Goal: Task Accomplishment & Management: Manage account settings

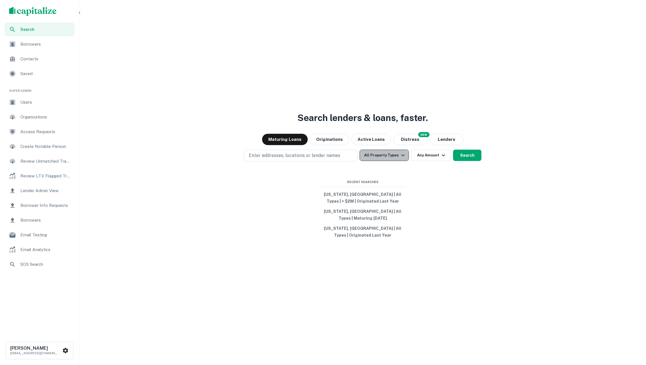
click at [378, 161] on button "All Property Types" at bounding box center [383, 155] width 49 height 11
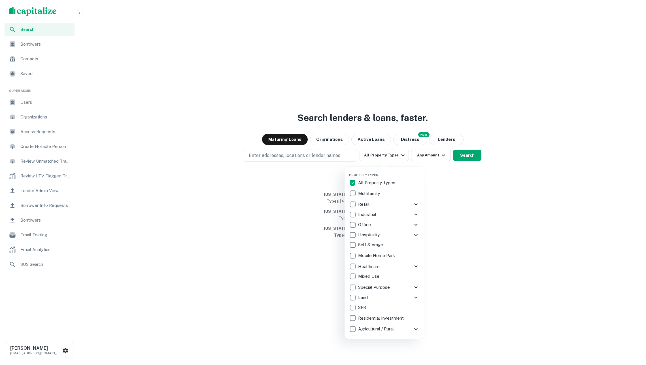
click at [380, 287] on p "Special Purpose" at bounding box center [374, 287] width 33 height 7
click at [466, 159] on div at bounding box center [323, 182] width 646 height 365
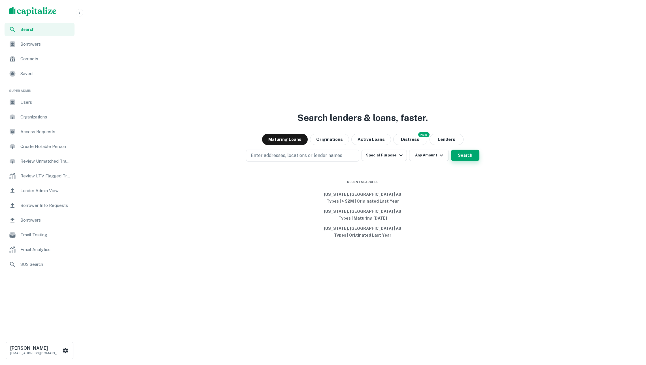
click at [461, 156] on button "Search" at bounding box center [465, 155] width 28 height 11
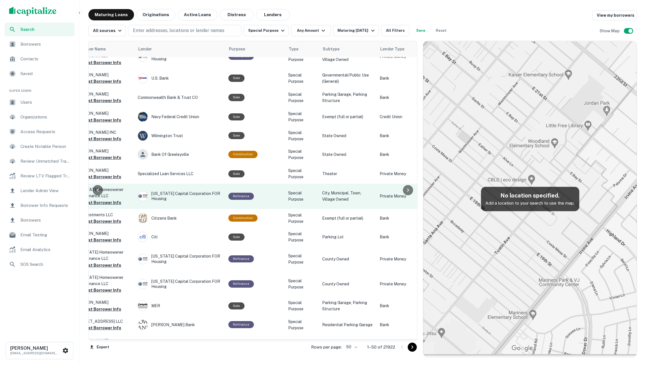
scroll to position [735, 222]
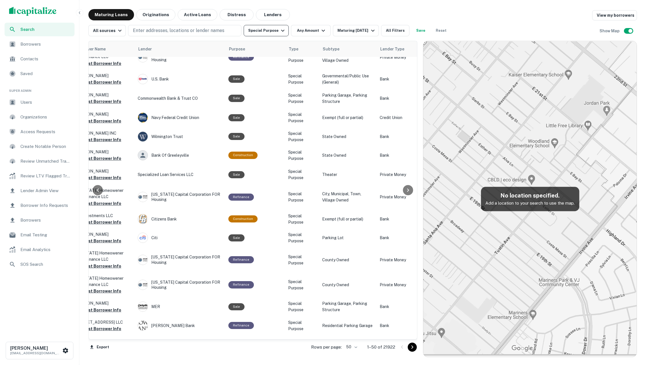
click at [278, 30] on button "Special Purpose" at bounding box center [266, 30] width 45 height 11
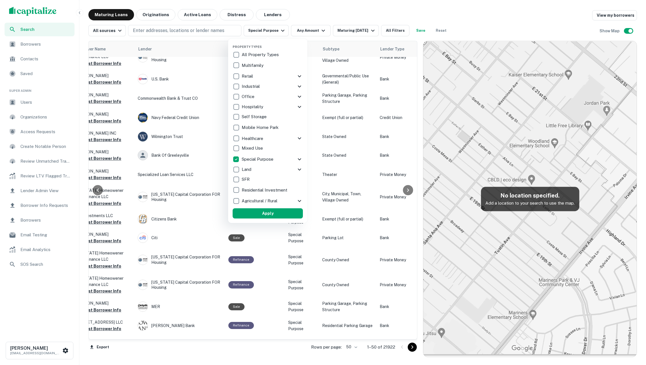
click at [266, 117] on p "Self Storage" at bounding box center [255, 116] width 26 height 7
click at [255, 115] on p "Self Storage" at bounding box center [247, 116] width 26 height 7
click at [299, 160] on icon at bounding box center [299, 159] width 3 height 2
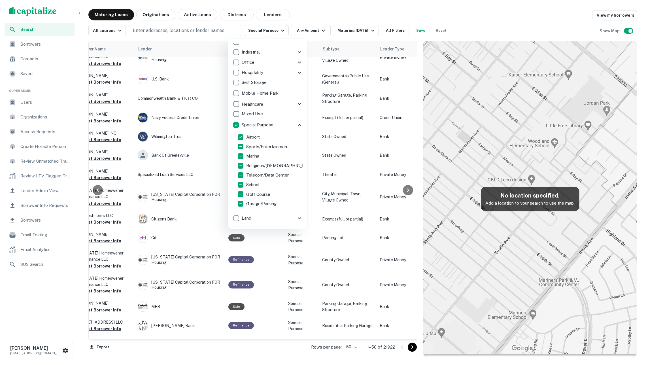
scroll to position [51, 0]
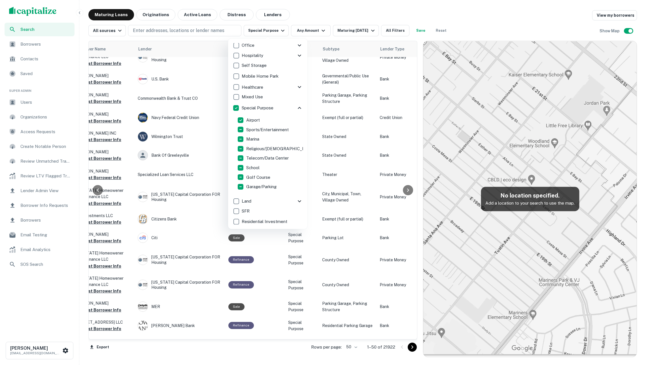
click at [473, 17] on div at bounding box center [323, 182] width 646 height 365
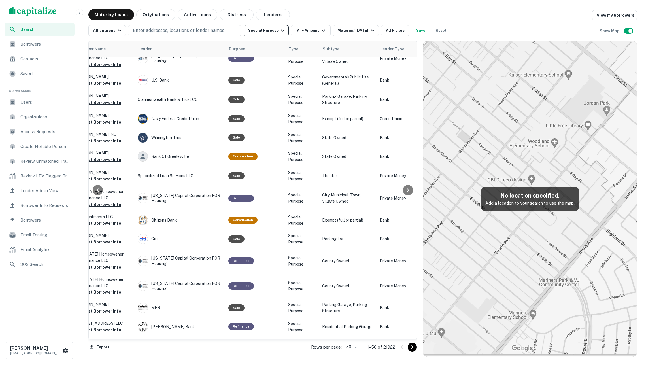
click at [286, 30] on icon "button" at bounding box center [282, 30] width 7 height 7
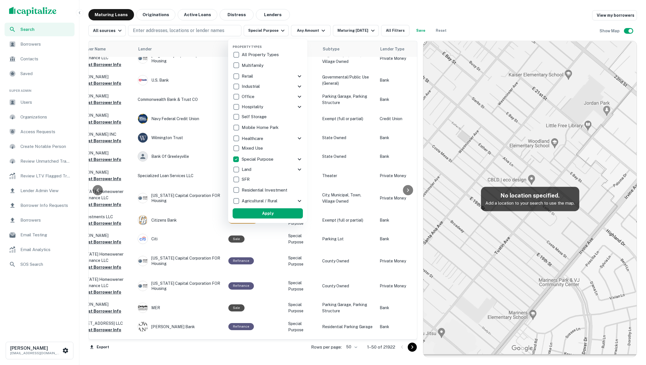
click at [277, 159] on div "Special Purpose" at bounding box center [264, 159] width 63 height 10
click at [265, 157] on p "Special Purpose" at bounding box center [260, 159] width 33 height 7
click at [296, 158] on icon at bounding box center [299, 159] width 7 height 7
click at [249, 172] on p "Airport" at bounding box center [253, 171] width 15 height 7
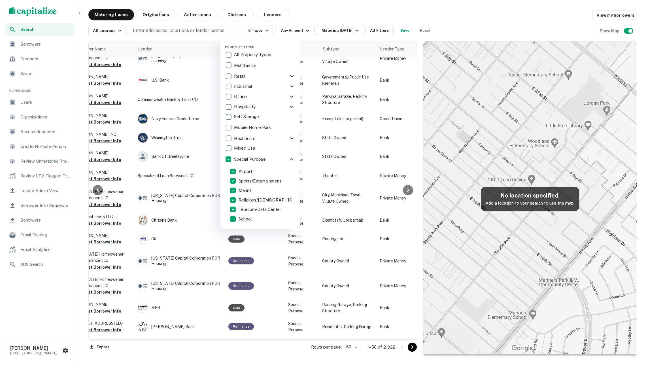
click at [340, 19] on div at bounding box center [323, 182] width 646 height 365
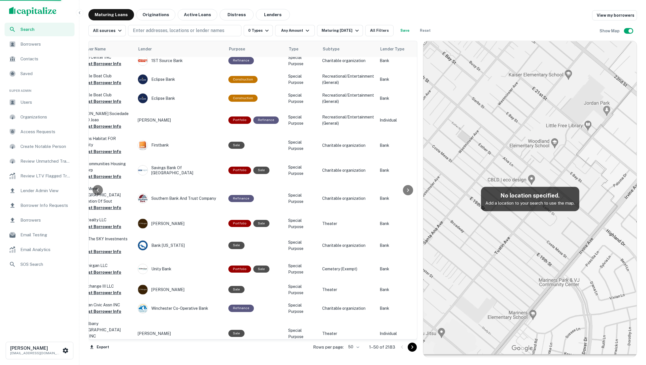
scroll to position [715, 222]
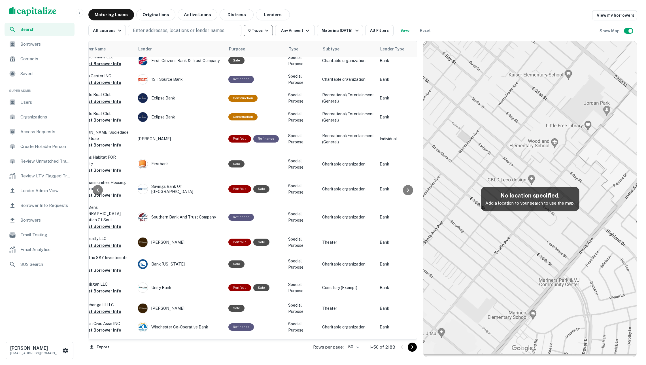
click at [269, 31] on icon "button" at bounding box center [266, 31] width 3 height 2
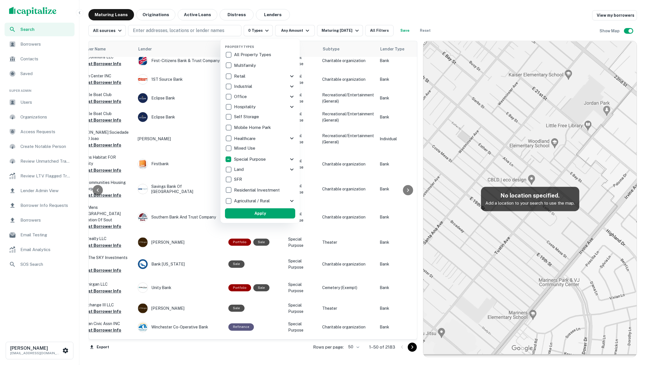
click at [260, 161] on p "Special Purpose" at bounding box center [250, 159] width 33 height 7
click at [298, 159] on icon at bounding box center [299, 159] width 3 height 2
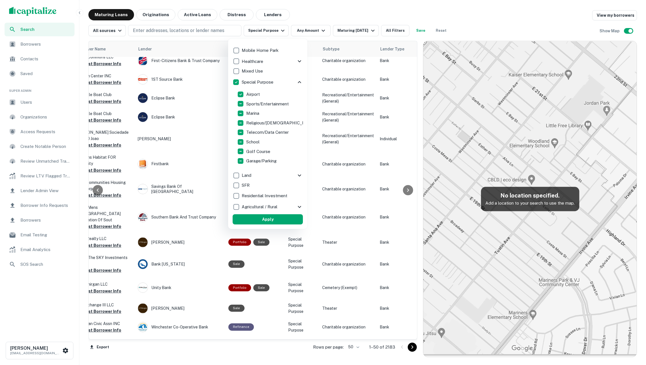
scroll to position [77, 0]
click at [257, 96] on p "Airport" at bounding box center [253, 94] width 15 height 7
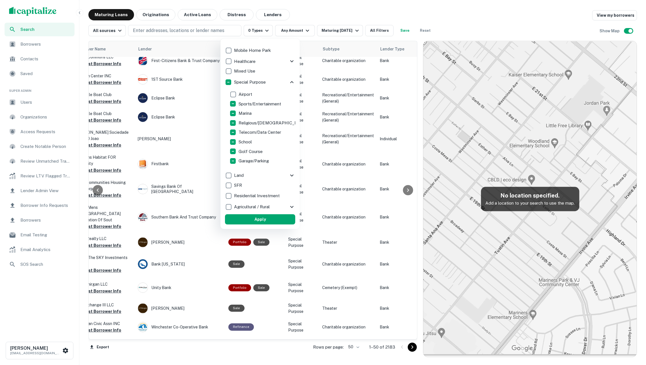
click at [248, 103] on p "Sports/Entertainment" at bounding box center [260, 104] width 44 height 7
click at [271, 219] on button "Apply" at bounding box center [260, 219] width 70 height 10
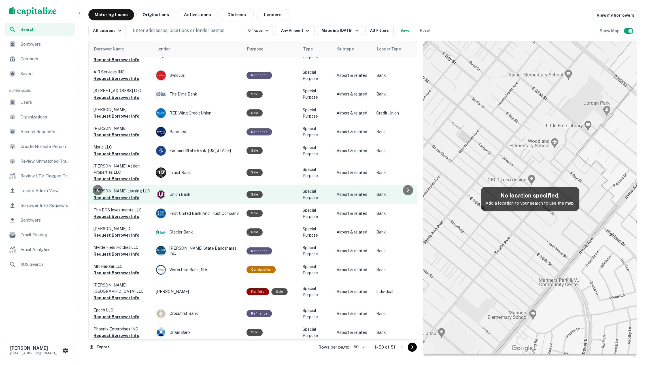
scroll to position [666, 204]
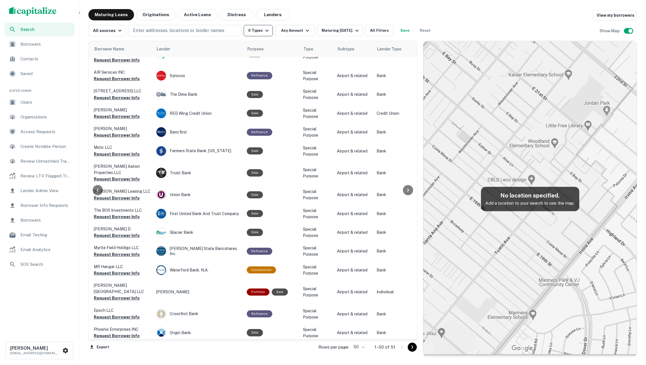
click at [265, 31] on icon "button" at bounding box center [266, 30] width 7 height 7
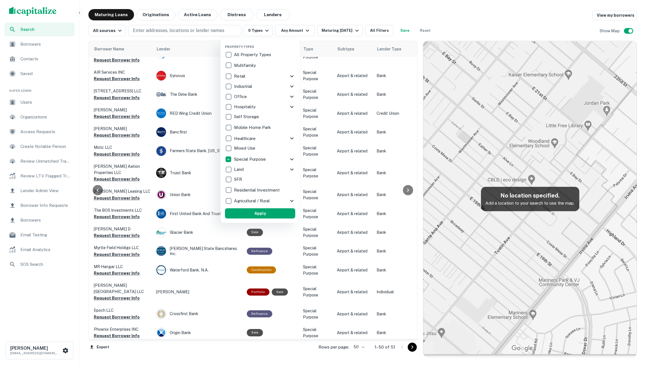
click at [291, 158] on icon at bounding box center [291, 159] width 7 height 7
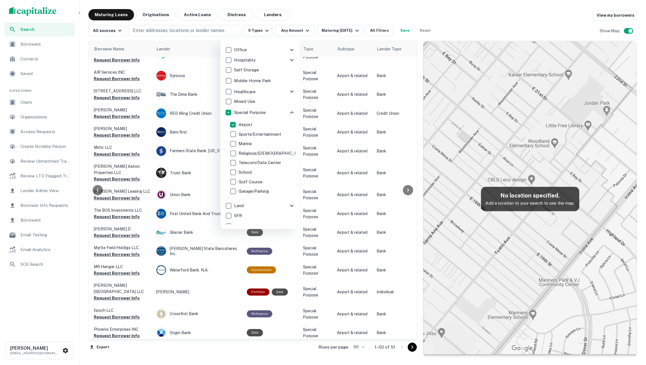
scroll to position [49, 0]
click at [243, 124] on p "Airport" at bounding box center [245, 122] width 15 height 7
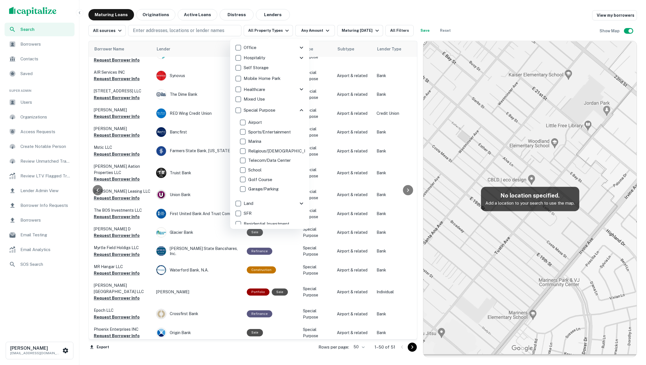
click at [251, 142] on p "Marina" at bounding box center [255, 141] width 14 height 7
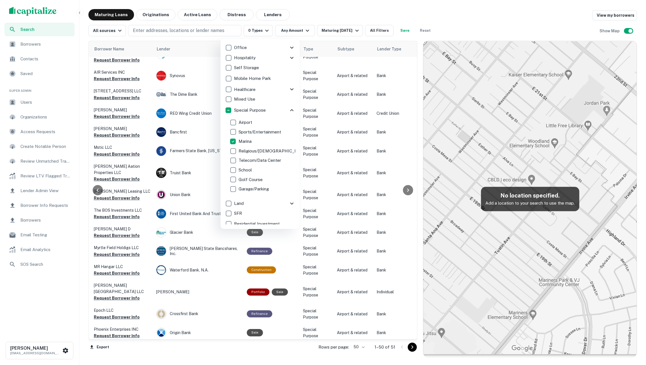
click at [255, 151] on p "Religious/Church" at bounding box center [273, 151] width 70 height 7
click at [245, 141] on p "Marina" at bounding box center [245, 141] width 14 height 7
click at [246, 149] on p "Religious/Church" at bounding box center [273, 151] width 70 height 7
click at [295, 14] on div at bounding box center [323, 182] width 646 height 365
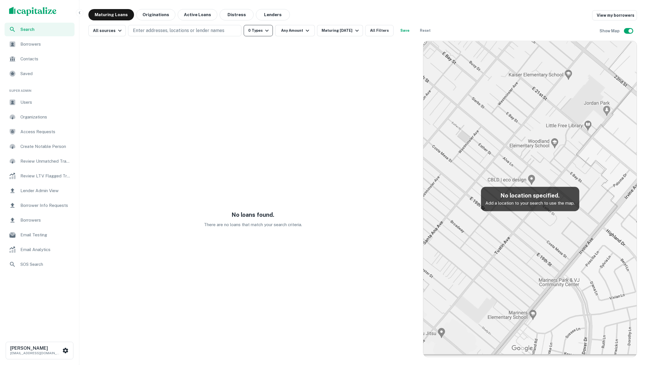
click at [269, 25] on button "0 Types" at bounding box center [258, 30] width 29 height 11
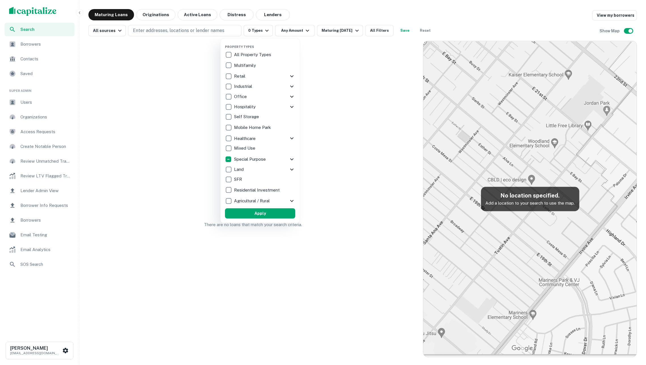
click at [270, 161] on div "Special Purpose" at bounding box center [256, 159] width 63 height 10
click at [272, 156] on p "Special Purpose" at bounding box center [258, 159] width 33 height 7
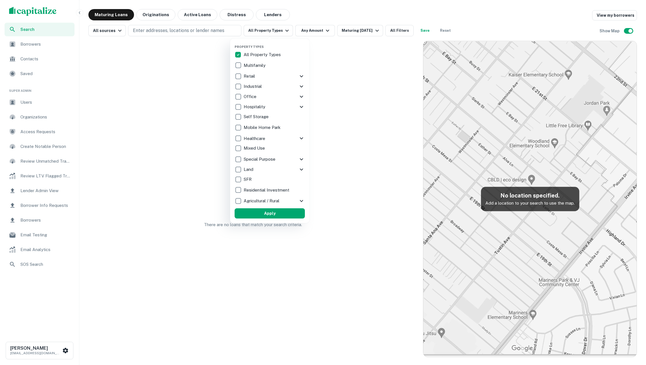
click at [272, 156] on p "Special Purpose" at bounding box center [260, 159] width 33 height 7
click at [293, 157] on div "Special Purpose" at bounding box center [264, 159] width 63 height 10
click at [298, 158] on icon at bounding box center [301, 159] width 7 height 7
click at [298, 159] on icon at bounding box center [301, 159] width 7 height 7
click at [263, 156] on p "Special Purpose" at bounding box center [260, 159] width 33 height 7
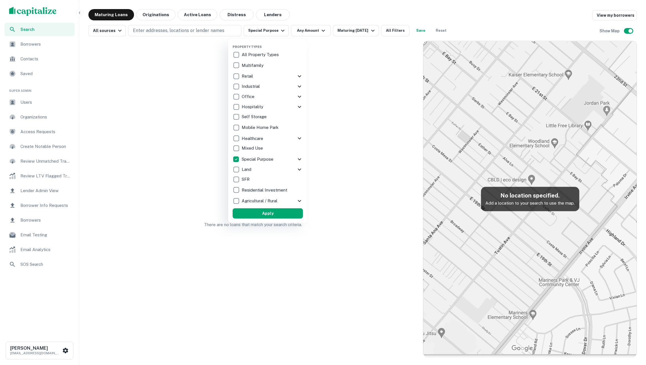
click at [298, 159] on icon at bounding box center [299, 159] width 3 height 2
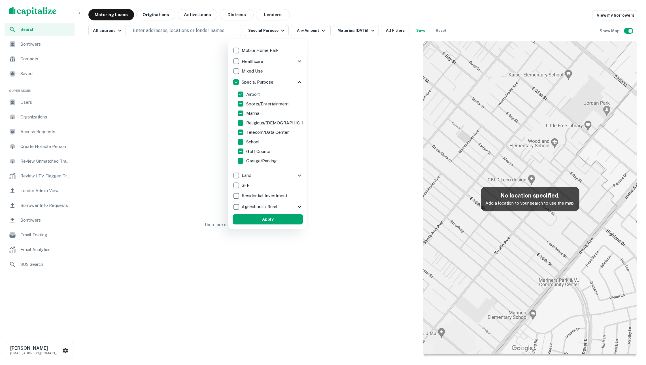
scroll to position [77, 0]
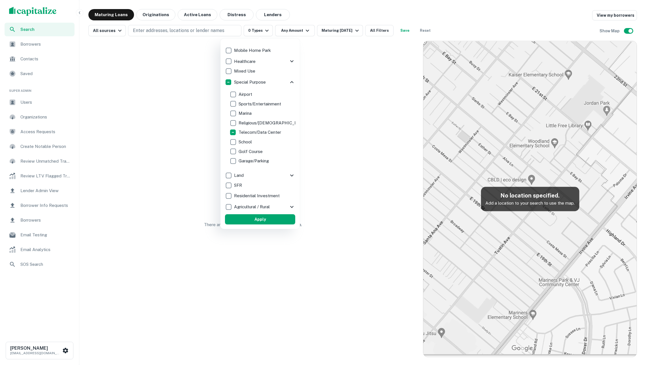
click at [278, 218] on button "Apply" at bounding box center [260, 219] width 70 height 10
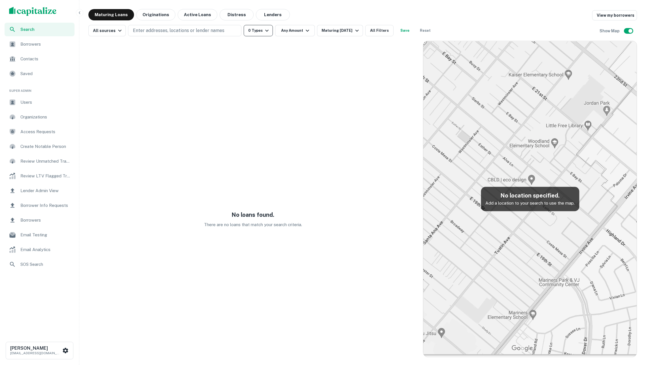
click at [269, 28] on icon "button" at bounding box center [266, 30] width 7 height 7
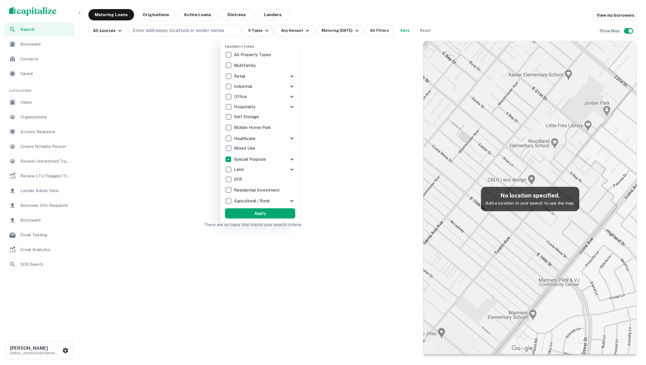
click at [359, 103] on div at bounding box center [323, 182] width 646 height 365
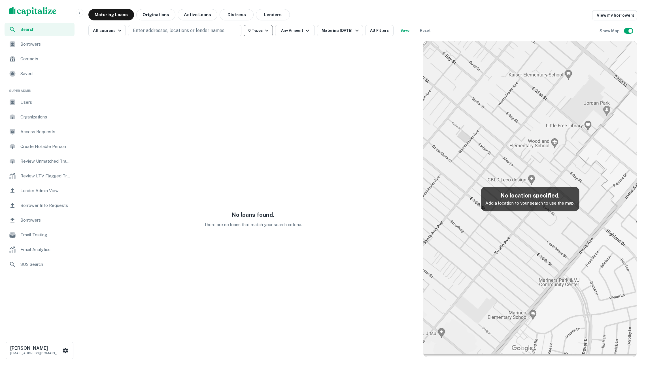
click at [263, 30] on button "0 Types" at bounding box center [258, 30] width 29 height 11
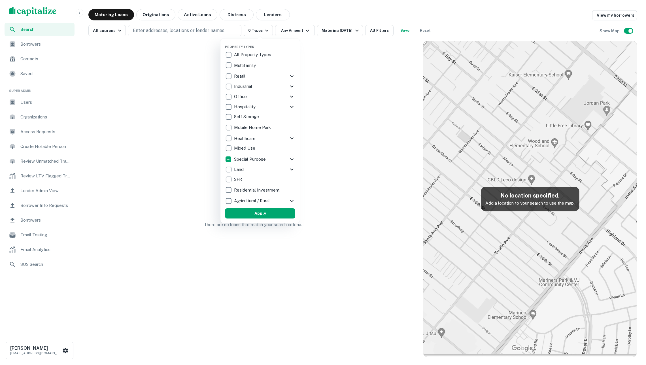
click at [263, 162] on p "Special Purpose" at bounding box center [250, 159] width 33 height 7
click at [33, 24] on div at bounding box center [323, 182] width 646 height 365
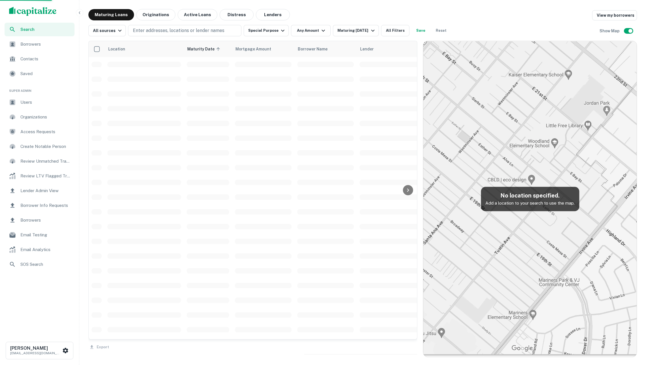
click at [34, 11] on img "scrollable content" at bounding box center [33, 11] width 48 height 9
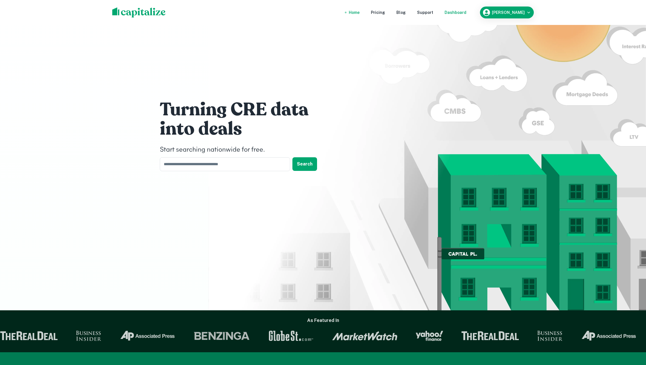
click at [460, 13] on div "Dashboard" at bounding box center [455, 12] width 22 height 6
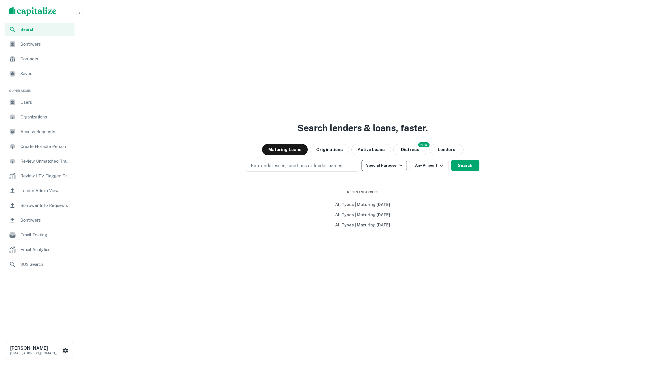
click at [399, 165] on icon "button" at bounding box center [400, 166] width 3 height 2
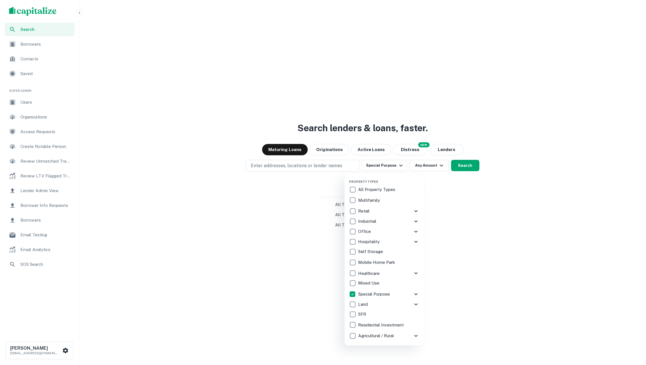
click at [418, 297] on icon at bounding box center [415, 294] width 7 height 7
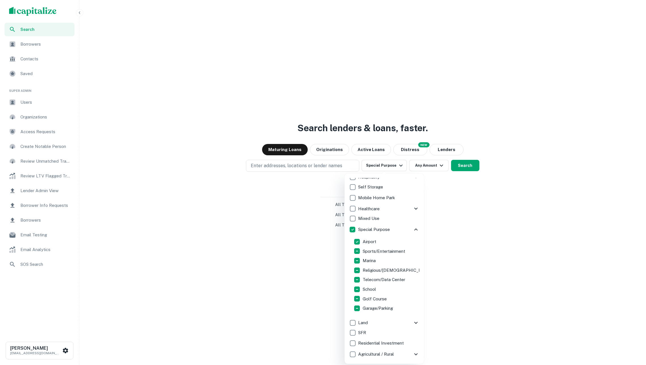
click at [468, 261] on div at bounding box center [323, 182] width 646 height 365
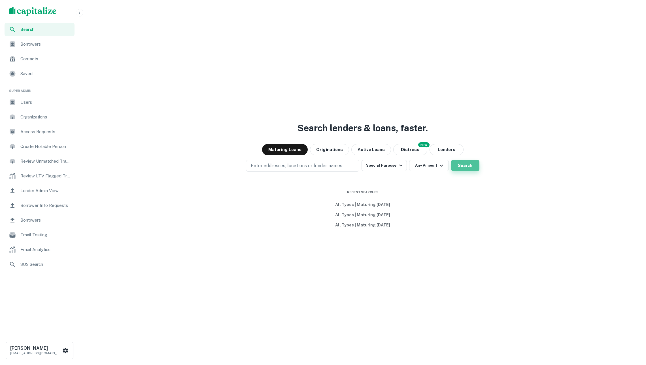
click at [462, 163] on button "Search" at bounding box center [465, 165] width 28 height 11
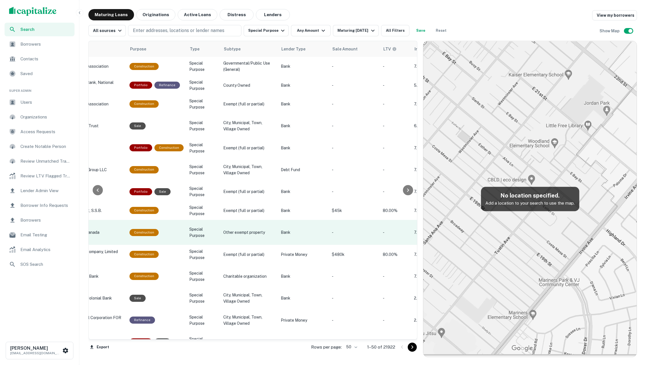
scroll to position [0, 321]
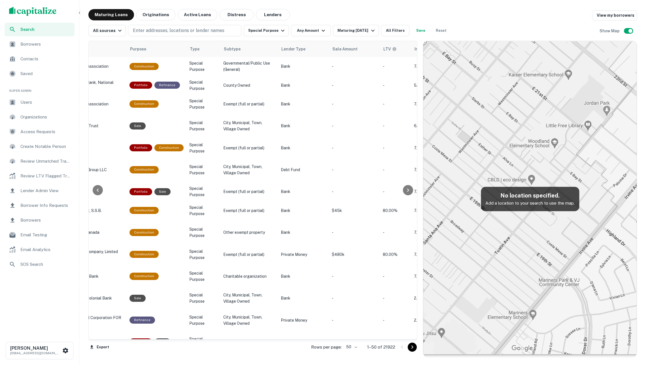
click at [409, 347] on icon "Go to next page" at bounding box center [412, 347] width 7 height 7
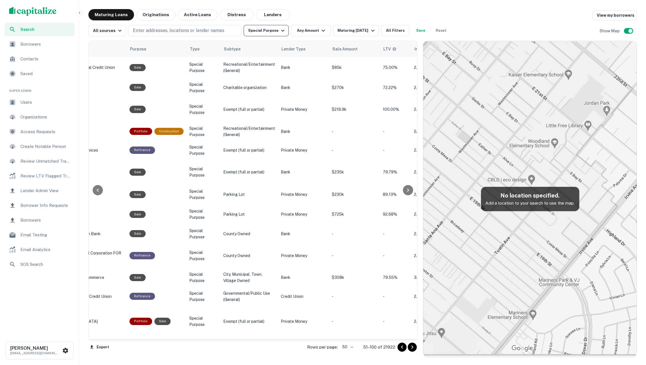
click at [274, 33] on button "Special Purpose" at bounding box center [266, 30] width 45 height 11
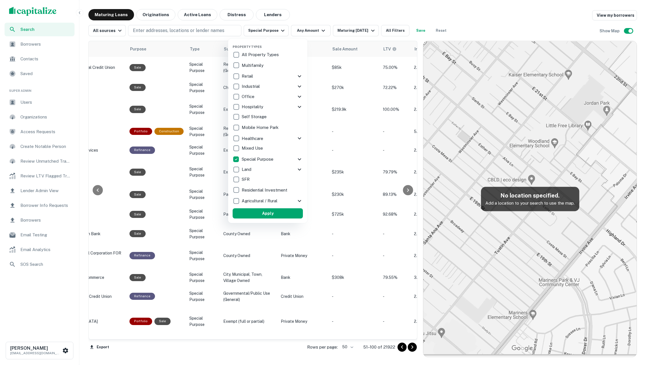
click at [296, 159] on icon at bounding box center [299, 159] width 7 height 7
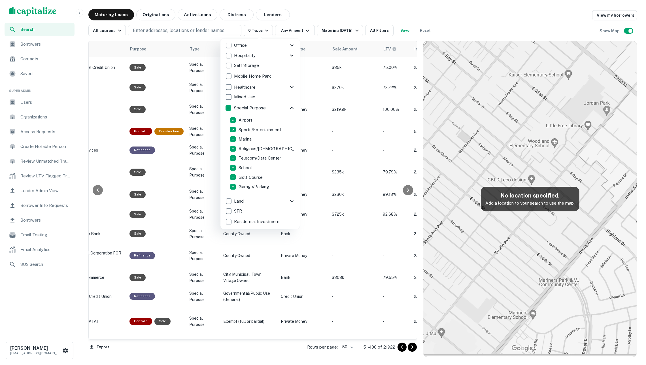
click at [323, 19] on div at bounding box center [323, 182] width 646 height 365
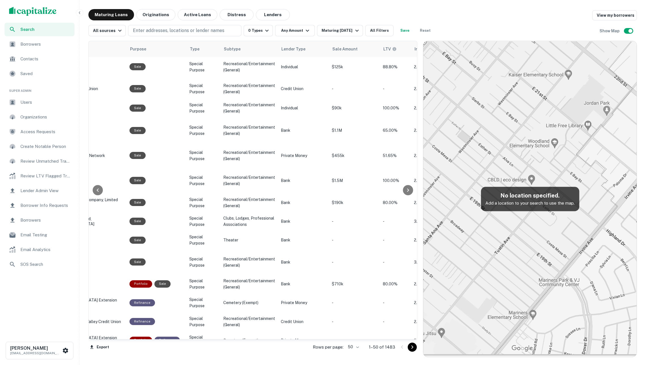
scroll to position [689, 321]
click at [266, 29] on icon "button" at bounding box center [266, 30] width 7 height 7
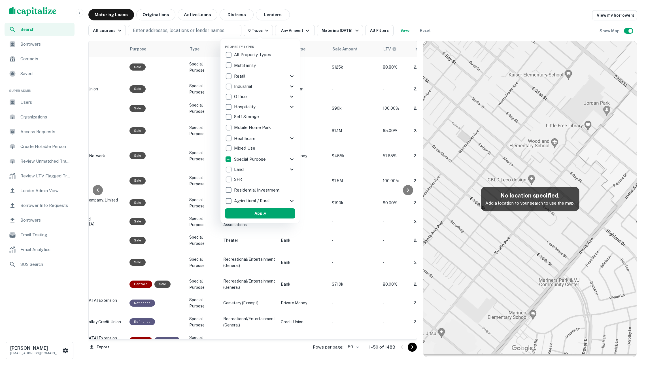
click at [282, 156] on div "Special Purpose" at bounding box center [256, 159] width 63 height 10
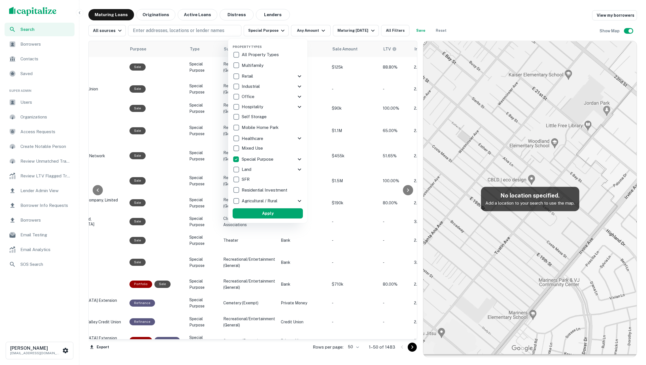
click at [294, 157] on div "Special Purpose" at bounding box center [268, 159] width 70 height 10
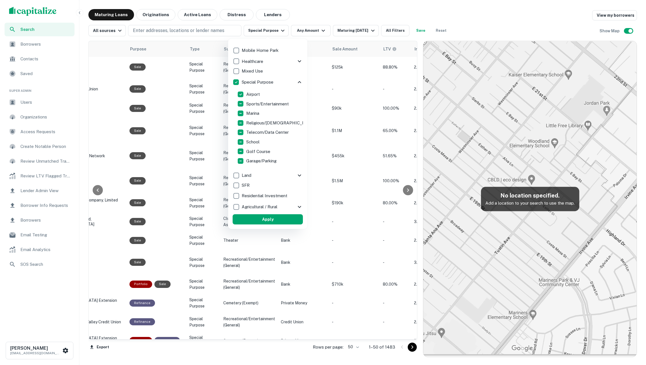
scroll to position [76, 0]
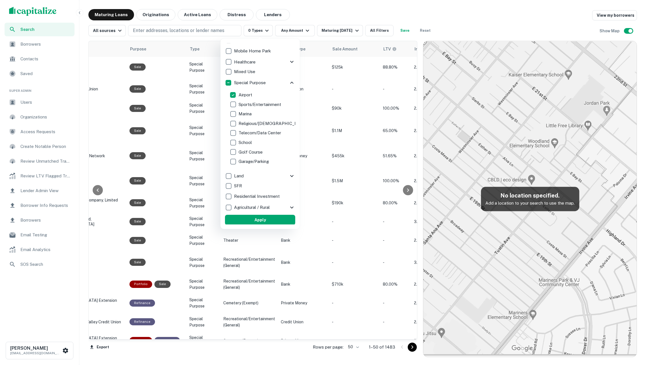
click at [257, 224] on button "Apply" at bounding box center [260, 220] width 70 height 10
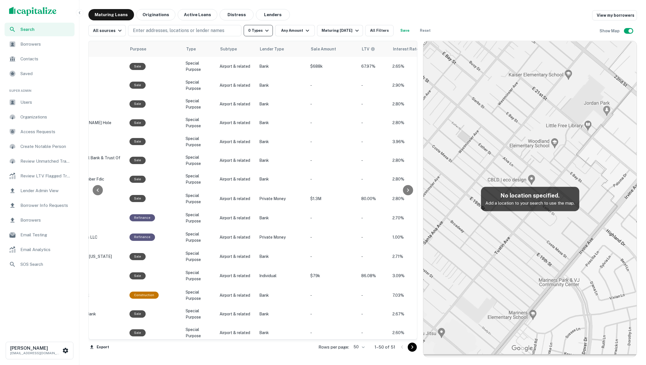
scroll to position [0, 321]
click at [268, 30] on icon "button" at bounding box center [266, 30] width 7 height 7
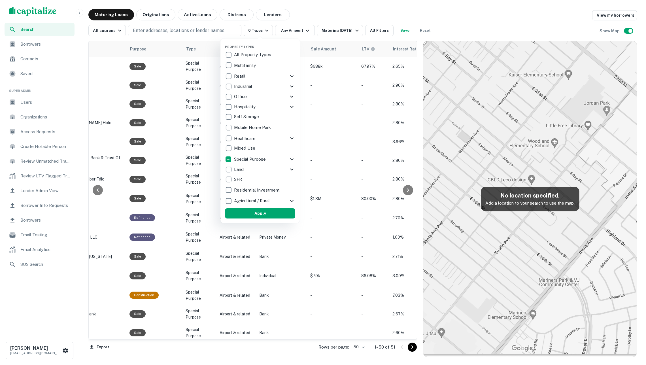
click at [268, 156] on div "Special Purpose" at bounding box center [256, 159] width 63 height 10
click at [279, 160] on div "Special Purpose" at bounding box center [264, 159] width 63 height 10
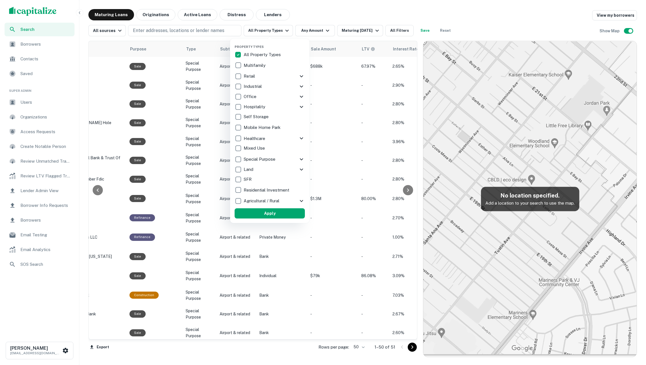
click at [285, 159] on div "Special Purpose" at bounding box center [266, 159] width 63 height 10
click at [296, 158] on icon at bounding box center [299, 159] width 7 height 7
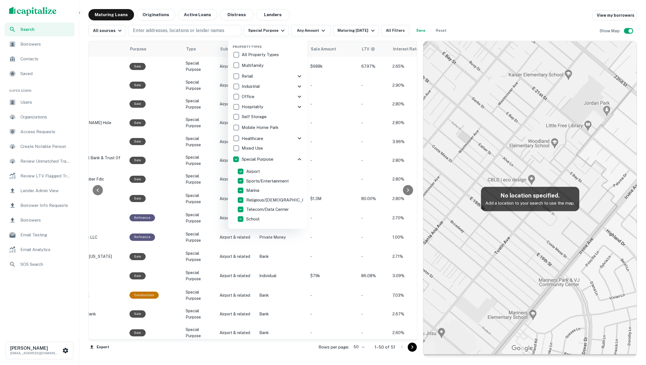
click at [251, 171] on p "Airport" at bounding box center [253, 171] width 15 height 7
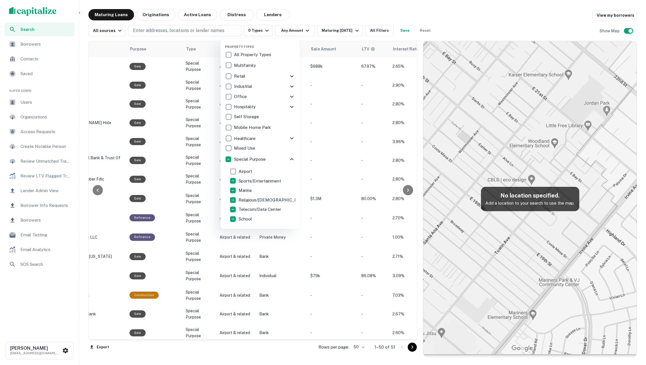
click at [245, 181] on p "Sports/Entertainment" at bounding box center [260, 181] width 44 height 7
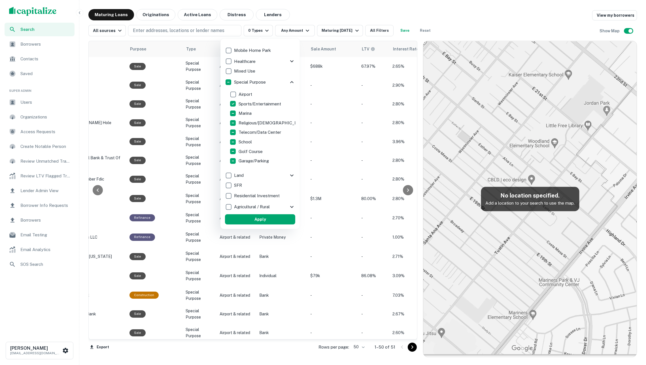
scroll to position [77, 0]
click at [249, 109] on div "Marina" at bounding box center [259, 113] width 61 height 10
click at [246, 103] on p "Sports/Entertainment" at bounding box center [260, 104] width 44 height 7
click at [245, 110] on p "Marina" at bounding box center [245, 113] width 14 height 7
click at [245, 123] on p "Religious/Church" at bounding box center [273, 123] width 70 height 7
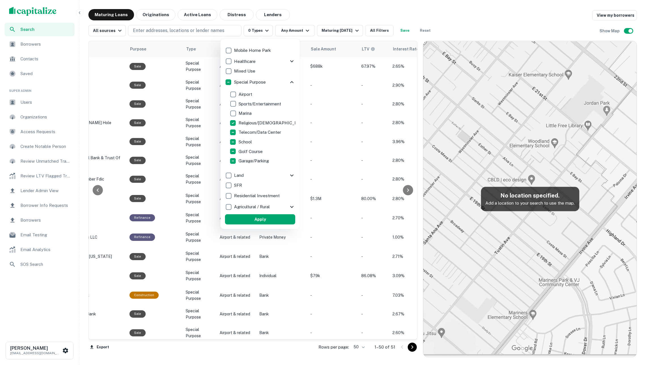
click at [245, 130] on p "Telecom/Data Center" at bounding box center [260, 132] width 44 height 7
click at [245, 124] on p "Religious/Church" at bounding box center [273, 123] width 70 height 7
click at [244, 134] on p "Telecom/Data Center" at bounding box center [260, 132] width 44 height 7
click at [244, 143] on p "School" at bounding box center [245, 142] width 14 height 7
click at [244, 146] on div "School" at bounding box center [259, 142] width 61 height 10
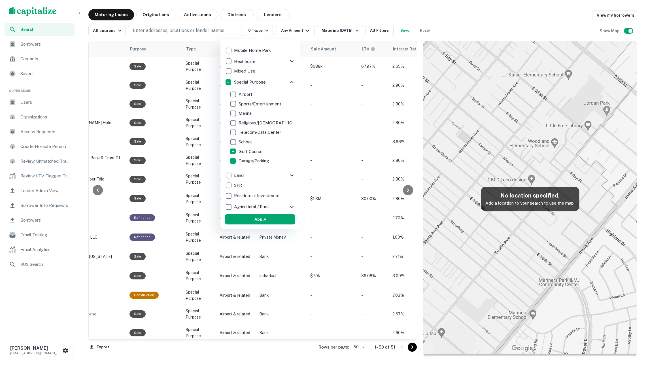
click at [244, 151] on p "Golf Course" at bounding box center [250, 151] width 25 height 7
click at [245, 160] on p "Garage/Parking" at bounding box center [253, 160] width 31 height 7
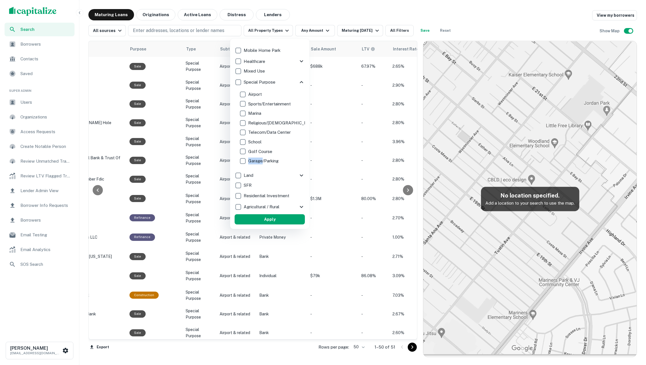
click at [255, 162] on p "Garage/Parking" at bounding box center [263, 160] width 31 height 7
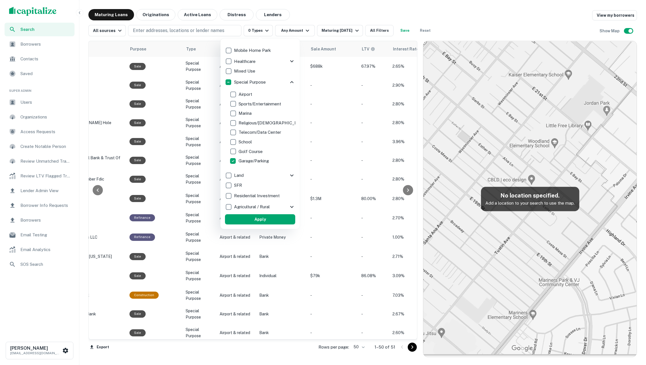
click at [276, 221] on button "Apply" at bounding box center [260, 219] width 70 height 10
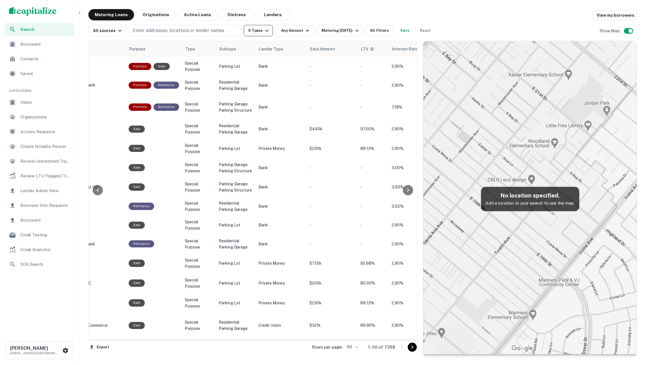
scroll to position [0, 322]
click at [262, 32] on button "0 Types" at bounding box center [258, 30] width 29 height 11
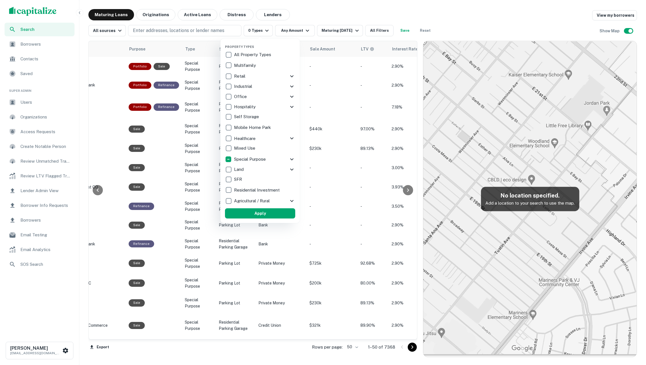
click at [272, 161] on div "Special Purpose" at bounding box center [256, 159] width 63 height 10
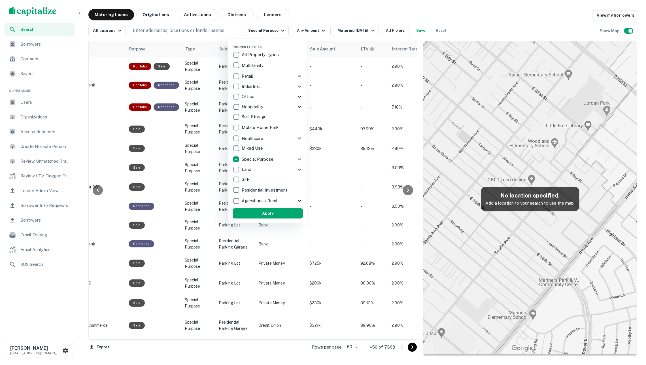
click at [281, 156] on div "Special Purpose" at bounding box center [264, 159] width 63 height 10
click at [290, 159] on div "Special Purpose" at bounding box center [266, 159] width 63 height 10
click at [298, 158] on icon at bounding box center [299, 159] width 7 height 7
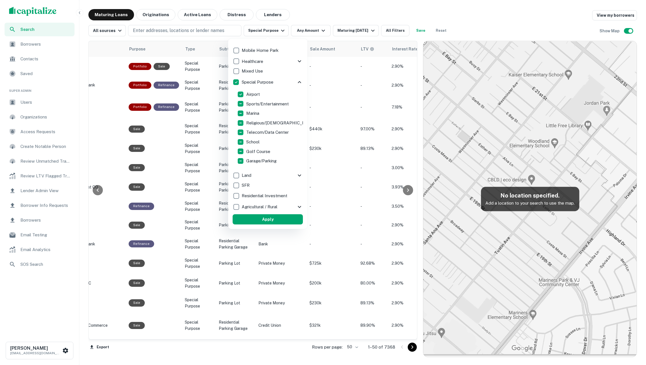
scroll to position [77, 0]
click at [257, 94] on p "Airport" at bounding box center [253, 94] width 15 height 7
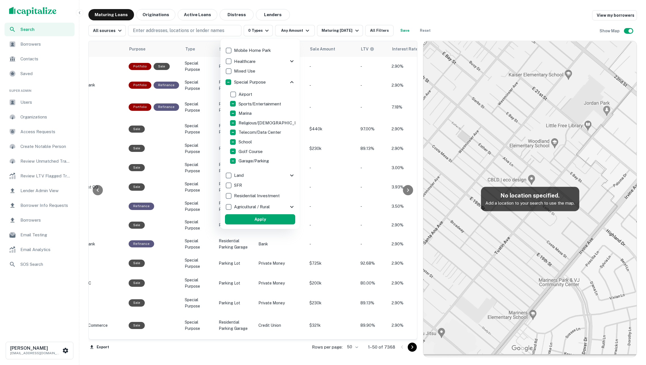
click at [254, 104] on p "Sports/Entertainment" at bounding box center [260, 104] width 44 height 7
click at [250, 107] on div "Sports/Entertainment" at bounding box center [259, 104] width 61 height 10
click at [250, 113] on p "Marina" at bounding box center [245, 113] width 14 height 7
click at [249, 122] on p "Religious/Church" at bounding box center [273, 123] width 70 height 7
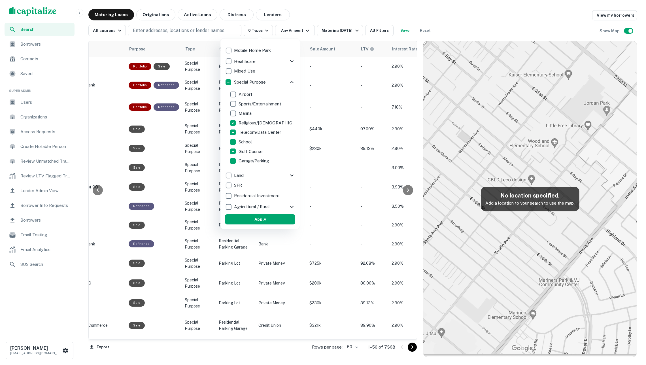
click at [246, 133] on p "Telecom/Data Center" at bounding box center [260, 132] width 44 height 7
click at [246, 140] on p "School" at bounding box center [245, 142] width 14 height 7
click at [246, 150] on p "Golf Course" at bounding box center [250, 151] width 25 height 7
click at [246, 160] on p "Garage/Parking" at bounding box center [253, 160] width 31 height 7
click at [269, 222] on button "Apply" at bounding box center [260, 219] width 70 height 10
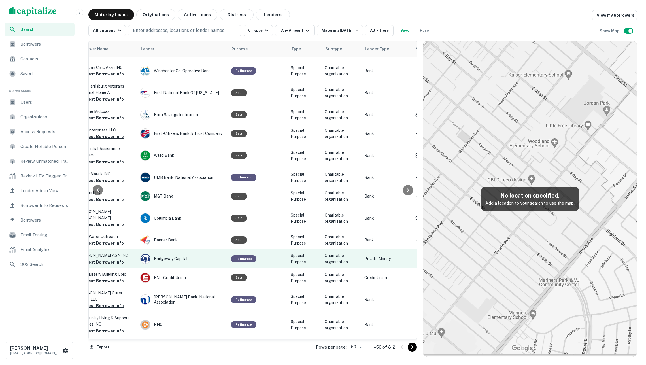
scroll to position [482, 364]
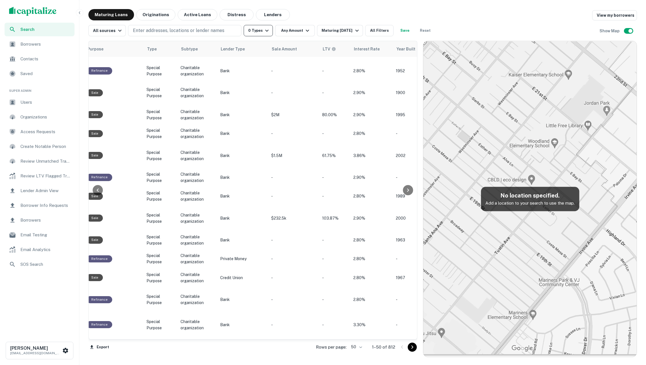
click at [265, 29] on icon "button" at bounding box center [266, 30] width 7 height 7
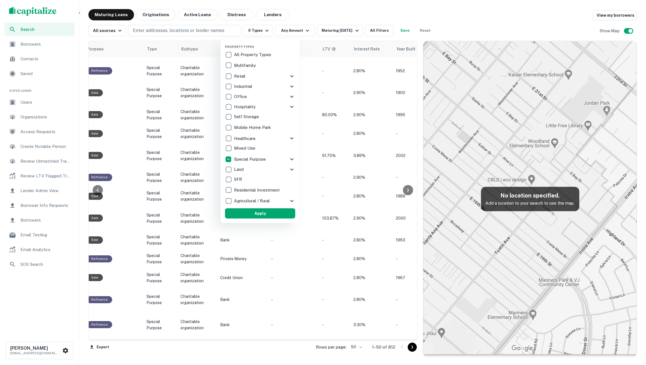
click at [273, 162] on div "Special Purpose" at bounding box center [256, 159] width 63 height 10
click at [274, 162] on p "Special Purpose" at bounding box center [258, 159] width 33 height 7
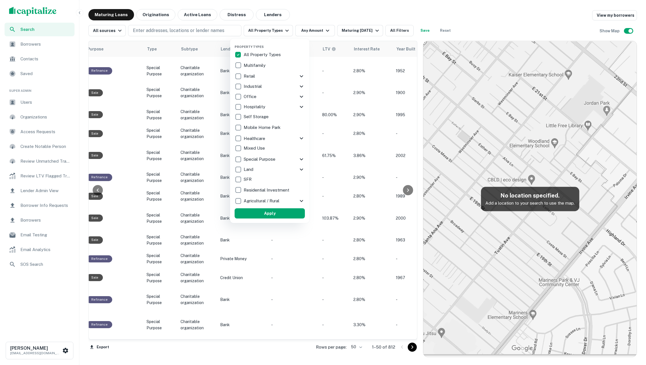
click at [274, 162] on p "Special Purpose" at bounding box center [260, 159] width 33 height 7
click at [288, 160] on div "Special Purpose" at bounding box center [264, 159] width 63 height 10
click at [288, 160] on div "Special Purpose" at bounding box center [266, 159] width 63 height 10
click at [299, 158] on icon at bounding box center [299, 159] width 7 height 7
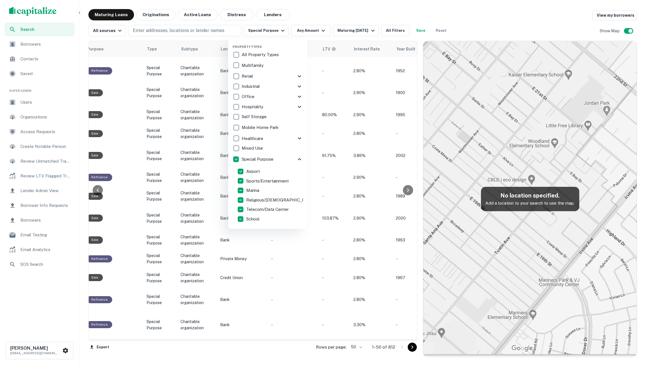
click at [286, 163] on div "Special Purpose" at bounding box center [264, 159] width 63 height 10
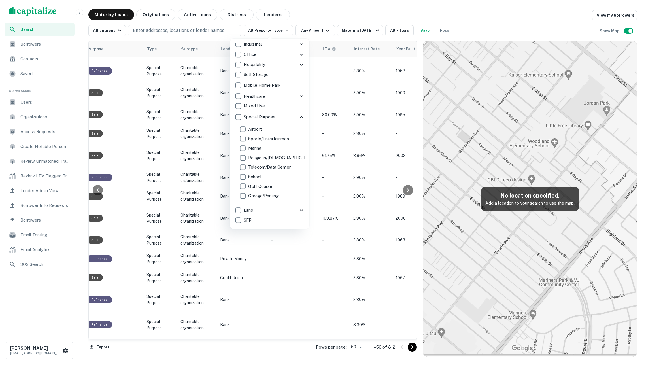
scroll to position [42, 0]
click at [267, 156] on p "Religious/Church" at bounding box center [283, 157] width 70 height 7
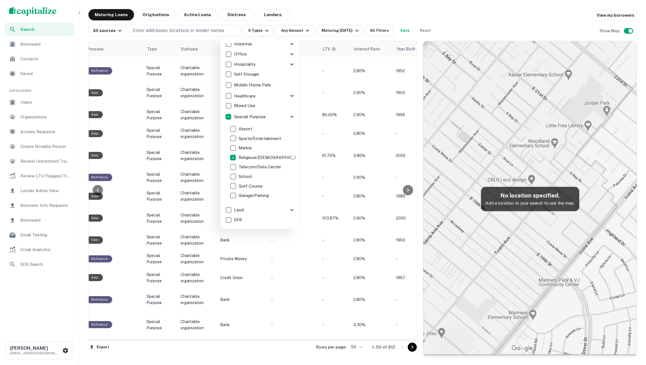
click at [323, 20] on div at bounding box center [323, 182] width 646 height 365
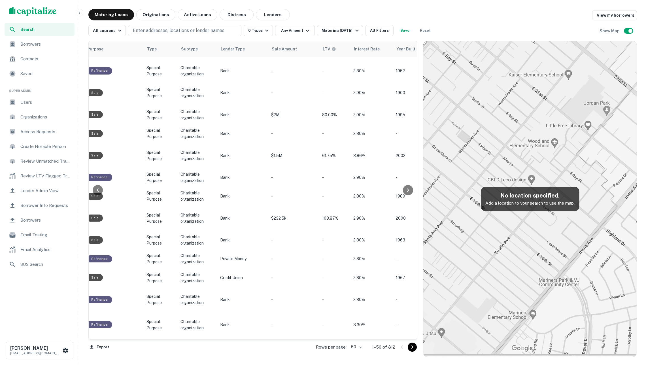
click at [289, 36] on div "Maturing Loans Originations Active Loans Distress Lenders View my borrowers All…" at bounding box center [362, 183] width 548 height 348
click at [267, 34] on icon "button" at bounding box center [266, 30] width 7 height 7
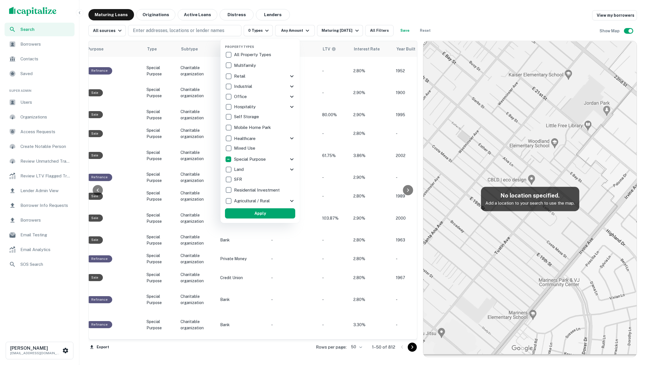
click at [291, 159] on icon at bounding box center [291, 159] width 7 height 7
click at [263, 199] on p "Religious/Church" at bounding box center [273, 200] width 70 height 7
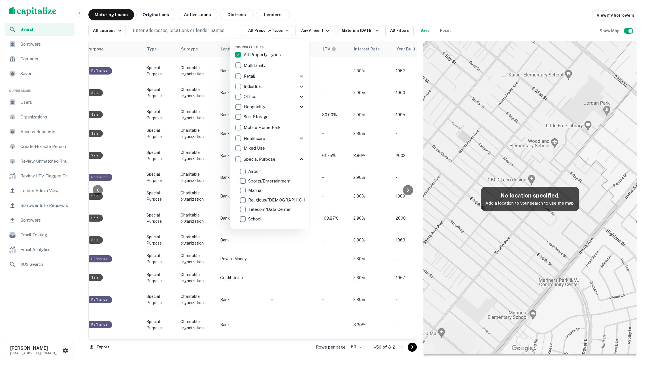
click at [262, 199] on p "Religious/Church" at bounding box center [283, 200] width 70 height 7
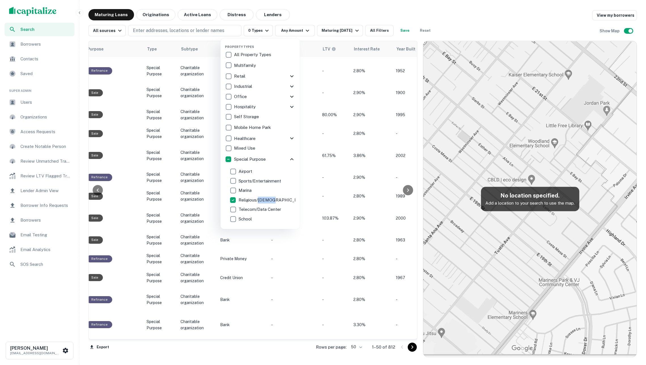
click at [262, 199] on p "Religious/Church" at bounding box center [273, 200] width 70 height 7
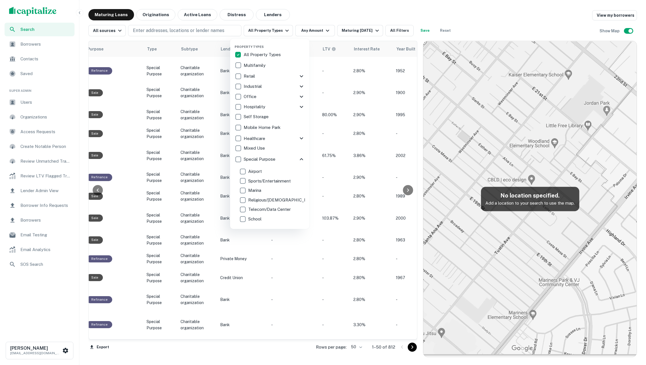
click at [262, 199] on p "Religious/Church" at bounding box center [283, 200] width 70 height 7
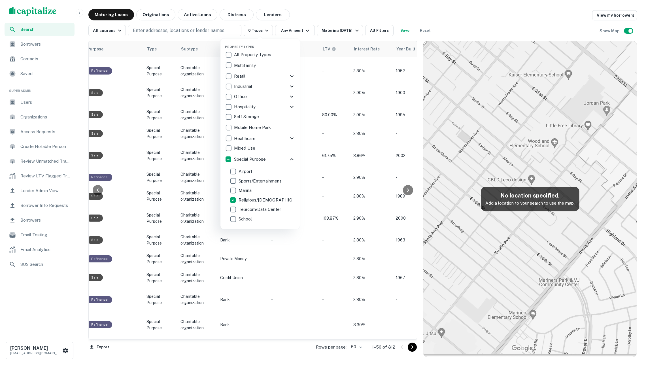
click at [262, 199] on p "Religious/Church" at bounding box center [273, 200] width 70 height 7
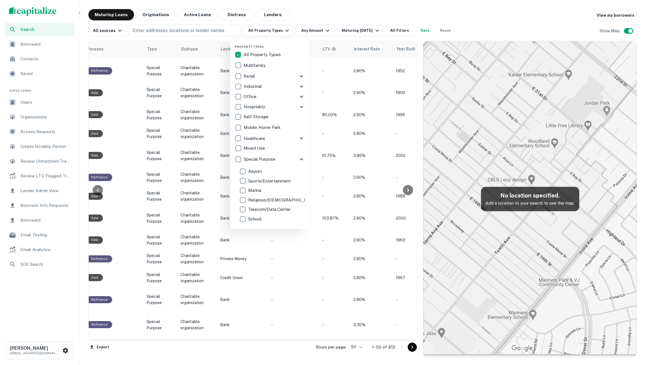
click at [306, 14] on div at bounding box center [323, 182] width 646 height 365
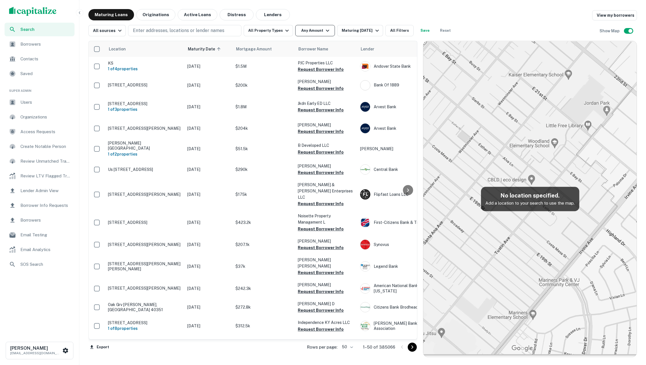
scroll to position [482, 0]
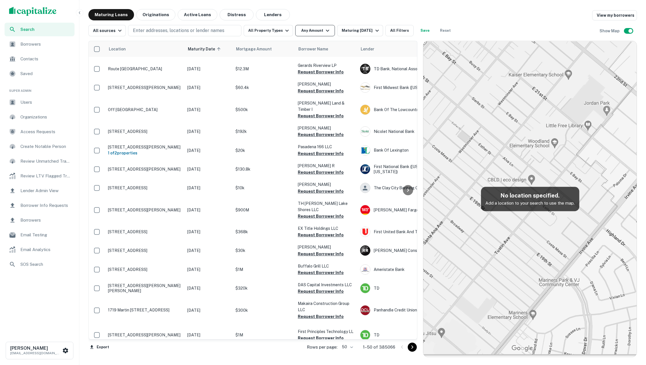
click at [311, 29] on button "Any Amount" at bounding box center [315, 30] width 40 height 11
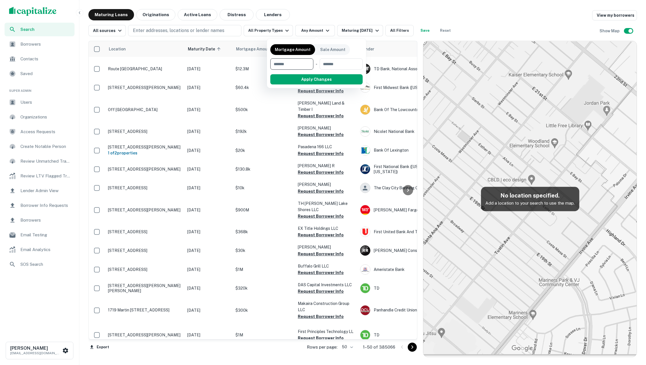
click at [282, 30] on div at bounding box center [323, 182] width 646 height 365
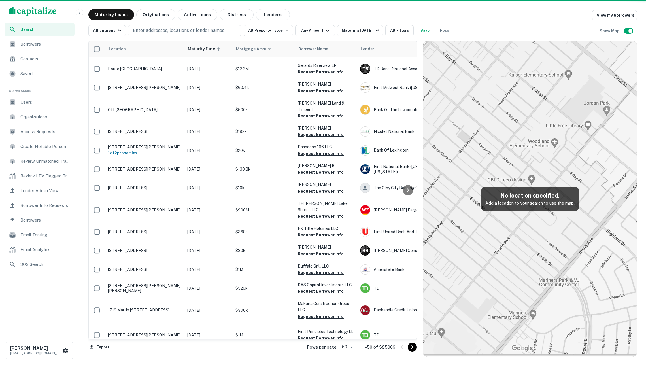
click at [282, 30] on button "All Property Types" at bounding box center [268, 30] width 49 height 11
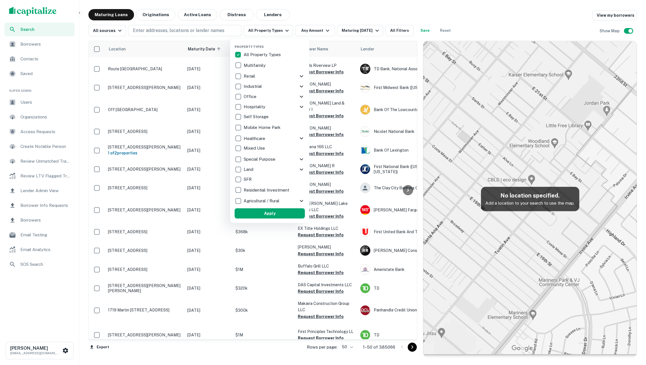
click at [300, 161] on icon at bounding box center [301, 159] width 7 height 7
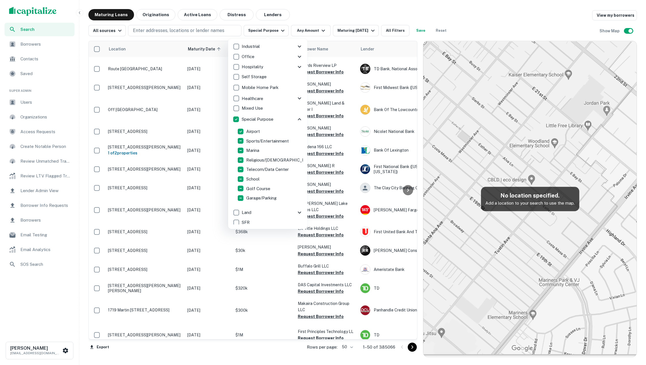
scroll to position [42, 0]
click at [234, 116] on div "Property Types All Property Types Multifamily Retail Storefront Auto Shop Bar S…" at bounding box center [269, 134] width 79 height 190
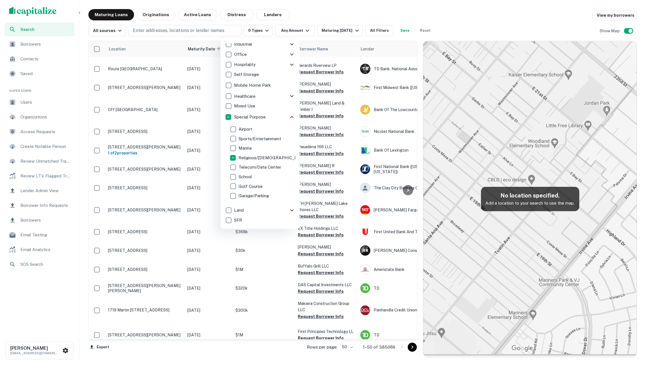
click at [355, 22] on div at bounding box center [323, 182] width 646 height 365
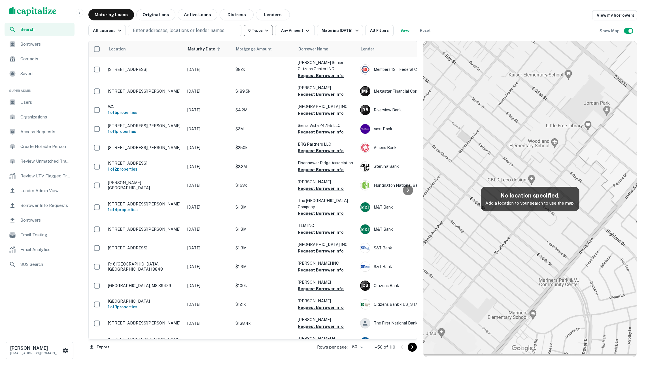
click at [270, 32] on icon "button" at bounding box center [266, 30] width 7 height 7
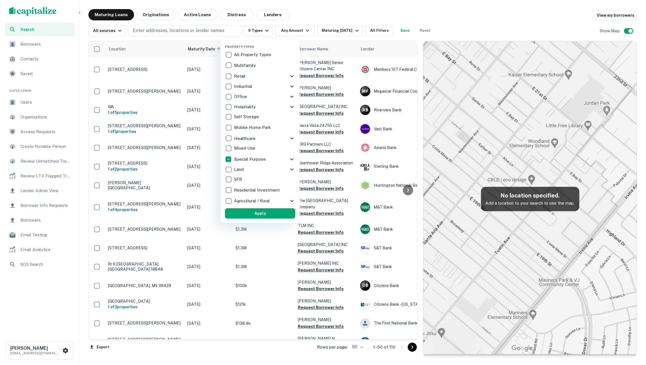
click at [272, 155] on div "Special Purpose" at bounding box center [256, 159] width 63 height 10
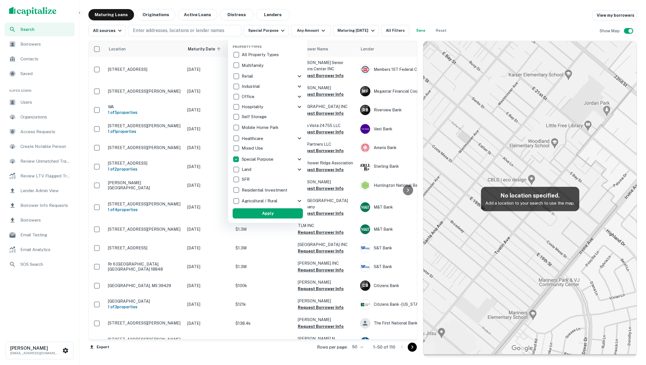
click at [283, 157] on div "Special Purpose" at bounding box center [264, 159] width 63 height 10
click at [299, 157] on icon at bounding box center [301, 159] width 7 height 7
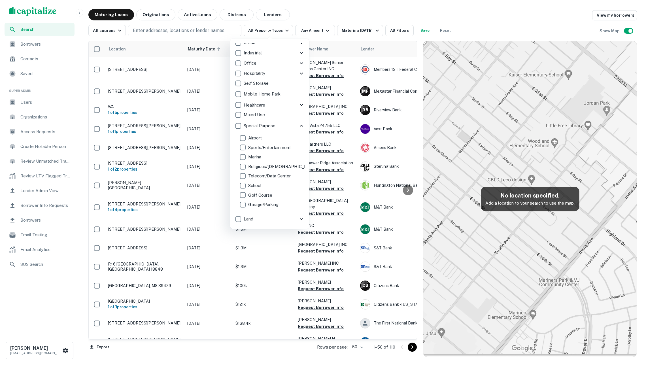
scroll to position [35, 0]
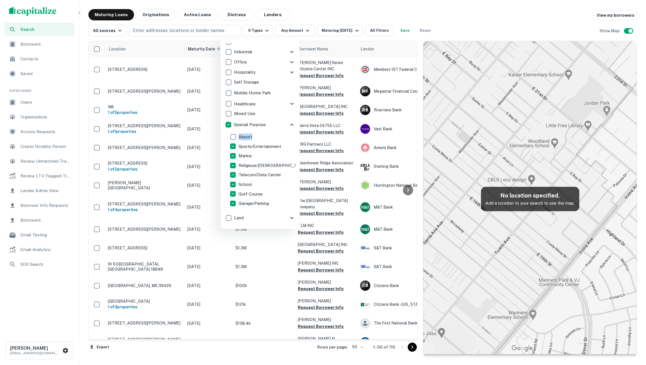
click at [241, 137] on p "Airport" at bounding box center [245, 136] width 15 height 7
click at [239, 137] on p "Airport" at bounding box center [245, 136] width 15 height 7
click at [320, 17] on div at bounding box center [323, 182] width 646 height 365
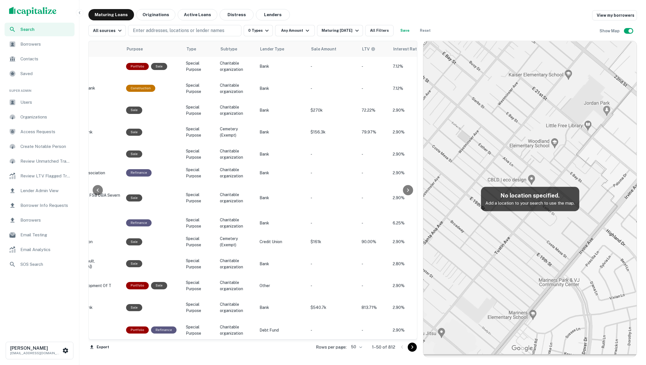
scroll to position [0, 325]
click at [58, 205] on span "Borrower Info Requests" at bounding box center [45, 205] width 51 height 7
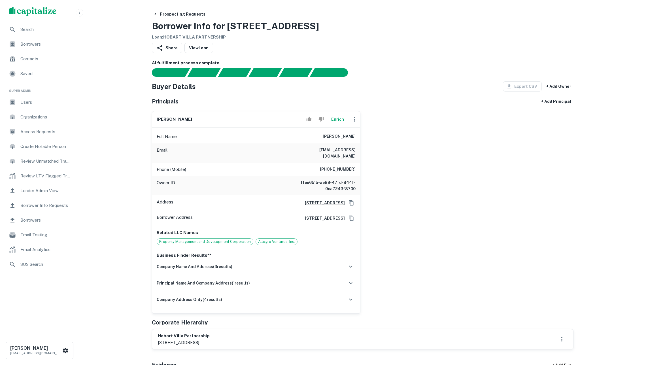
click at [335, 124] on button "Enrich" at bounding box center [337, 119] width 18 height 11
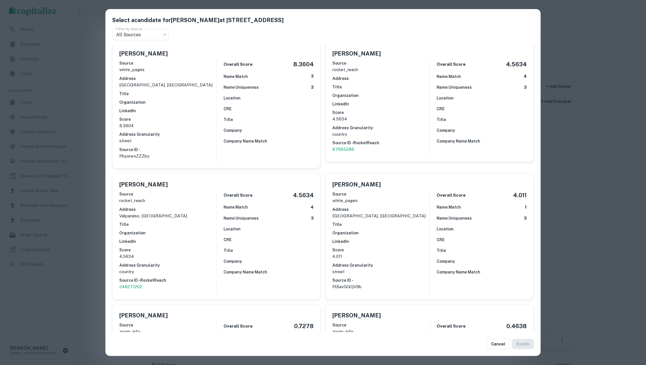
scroll to position [143, 0]
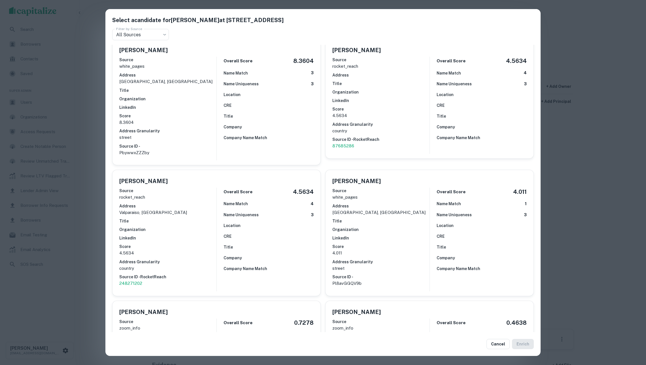
click at [597, 243] on div "Select a candidate for Leo R Frey at 850 E Desert Inn Rd Filter by Source All S…" at bounding box center [323, 182] width 646 height 365
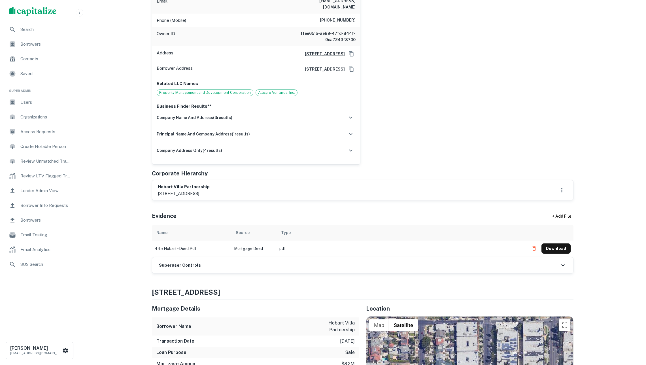
scroll to position [75, 0]
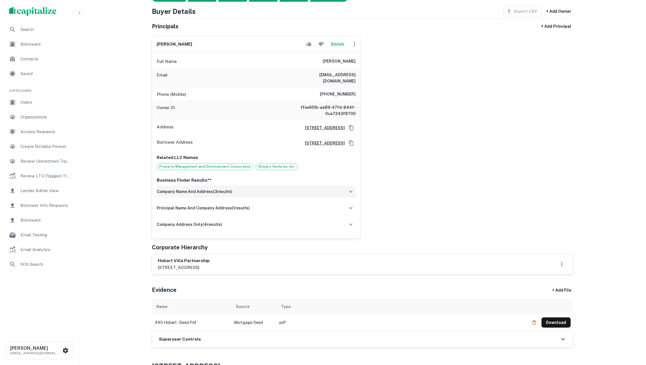
click at [306, 197] on div "company name and address ( 3 results)" at bounding box center [256, 192] width 199 height 12
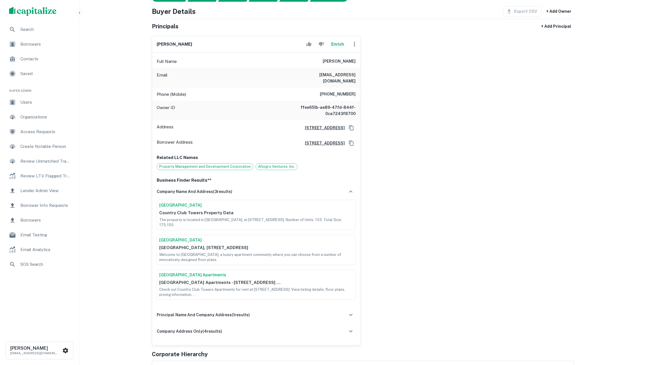
click at [371, 215] on div "leo r frey Enrich Full Name leo r frey Email evank2@gmail.com Phone (Mobile) (4…" at bounding box center [360, 188] width 426 height 314
drag, startPoint x: 331, startPoint y: 68, endPoint x: 334, endPoint y: 64, distance: 4.9
click at [334, 64] on div "Full Name leo r frey" at bounding box center [256, 62] width 208 height 14
copy h6 "leo r frey"
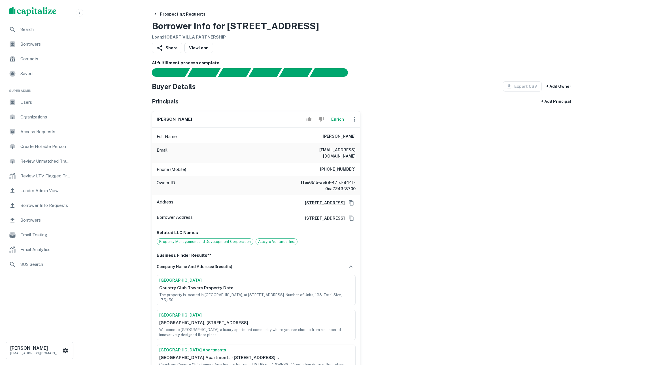
scroll to position [0, 0]
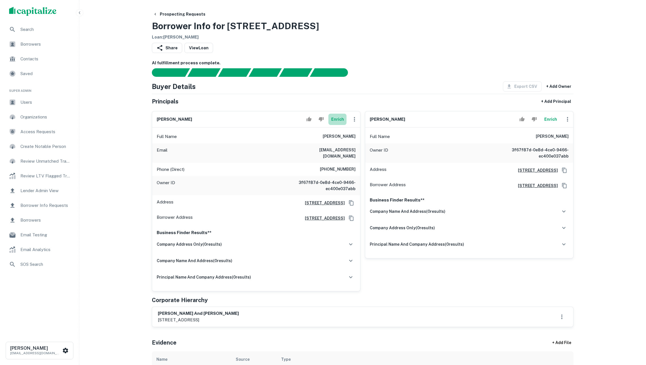
click at [335, 122] on button "Enrich" at bounding box center [337, 119] width 18 height 11
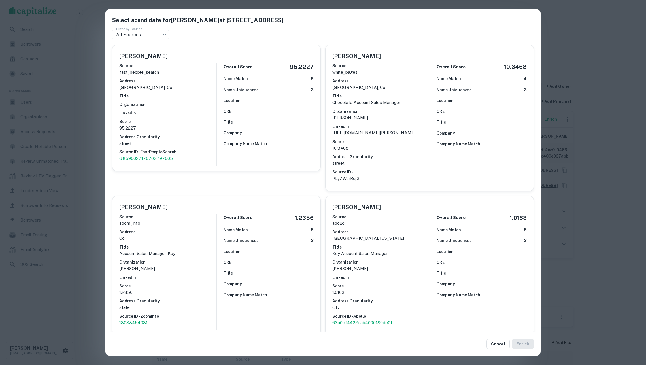
click at [587, 205] on div "Select a candidate for Monika Heinbaugh at 2987 Perry St Filter by Source All S…" at bounding box center [323, 182] width 646 height 365
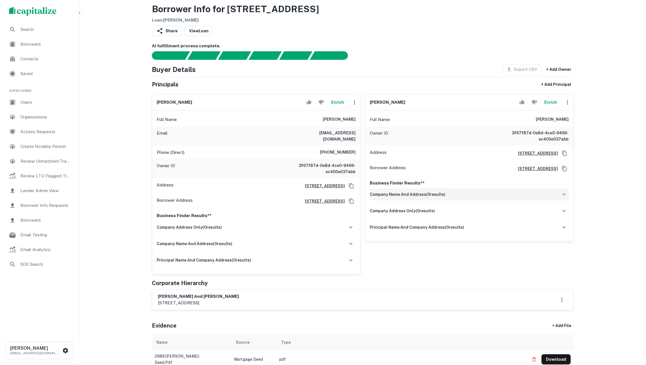
scroll to position [17, 0]
click at [335, 108] on button "Enrich" at bounding box center [337, 101] width 18 height 11
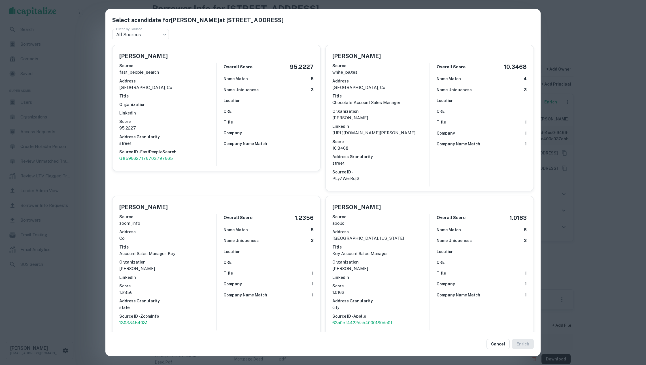
click at [458, 111] on div "CRE" at bounding box center [481, 111] width 90 height 6
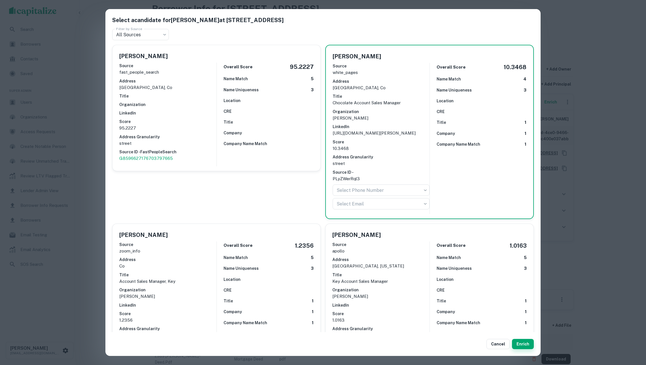
click at [522, 344] on button "Enrich" at bounding box center [523, 344] width 22 height 10
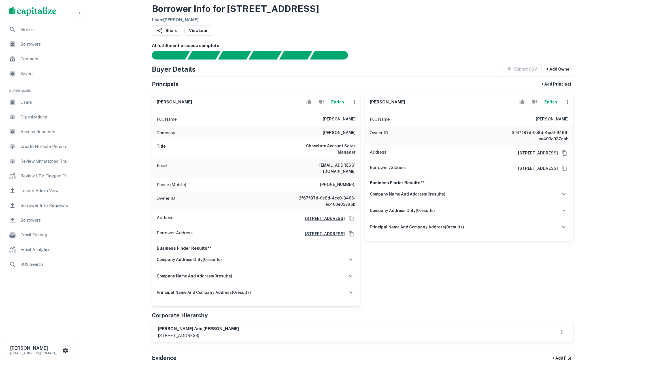
click at [542, 99] on button "Enrich" at bounding box center [550, 101] width 18 height 11
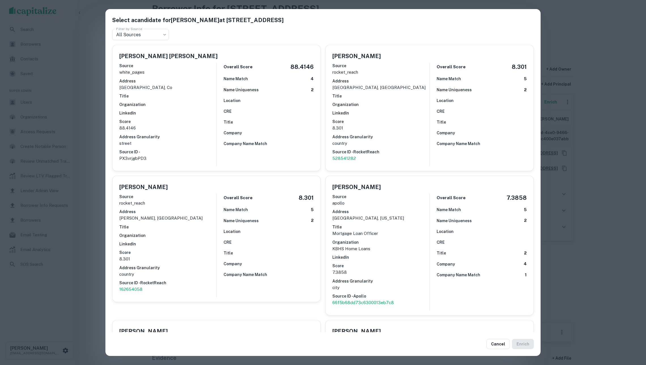
click at [645, 140] on div "Select a candidate for Aaron Browning at 2987-2989 perry st Filter by Source Al…" at bounding box center [323, 182] width 646 height 365
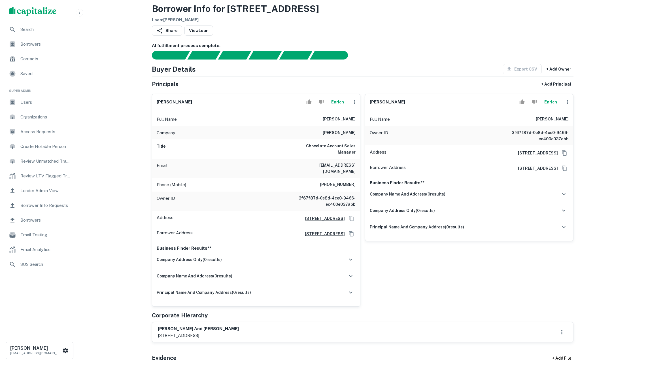
click at [549, 107] on button "Enrich" at bounding box center [550, 101] width 18 height 11
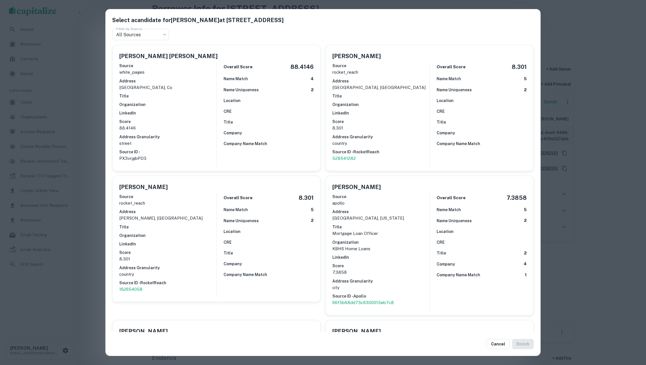
click at [213, 107] on div "Source white_pages Address denver, co Title Organization LinkedIn Score 88.4146…" at bounding box center [167, 112] width 97 height 104
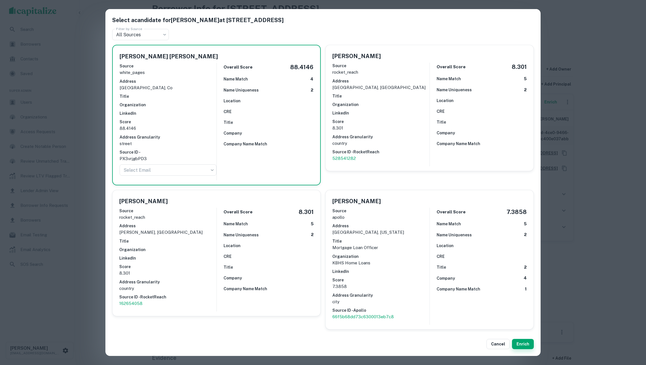
click at [519, 344] on button "Enrich" at bounding box center [523, 344] width 22 height 10
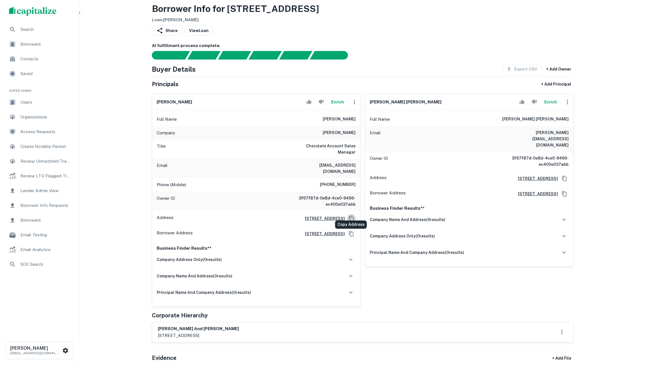
click at [350, 216] on icon "Copy Address" at bounding box center [351, 218] width 5 height 5
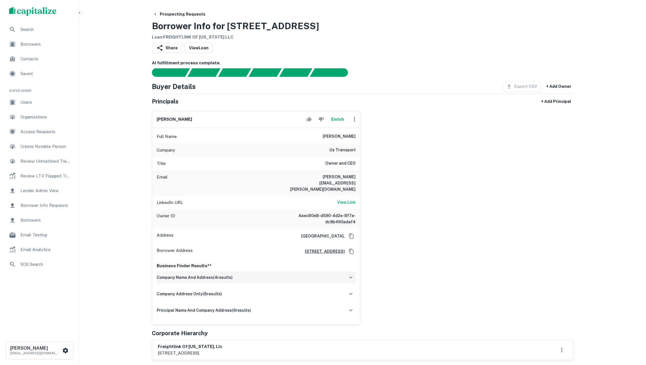
click at [293, 271] on div "company name and address ( 4 results)" at bounding box center [256, 277] width 199 height 12
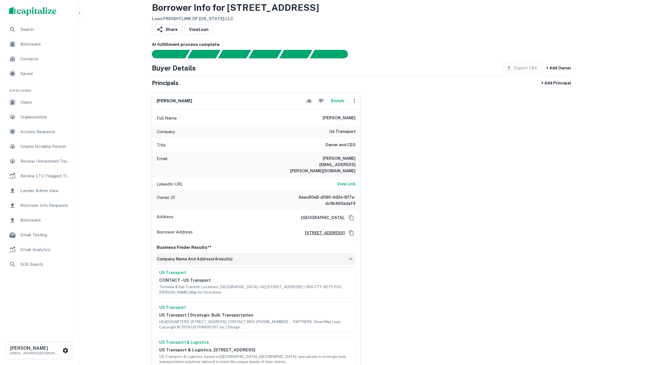
scroll to position [31, 0]
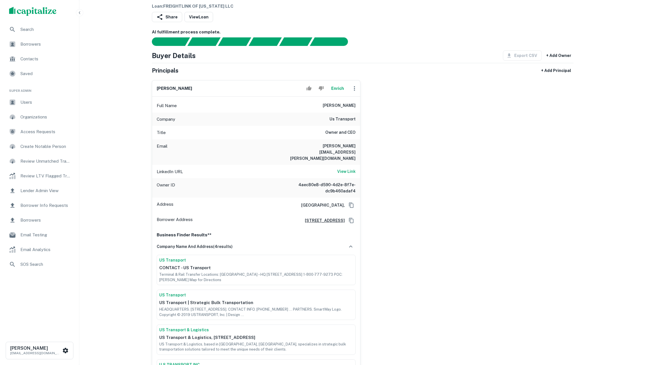
click at [338, 89] on button "Enrich" at bounding box center [337, 88] width 18 height 11
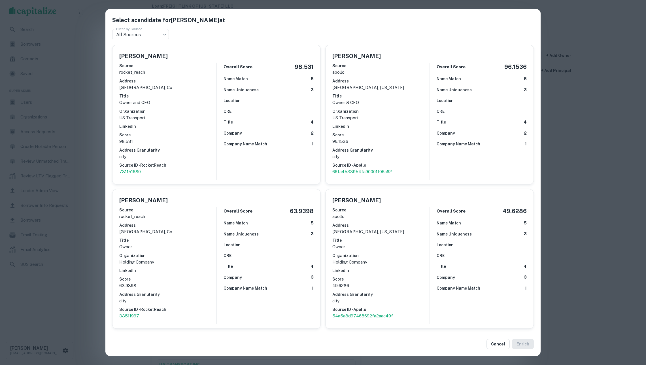
click at [563, 136] on div "Select a candidate for [PERSON_NAME] at Filter by Source All Sources *** Filter…" at bounding box center [323, 182] width 646 height 365
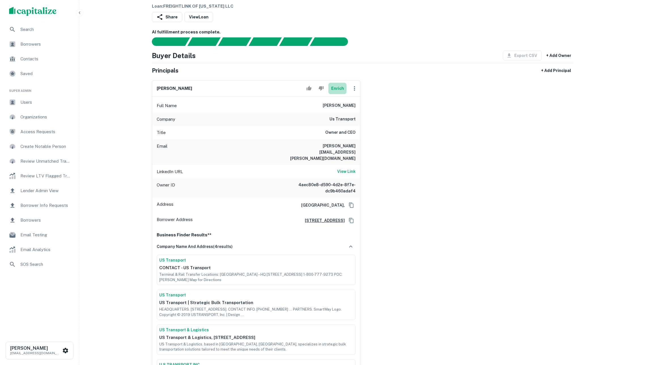
click at [333, 92] on button "Enrich" at bounding box center [337, 88] width 18 height 11
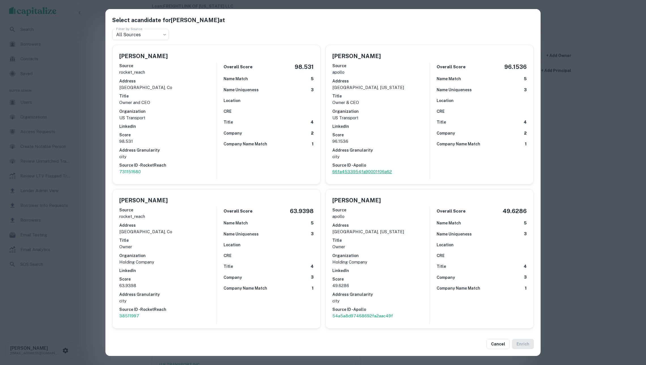
click at [363, 168] on p "66fa4533954fa90001f06a62" at bounding box center [380, 171] width 97 height 7
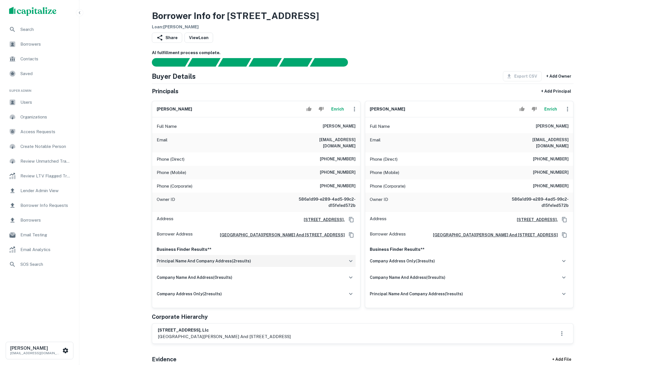
click at [292, 263] on div "principal name and company address ( 2 results)" at bounding box center [256, 261] width 199 height 12
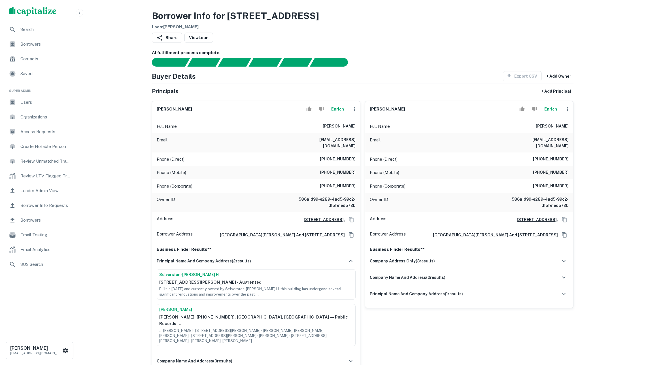
click at [338, 106] on button "Enrich" at bounding box center [337, 108] width 18 height 11
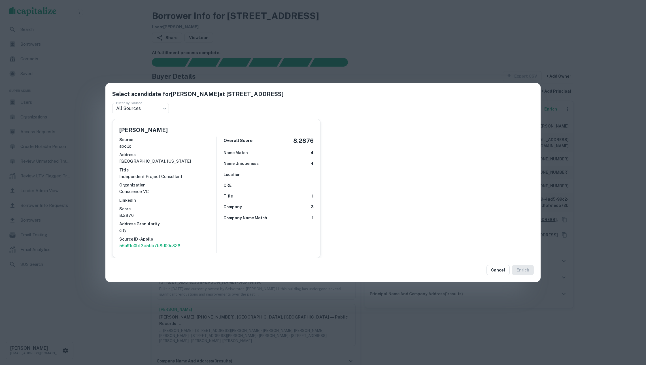
click at [396, 62] on div "Select a candidate for Melina H. Selverston-Scher at 1275 Bay St Apt 3, San Fra…" at bounding box center [323, 182] width 646 height 365
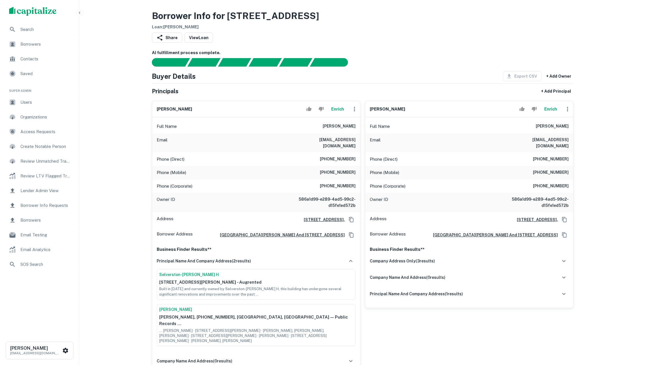
scroll to position [134, 0]
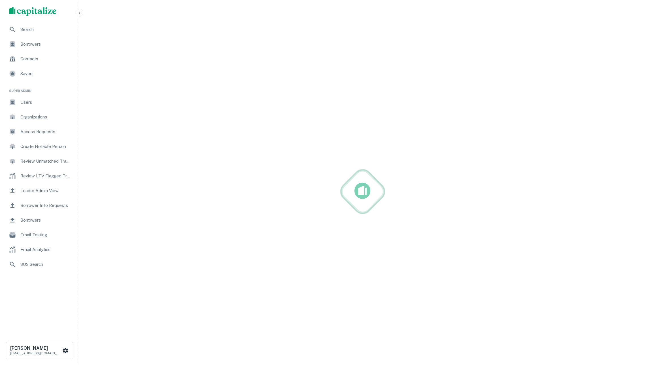
scroll to position [14, 0]
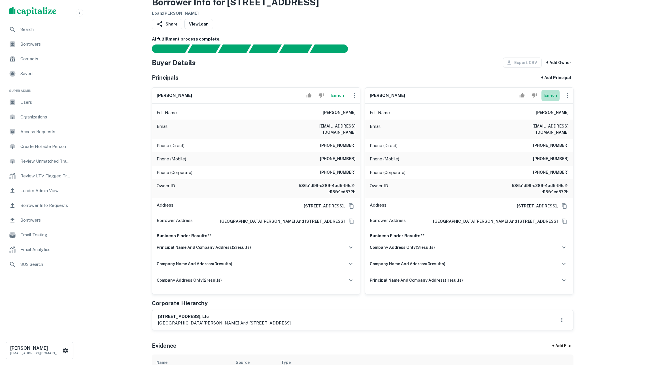
click at [551, 99] on button "Enrich" at bounding box center [550, 95] width 18 height 11
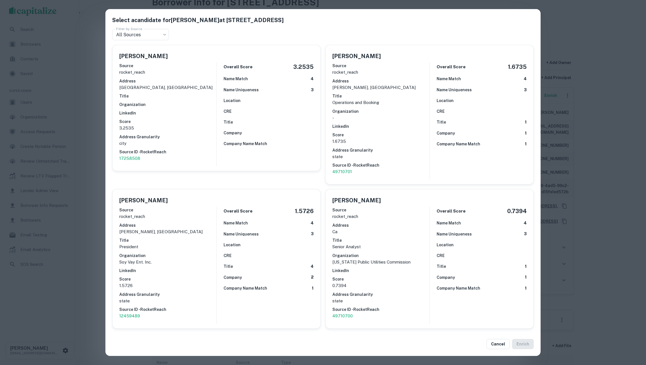
scroll to position [0, 0]
click at [161, 39] on body "Search Borrowers Contacts Saved Super Admin Users Organizations Access Requests…" at bounding box center [323, 168] width 646 height 365
click at [185, 31] on div at bounding box center [323, 182] width 646 height 365
click at [608, 136] on div "Select a candidate for Edward B. Scher at 1275 Bay St Apt 3, San Francisco, CA …" at bounding box center [323, 182] width 646 height 365
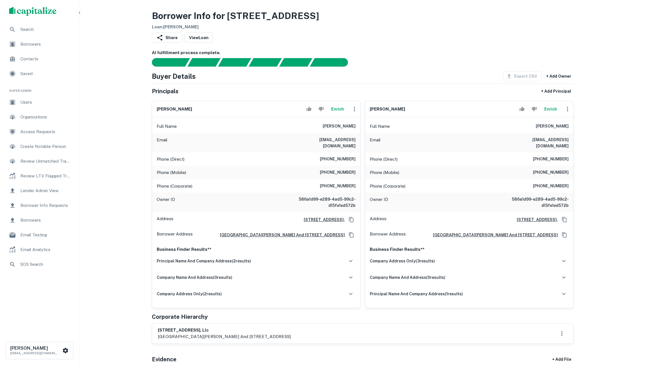
click at [334, 112] on button "Enrich" at bounding box center [337, 108] width 18 height 11
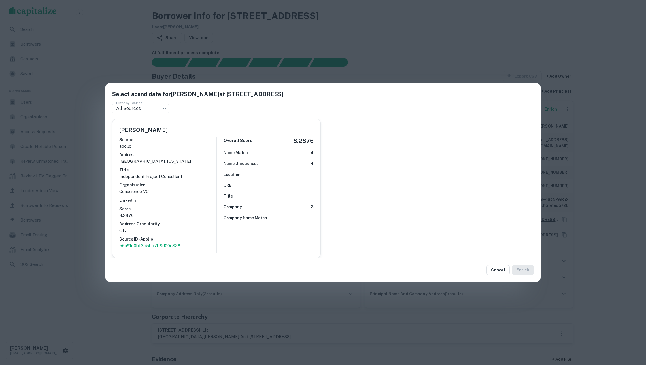
click at [342, 57] on div "Select a candidate for [PERSON_NAME] at [STREET_ADDRESS] Filter by Source All S…" at bounding box center [323, 182] width 646 height 365
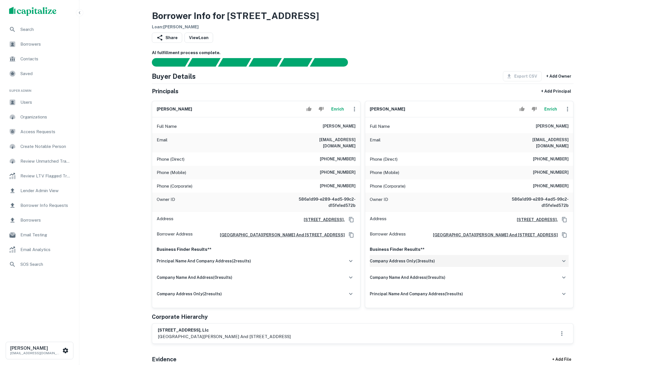
click at [445, 260] on div "company address only ( 3 results)" at bounding box center [469, 261] width 199 height 12
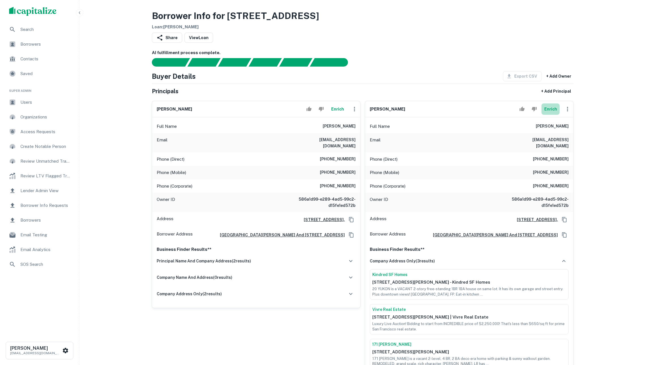
click at [549, 115] on button "Enrich" at bounding box center [550, 108] width 18 height 11
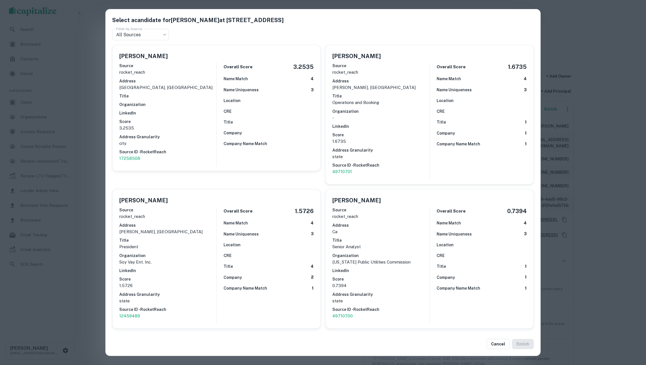
click at [628, 156] on div "Select a candidate for Edward B. Scher at 1275 Bay St Apt 3, San Francisco, CA …" at bounding box center [323, 182] width 646 height 365
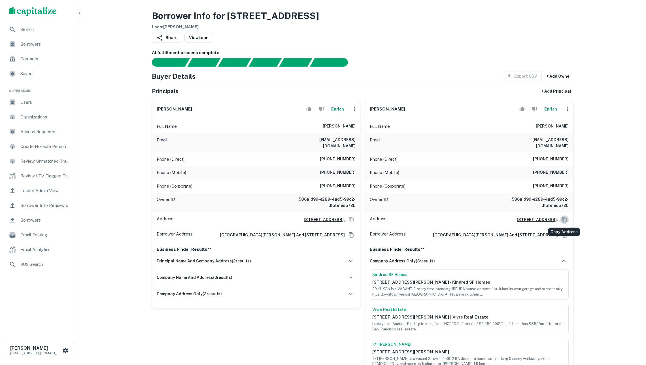
click at [561, 219] on icon "Copy Address" at bounding box center [564, 220] width 6 height 6
click at [564, 217] on icon "Copy Address" at bounding box center [564, 220] width 6 height 6
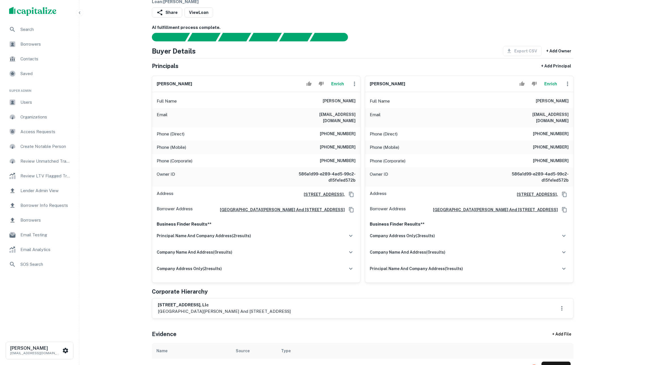
scroll to position [45, 0]
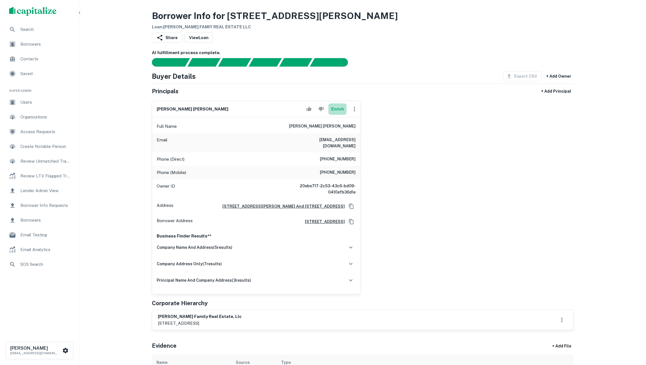
click at [335, 115] on button "Enrich" at bounding box center [337, 108] width 18 height 11
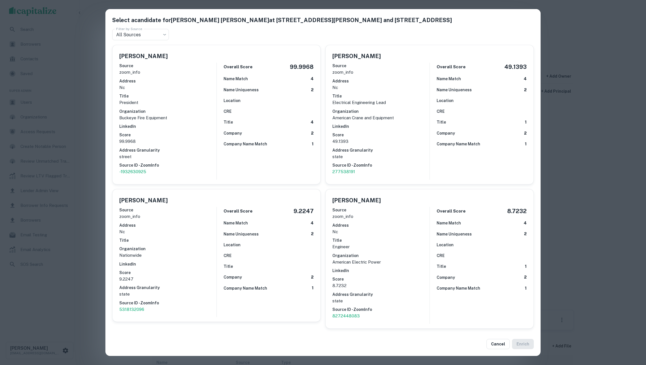
click at [632, 191] on div "Select a candidate for [PERSON_NAME] [PERSON_NAME] at [STREET_ADDRESS] and [STR…" at bounding box center [323, 182] width 646 height 365
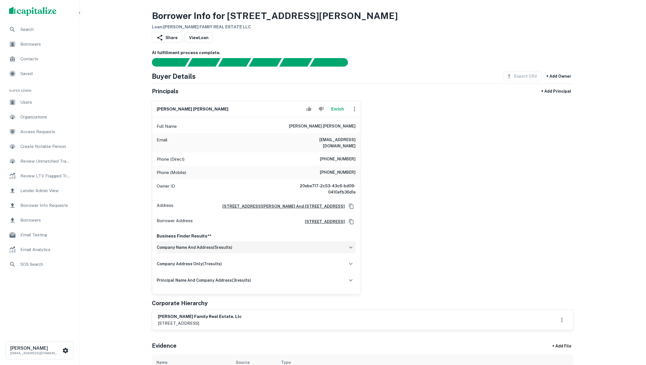
click at [274, 248] on div "company name and address ( 5 results)" at bounding box center [256, 247] width 199 height 12
click at [339, 109] on button "Enrich" at bounding box center [337, 108] width 18 height 11
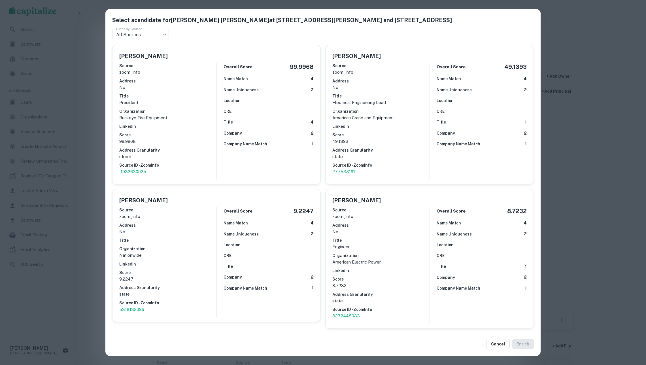
click at [633, 156] on div "Select a candidate for Kevin John Bower at 609 Ikes Rd, Taylors, SC 29687 and 1…" at bounding box center [323, 182] width 646 height 365
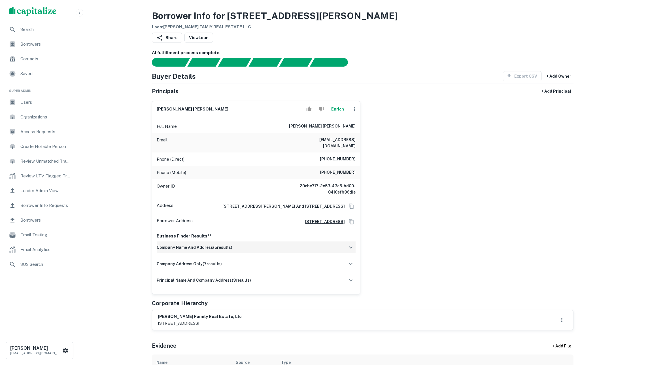
click at [264, 253] on div "company name and address ( 5 results)" at bounding box center [256, 247] width 199 height 12
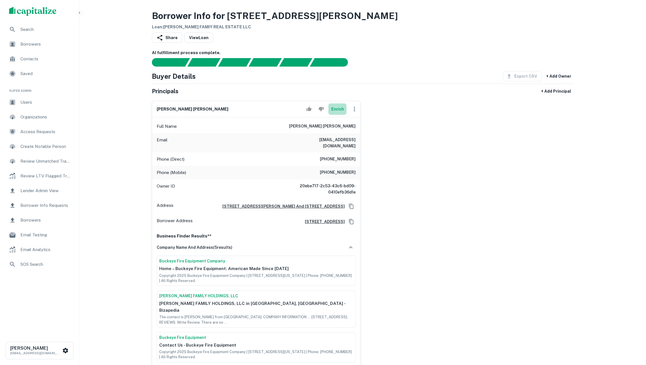
click at [331, 113] on button "Enrich" at bounding box center [337, 108] width 18 height 11
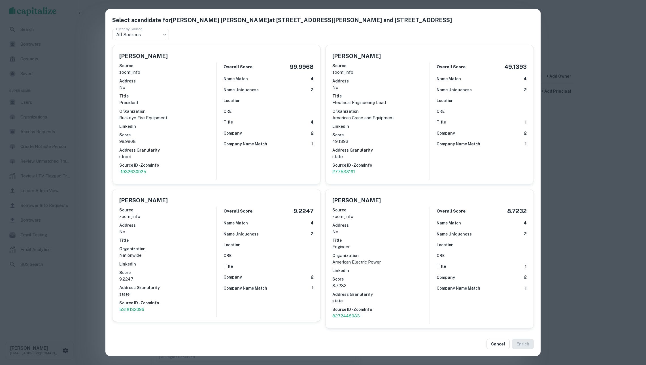
click at [592, 118] on div "Select a candidate for Kevin John Bower at 609 Ikes Rd, Taylors, SC 29687 and 1…" at bounding box center [323, 182] width 646 height 365
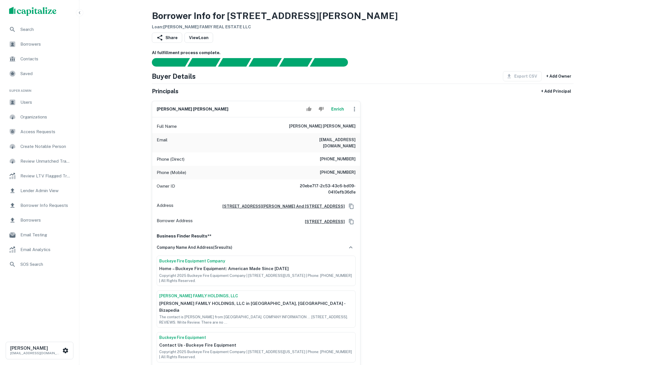
click at [335, 115] on button "Enrich" at bounding box center [337, 108] width 18 height 11
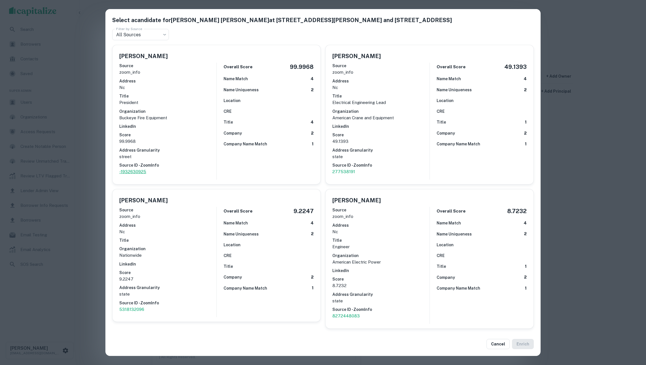
click at [142, 168] on p "-1932630925" at bounding box center [167, 171] width 97 height 7
click at [232, 100] on h6 "Location" at bounding box center [231, 100] width 17 height 6
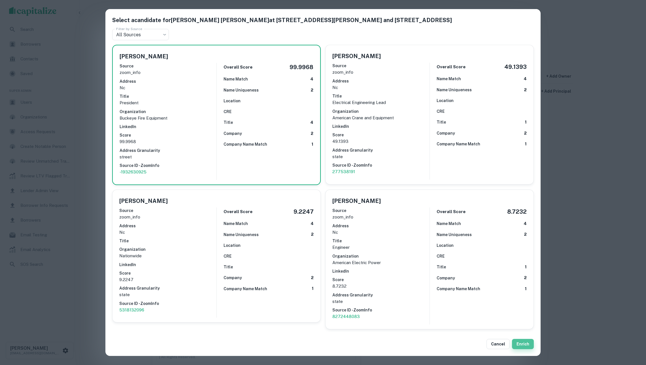
click at [523, 346] on button "Enrich" at bounding box center [523, 344] width 22 height 10
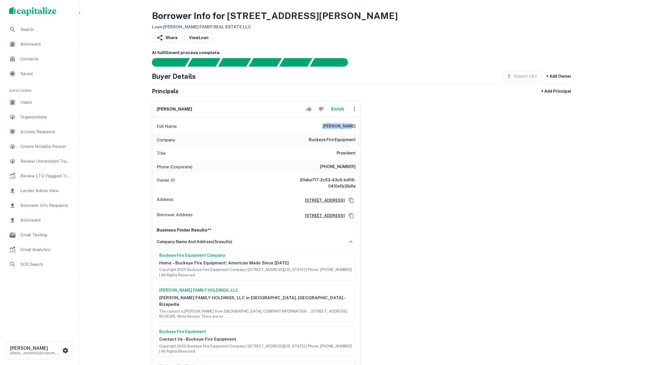
drag, startPoint x: 329, startPoint y: 130, endPoint x: 356, endPoint y: 130, distance: 27.2
click at [356, 130] on div "Full Name kevin bower" at bounding box center [256, 127] width 208 height 14
copy h6 "kevin bower"
click at [356, 110] on icon "button" at bounding box center [354, 109] width 7 height 7
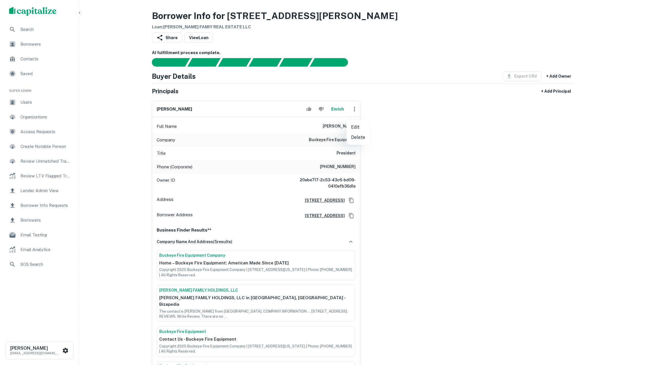
click at [357, 124] on li "Edit" at bounding box center [357, 127] width 23 height 10
select select "**"
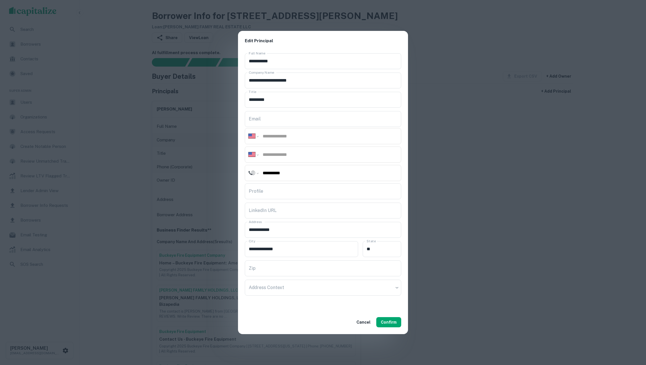
paste input "**********"
type input "**********"
paste input "**********"
type input "**********"
click at [391, 322] on button "Confirm" at bounding box center [388, 322] width 25 height 10
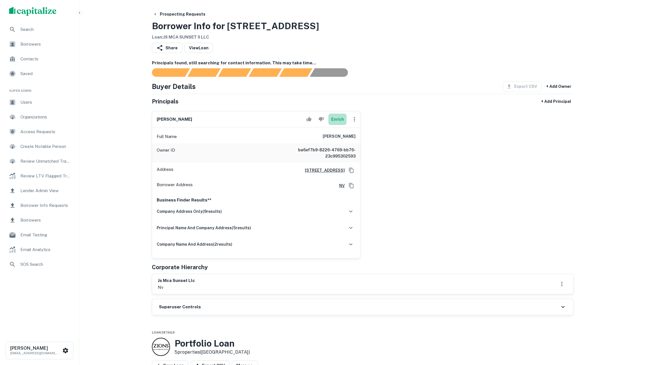
click at [337, 122] on button "Enrich" at bounding box center [337, 119] width 18 height 11
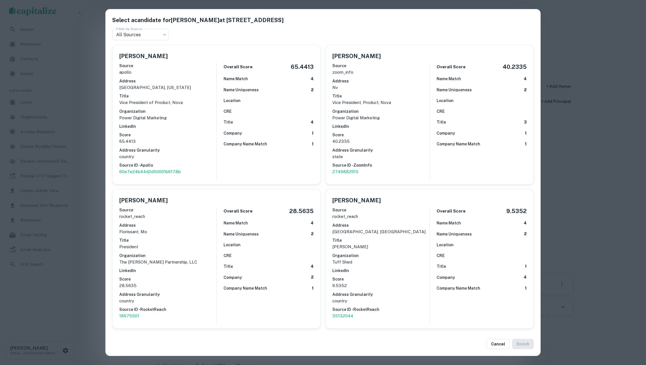
click at [587, 104] on div "Select a candidate for [PERSON_NAME] at [STREET_ADDRESS] Filter by Source All S…" at bounding box center [323, 182] width 646 height 365
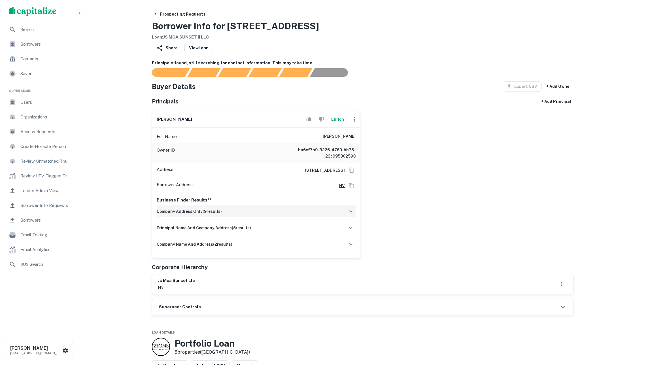
click at [322, 217] on div "company address only ( 9 results)" at bounding box center [256, 211] width 199 height 12
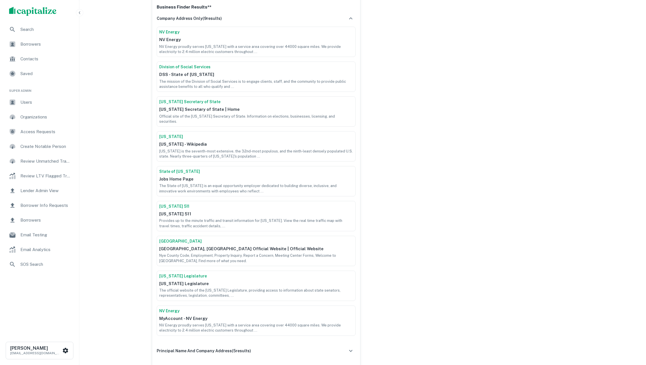
scroll to position [194, 0]
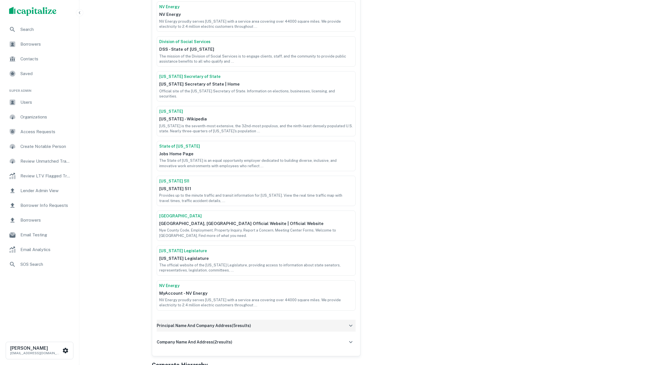
click at [255, 324] on div "principal name and company address ( 5 results)" at bounding box center [256, 325] width 199 height 12
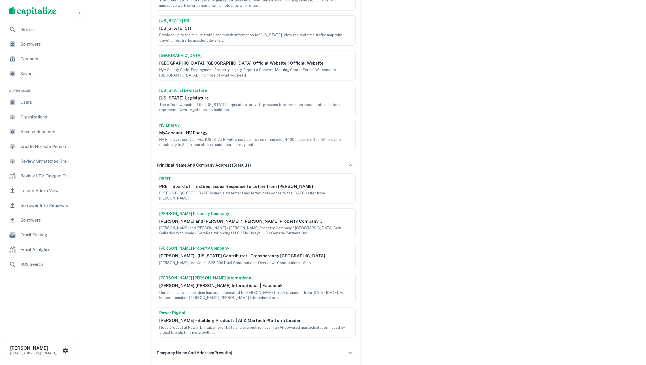
scroll to position [386, 0]
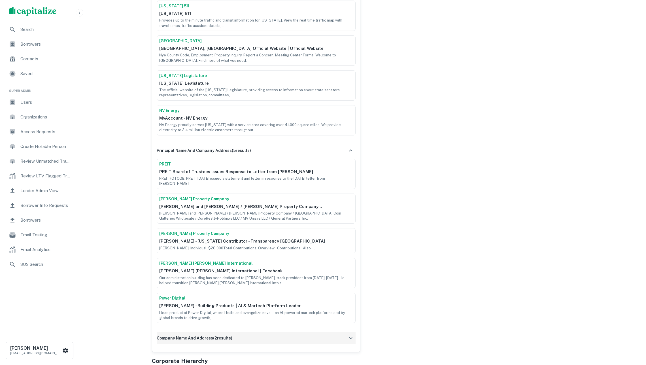
click at [229, 336] on h6 "company name and address ( 2 results)" at bounding box center [195, 338] width 76 height 6
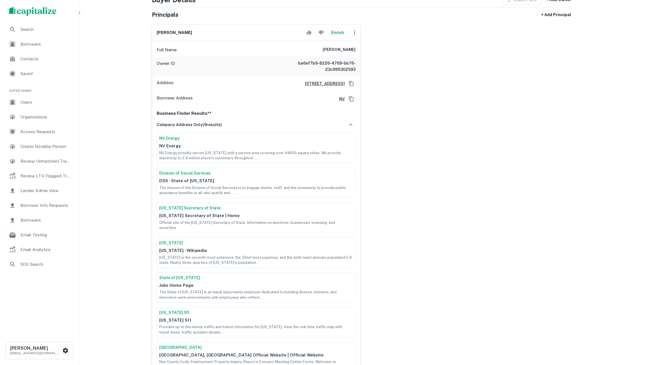
scroll to position [45, 0]
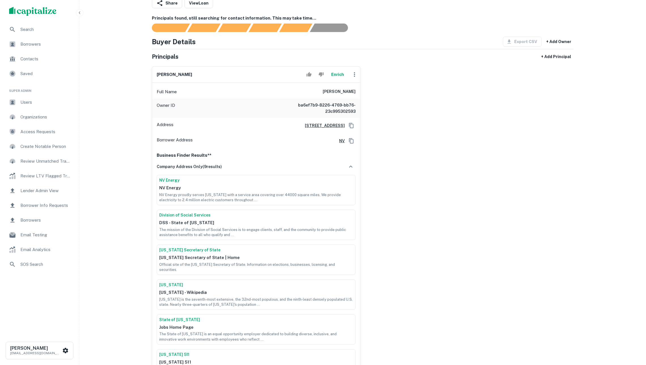
click at [333, 80] on button "Enrich" at bounding box center [337, 74] width 18 height 11
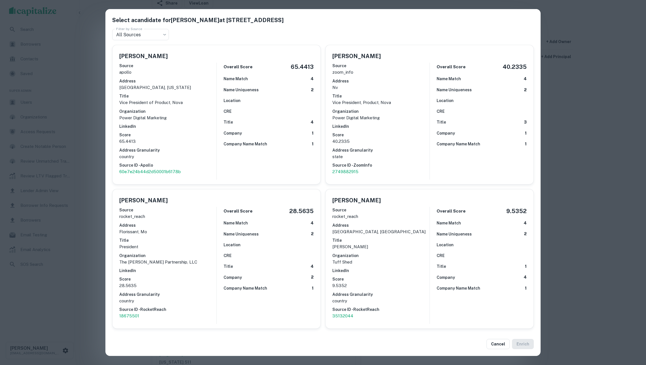
click at [644, 116] on div "Select a candidate for [PERSON_NAME] at [STREET_ADDRESS] Filter by Source All S…" at bounding box center [323, 182] width 646 height 365
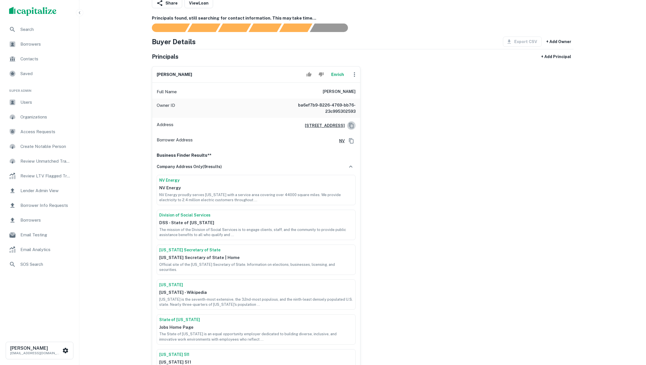
click at [352, 128] on icon "Copy Address" at bounding box center [351, 125] width 5 height 5
click at [336, 76] on button "Enrich" at bounding box center [337, 74] width 18 height 11
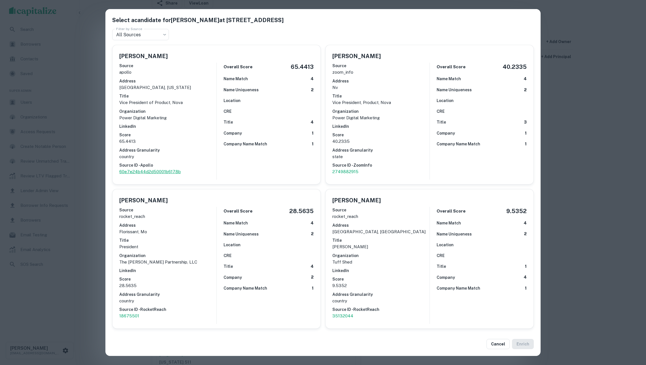
click at [167, 169] on p "60e7e24b44d2d50001b6178b" at bounding box center [167, 171] width 97 height 7
click at [590, 124] on div "Select a candidate for [PERSON_NAME] at [STREET_ADDRESS] Filter by Source All S…" at bounding box center [323, 182] width 646 height 365
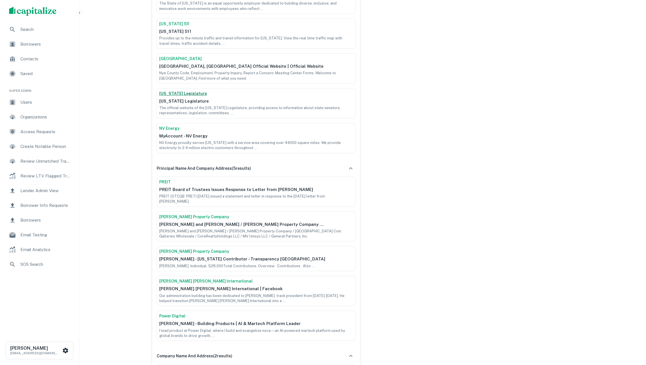
scroll to position [376, 0]
click at [206, 213] on link "Saunders Property Company" at bounding box center [256, 216] width 194 height 6
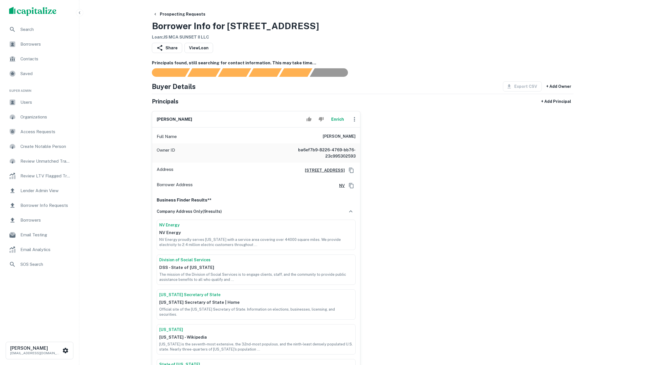
scroll to position [0, 0]
click at [337, 120] on button "Enrich" at bounding box center [337, 119] width 18 height 11
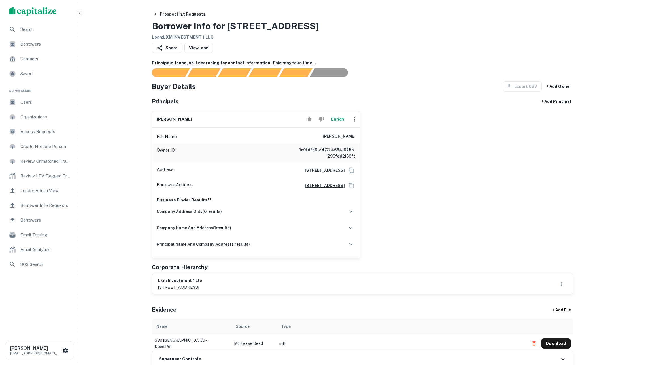
click at [333, 125] on button "Enrich" at bounding box center [337, 119] width 18 height 11
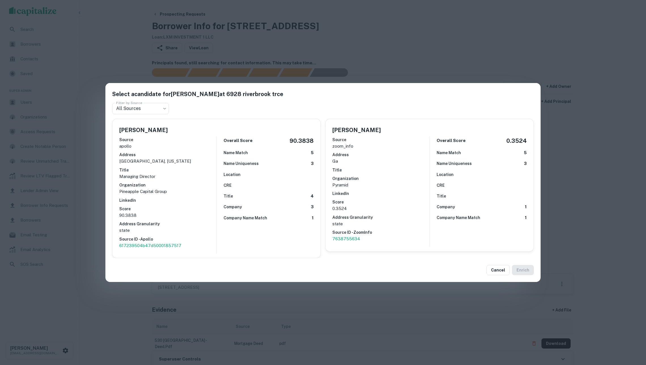
click at [199, 174] on p "Managing Director" at bounding box center [167, 176] width 97 height 7
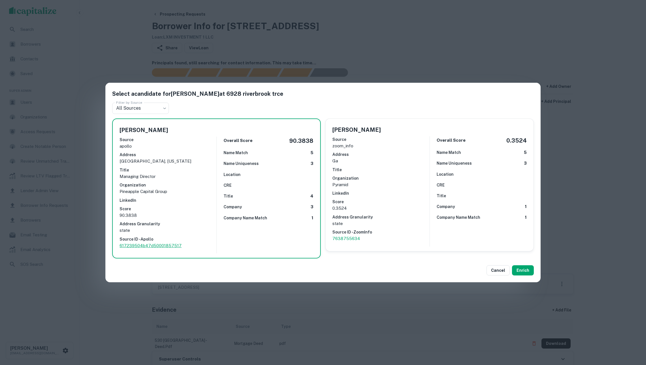
click at [161, 244] on p "617239504b47d50001857517" at bounding box center [168, 245] width 97 height 7
click at [520, 268] on button "Enrich" at bounding box center [523, 270] width 22 height 10
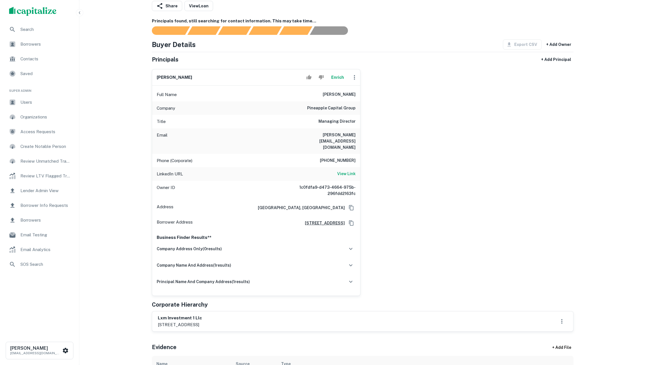
scroll to position [41, 0]
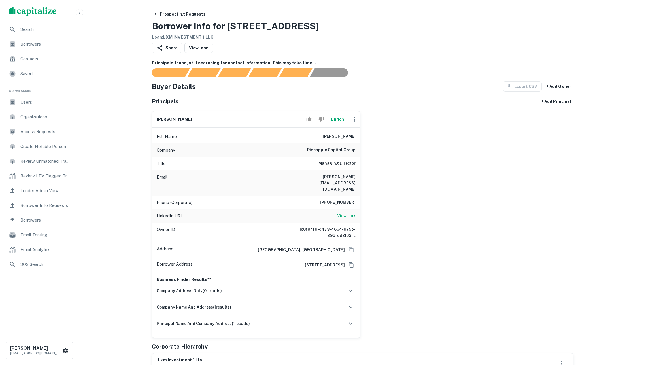
scroll to position [41, 0]
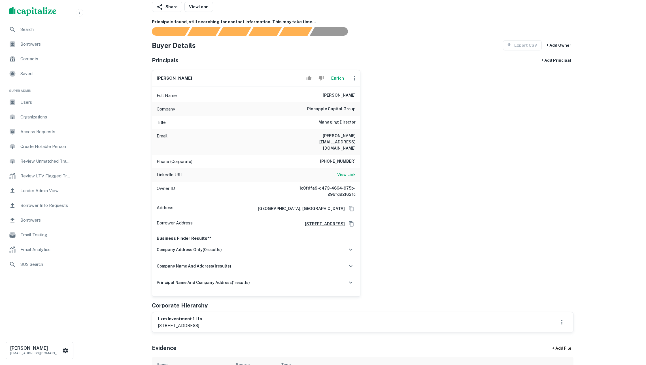
click at [354, 81] on icon "button" at bounding box center [354, 78] width 7 height 7
click at [358, 97] on li "Edit" at bounding box center [357, 96] width 23 height 10
select select "**"
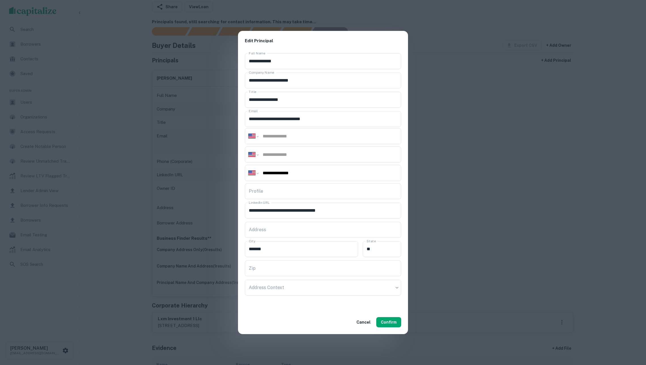
paste input "**********"
type input "**********"
click at [390, 325] on button "Confirm" at bounding box center [388, 322] width 25 height 10
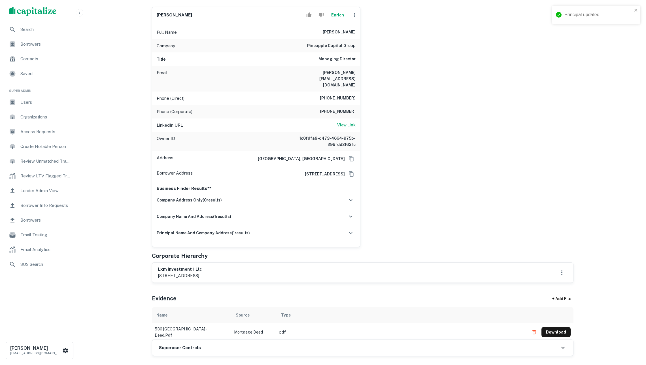
scroll to position [152, 0]
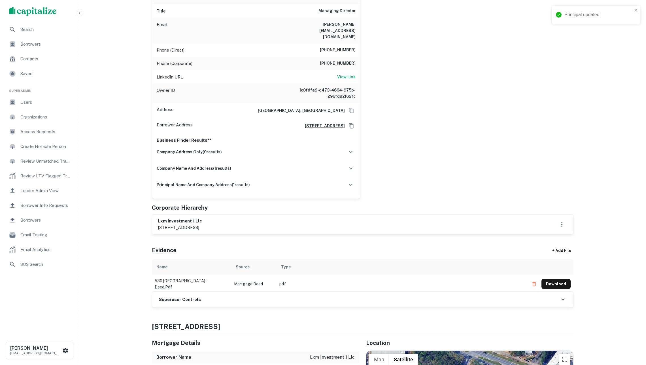
click at [201, 301] on div "Superuser Controls" at bounding box center [362, 299] width 421 height 16
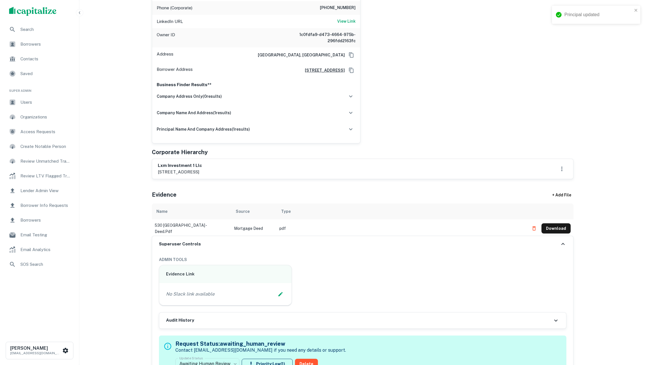
scroll to position [252, 0]
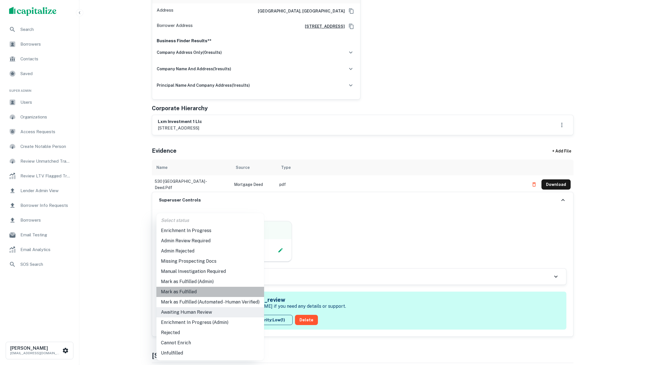
click at [197, 292] on li "Mark as Fulfilled" at bounding box center [210, 292] width 108 height 10
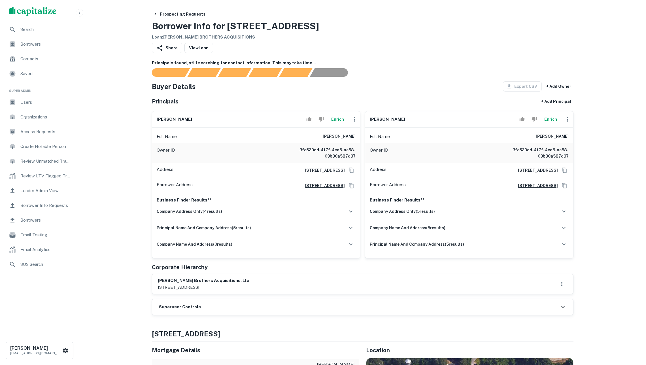
click at [337, 123] on button "Enrich" at bounding box center [337, 119] width 18 height 11
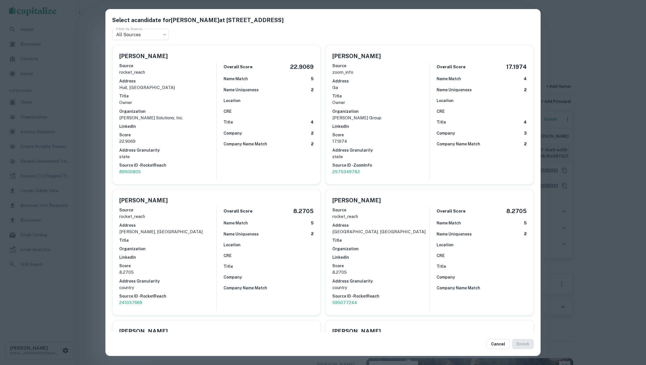
click at [86, 127] on div "Select a candidate for JONATHAN PHILLIPS at 11205 alpharetta highway Filter by …" at bounding box center [323, 182] width 646 height 365
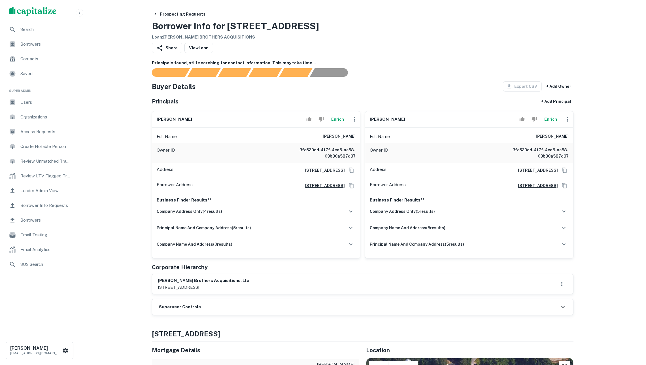
click at [546, 125] on button "Enrich" at bounding box center [550, 119] width 18 height 11
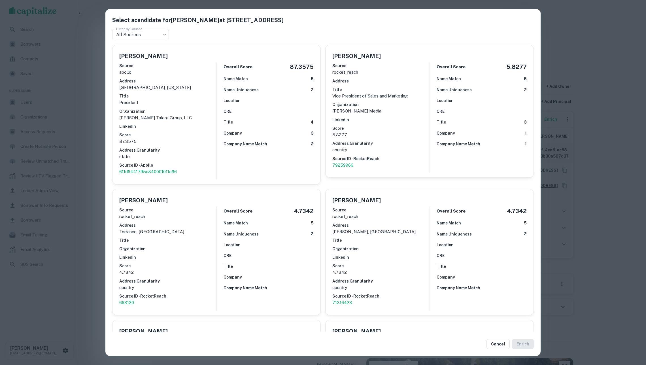
click at [192, 118] on p "Phillips Talent Group, LLC" at bounding box center [167, 117] width 97 height 7
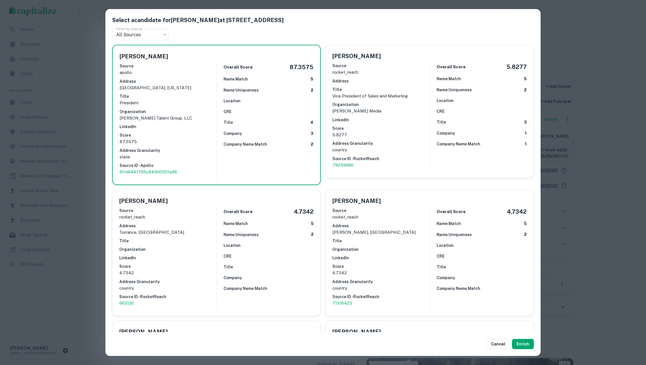
click at [84, 139] on div "Select a candidate for MARK PHILLIPS at 11205 alpharetta highway Filter by Sour…" at bounding box center [323, 182] width 646 height 365
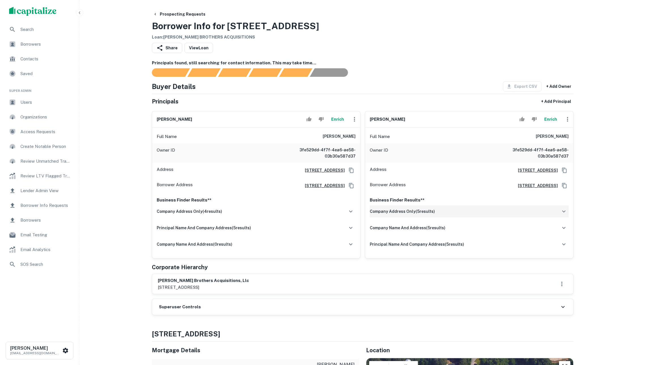
click at [430, 214] on h6 "company address only ( 5 results)" at bounding box center [402, 211] width 65 height 6
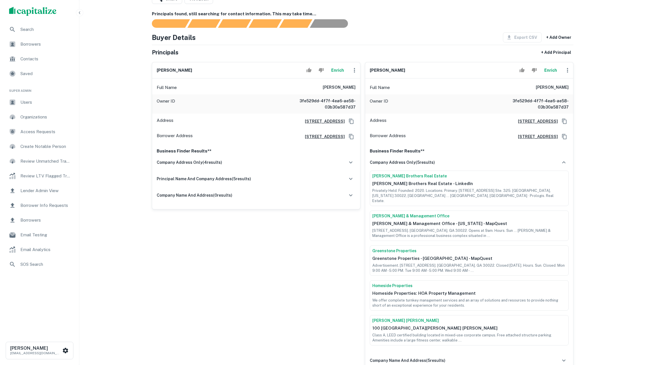
scroll to position [49, 0]
click at [547, 71] on button "Enrich" at bounding box center [550, 69] width 18 height 11
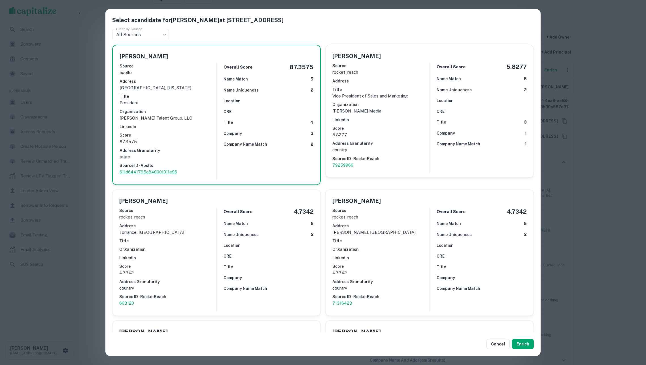
click at [140, 169] on p "611d6441795c840001011e96" at bounding box center [168, 172] width 97 height 7
click at [559, 143] on div "Select a candidate for MARK PHILLIPS at 11205 alpharetta highway Filter by Sour…" at bounding box center [323, 182] width 646 height 365
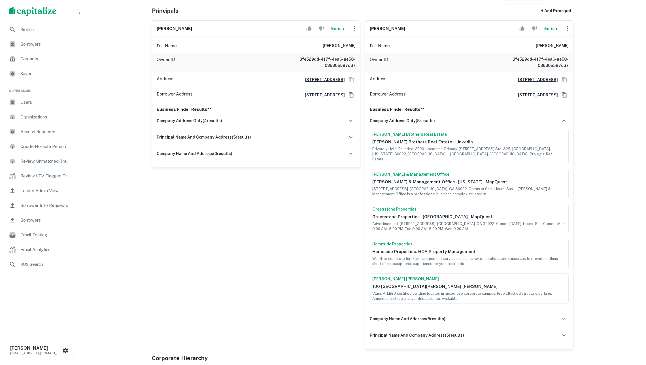
scroll to position [221, 0]
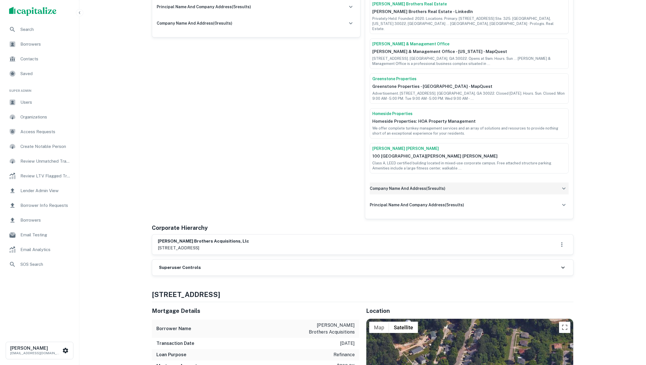
click at [400, 184] on div "company name and address ( 5 results)" at bounding box center [469, 188] width 199 height 12
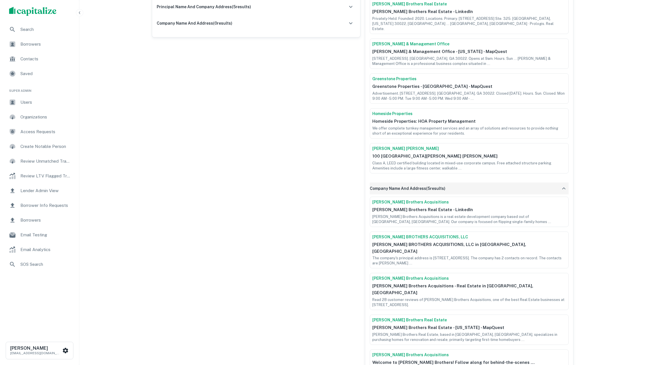
click at [400, 184] on div "company name and address ( 5 results)" at bounding box center [469, 188] width 199 height 12
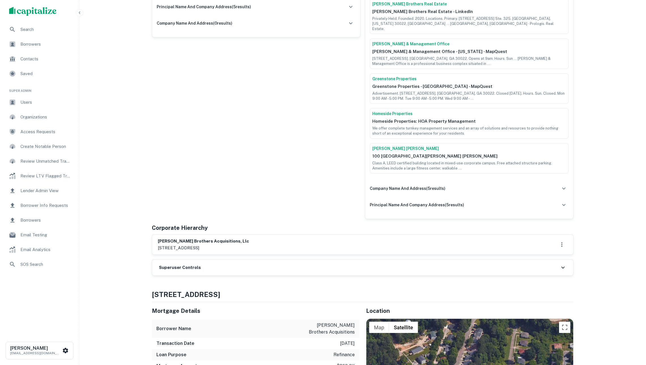
scroll to position [117, 0]
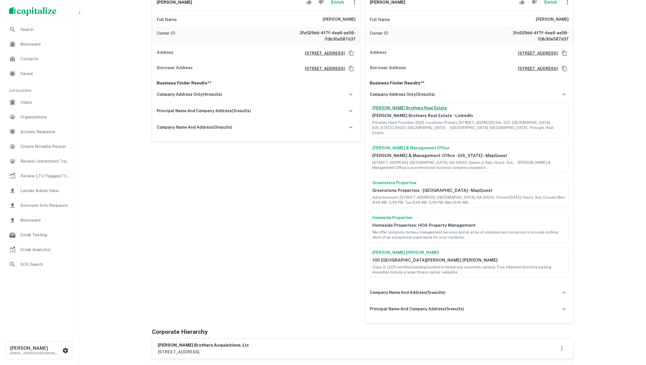
click at [397, 111] on link "Phillips Brothers Real Estate" at bounding box center [469, 108] width 194 height 6
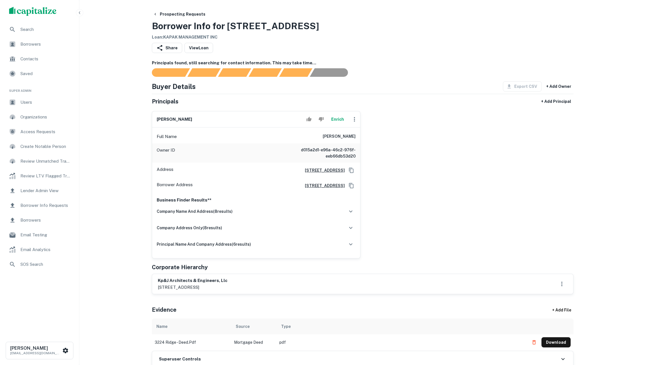
click at [336, 118] on button "Enrich" at bounding box center [337, 119] width 18 height 11
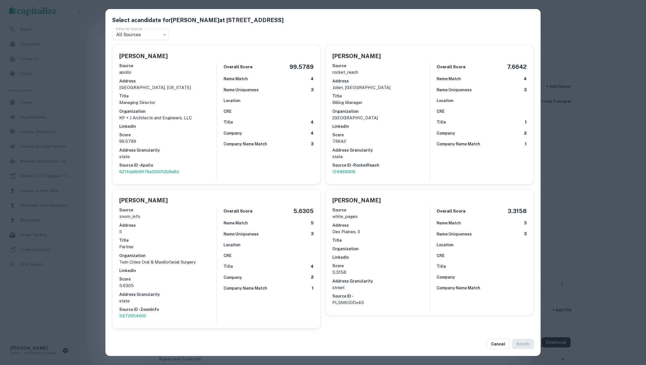
click at [88, 83] on div "Select a candidate for [PERSON_NAME] at [STREET_ADDRESS] Filter by Source All S…" at bounding box center [323, 182] width 646 height 365
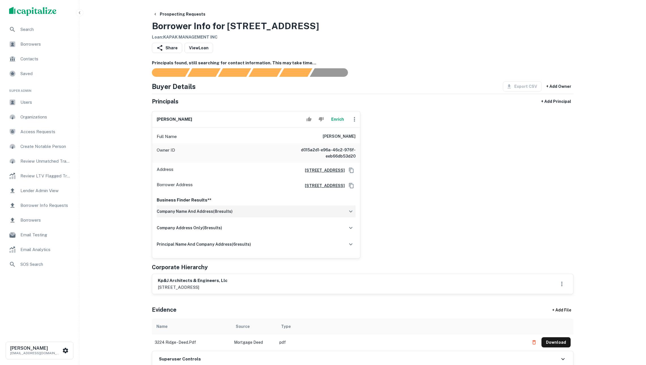
click at [301, 215] on div "company name and address ( 8 results)" at bounding box center [256, 211] width 199 height 12
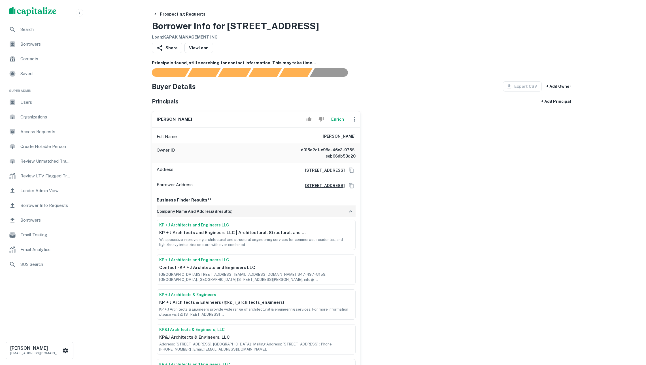
click at [301, 215] on div "company name and address ( 8 results)" at bounding box center [256, 211] width 199 height 12
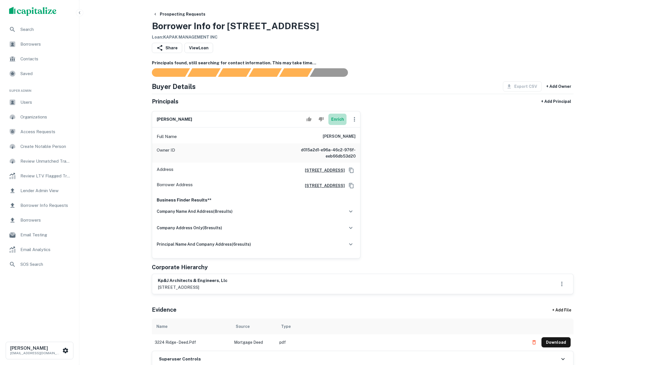
click at [333, 125] on button "Enrich" at bounding box center [337, 119] width 18 height 11
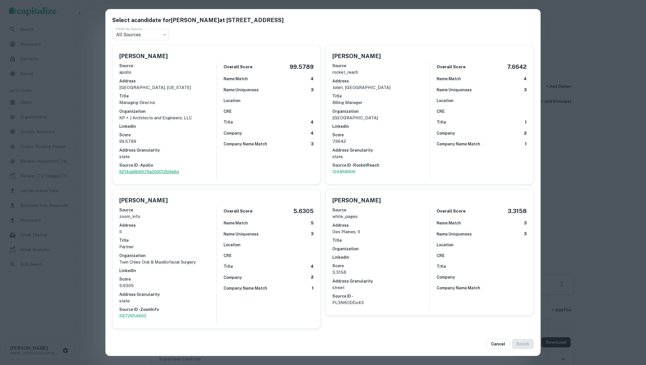
click at [145, 168] on p "6214da9b6976a200012b9a8d" at bounding box center [167, 171] width 97 height 7
click at [246, 121] on div "Title 4" at bounding box center [268, 122] width 90 height 7
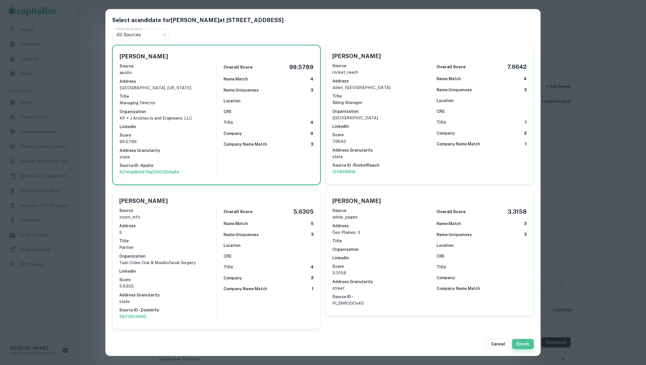
click at [525, 344] on button "Enrich" at bounding box center [523, 344] width 22 height 10
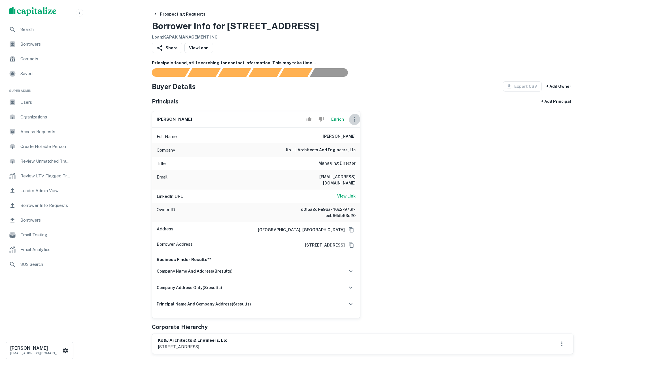
click at [356, 123] on icon "button" at bounding box center [354, 119] width 7 height 7
click at [362, 138] on li "Edit" at bounding box center [357, 137] width 23 height 10
select select "**"
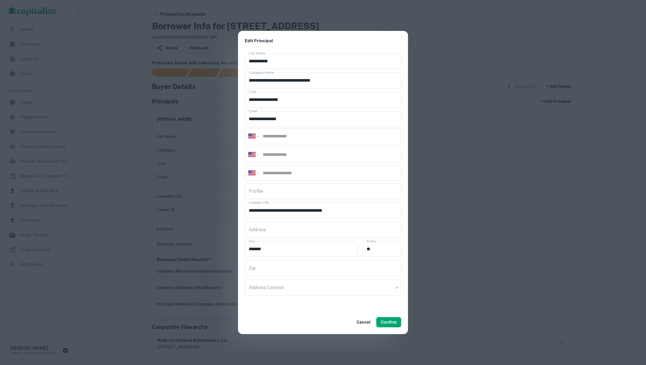
paste input "**********"
type input "**********"
click at [297, 137] on input "tel" at bounding box center [329, 136] width 135 height 7
paste input "**********"
type input "**********"
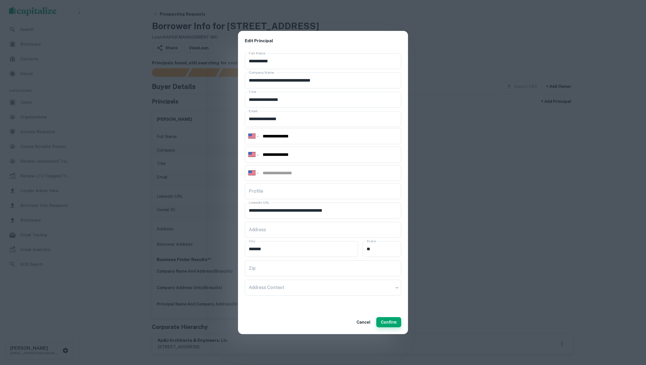
click at [392, 321] on button "Confirm" at bounding box center [388, 322] width 25 height 10
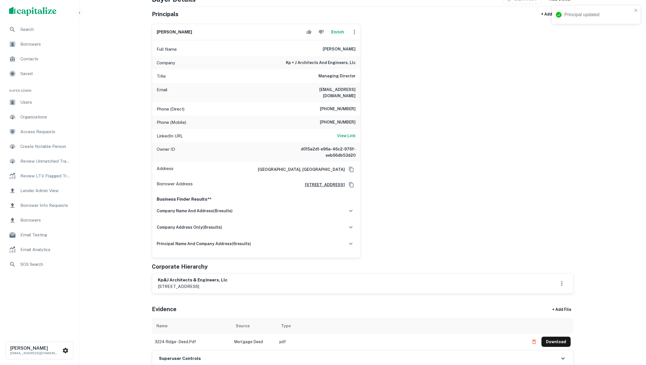
scroll to position [101, 0]
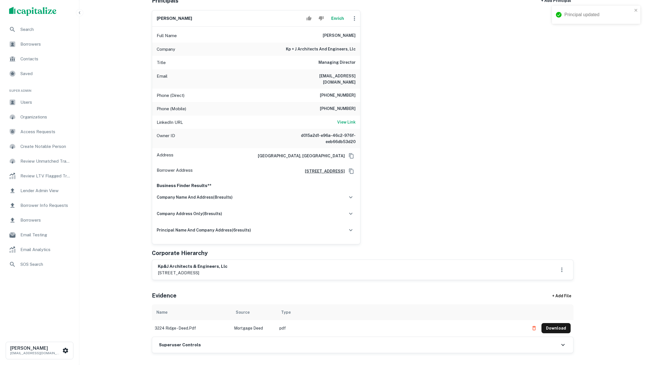
click at [276, 276] on div "kp&j architects & engineers, llc [STREET_ADDRESS]" at bounding box center [363, 269] width 410 height 13
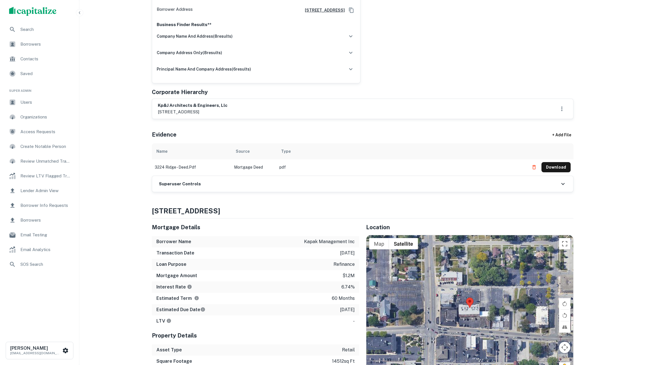
click at [232, 192] on div "Superuser Controls" at bounding box center [362, 184] width 421 height 16
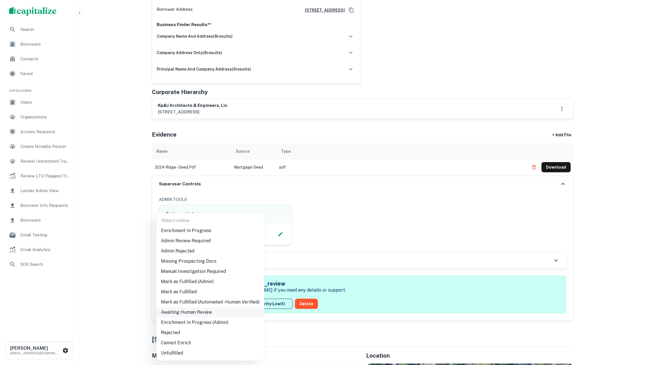
click at [210, 282] on li "Mark as Fulfilled (Admin)" at bounding box center [210, 281] width 108 height 10
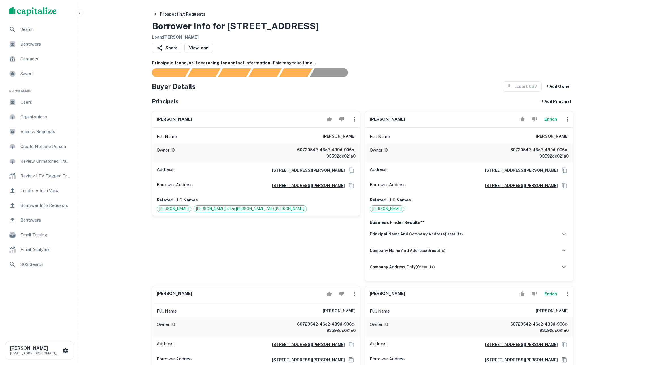
click at [548, 122] on button "Enrich" at bounding box center [550, 119] width 18 height 11
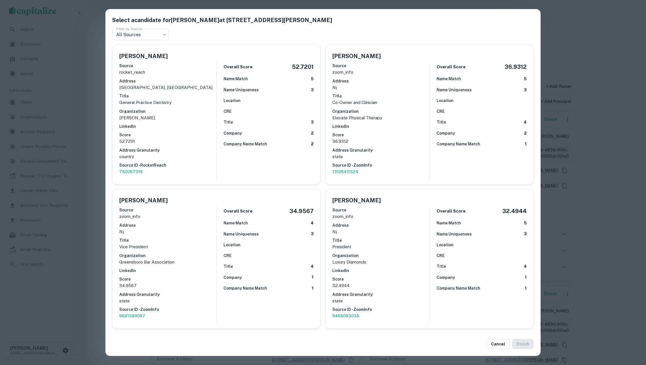
click at [592, 131] on div "Select a candidate for [PERSON_NAME] at [STREET_ADDRESS][PERSON_NAME] Filter by…" at bounding box center [323, 182] width 646 height 365
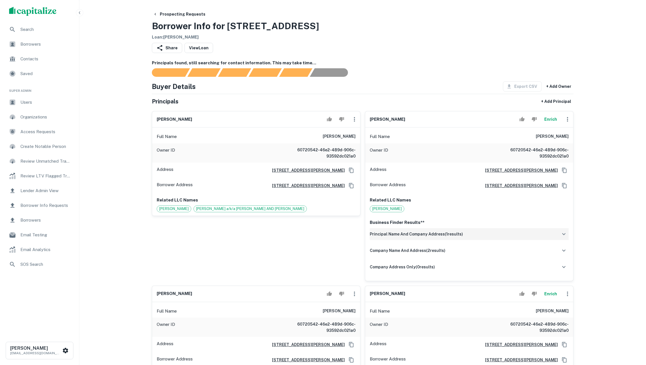
click at [468, 238] on div "principal name and company address ( 1 results)" at bounding box center [469, 234] width 199 height 12
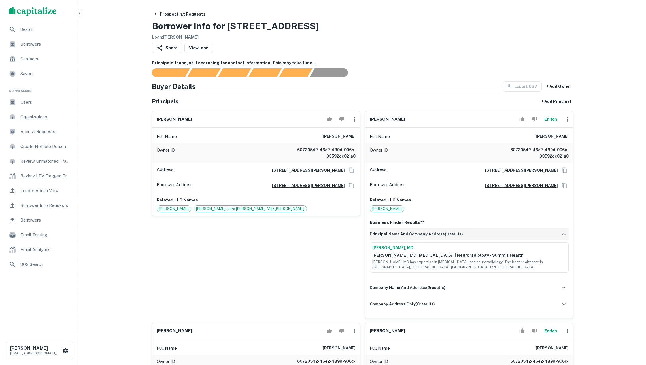
click at [468, 238] on div "principal name and company address ( 1 results)" at bounding box center [469, 234] width 199 height 12
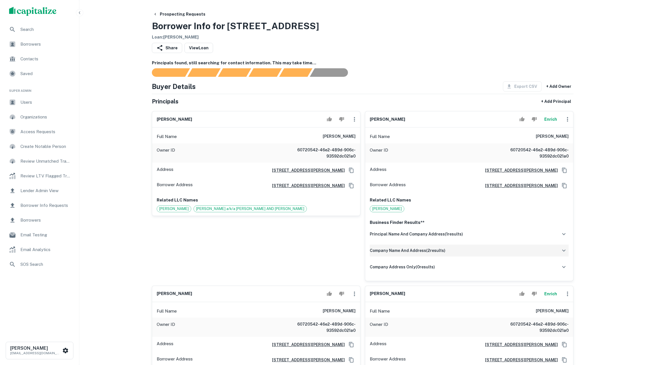
click at [459, 256] on div "company name and address ( 2 results)" at bounding box center [469, 250] width 199 height 12
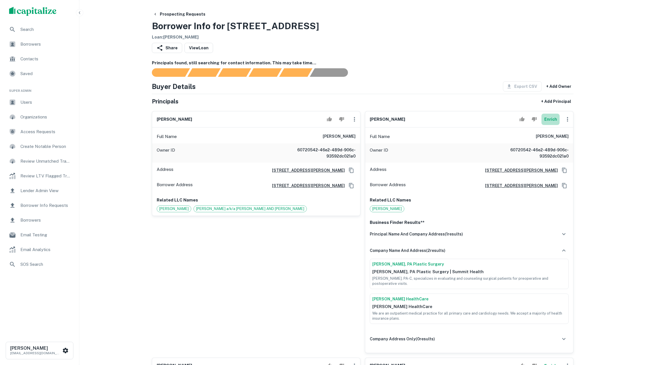
click at [548, 123] on button "Enrich" at bounding box center [550, 119] width 18 height 11
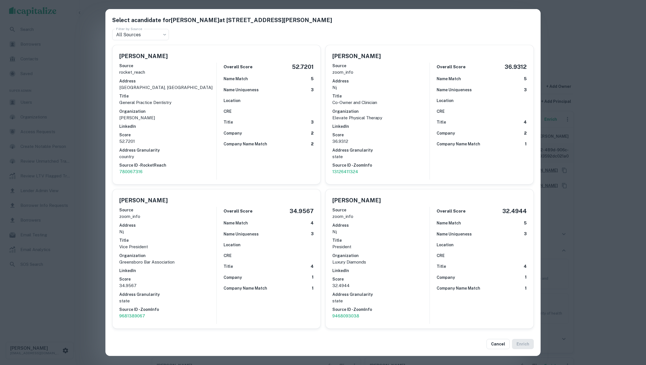
click at [585, 140] on div "Select a candidate for Manisha Patel at 404 e. blancke street Filter by Source …" at bounding box center [323, 182] width 646 height 365
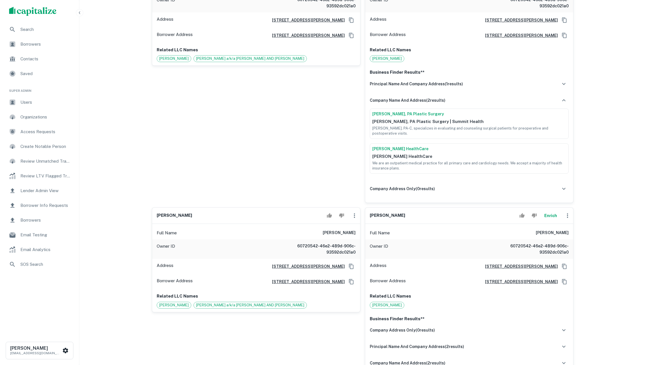
scroll to position [251, 0]
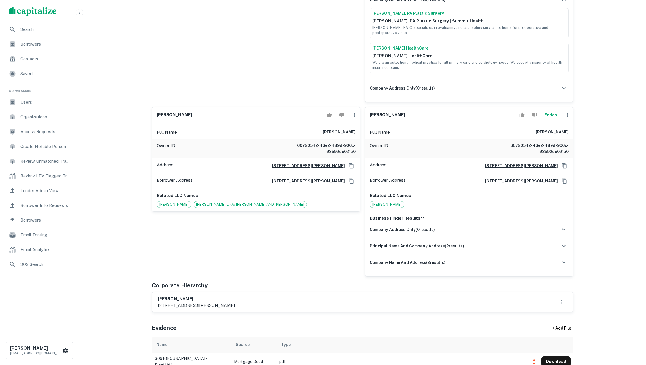
click at [548, 121] on button "Enrich" at bounding box center [550, 114] width 18 height 11
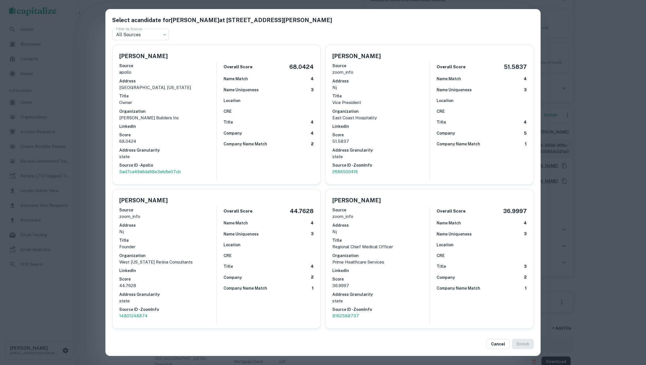
click at [617, 184] on div "Select a candidate for Sunil K. Patel at 404 e. blancke street Filter by Source…" at bounding box center [323, 182] width 646 height 365
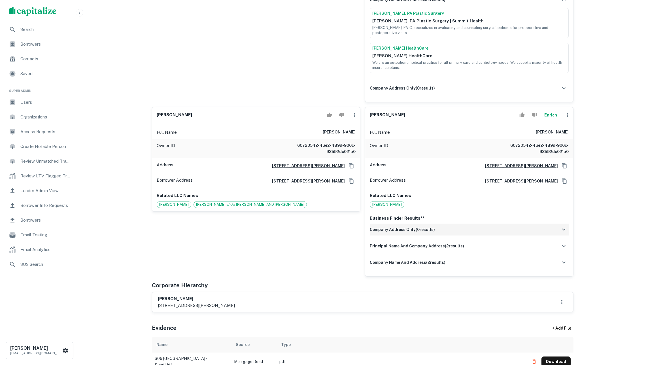
click at [503, 235] on div "company address only ( 0 results)" at bounding box center [469, 229] width 199 height 12
click at [502, 259] on div "company address only ( 0 results) principal name and company address ( 2 result…" at bounding box center [469, 247] width 199 height 49
click at [500, 252] on div "principal name and company address ( 2 results)" at bounding box center [469, 246] width 199 height 12
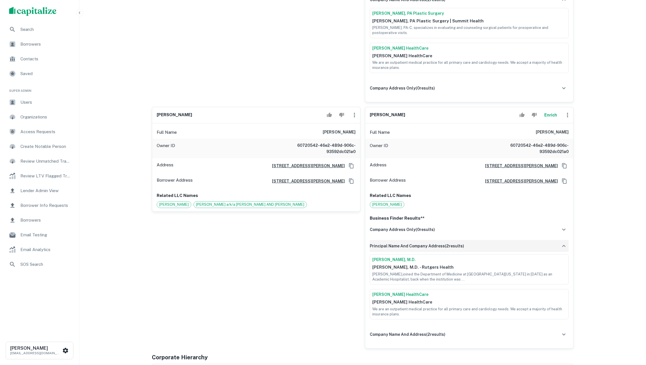
click at [500, 252] on div "principal name and company address ( 2 results)" at bounding box center [469, 246] width 199 height 12
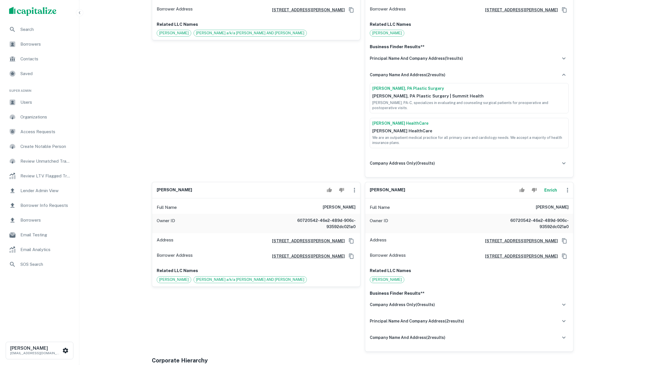
scroll to position [131, 0]
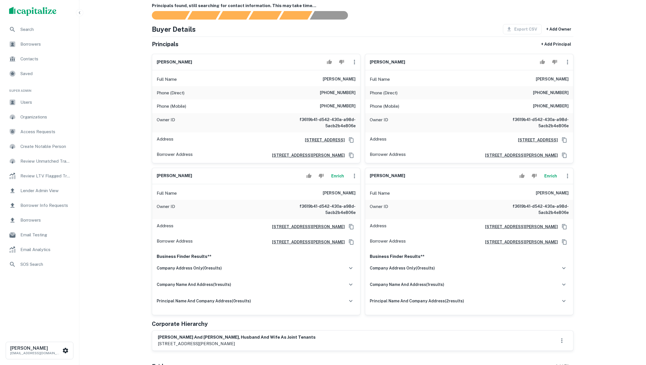
scroll to position [255, 0]
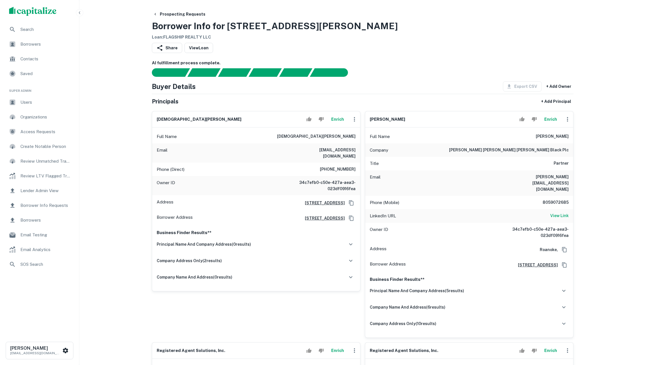
click at [333, 122] on button "Enrich" at bounding box center [337, 119] width 18 height 11
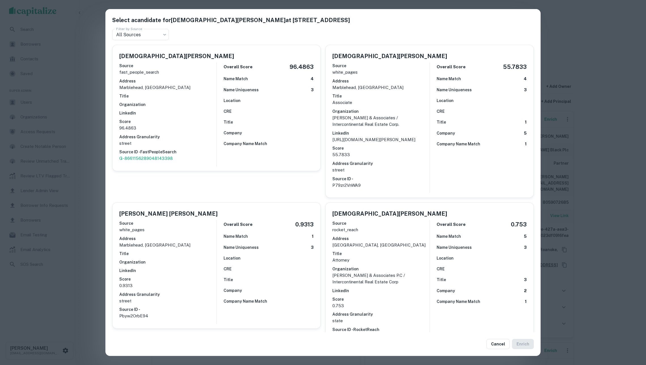
click at [82, 129] on div "Select a candidate for [DEMOGRAPHIC_DATA][PERSON_NAME] at [STREET_ADDRESS] Filt…" at bounding box center [323, 182] width 646 height 365
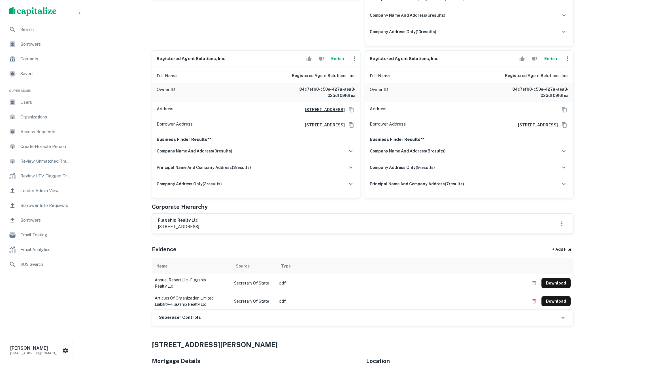
scroll to position [319, 0]
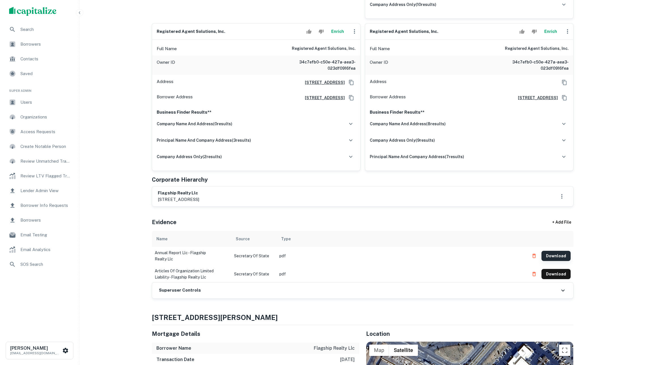
click at [553, 261] on button "Download" at bounding box center [555, 256] width 29 height 10
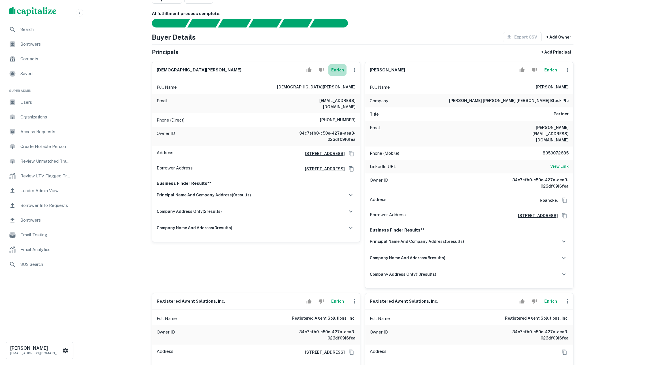
click at [340, 76] on button "Enrich" at bounding box center [337, 69] width 18 height 11
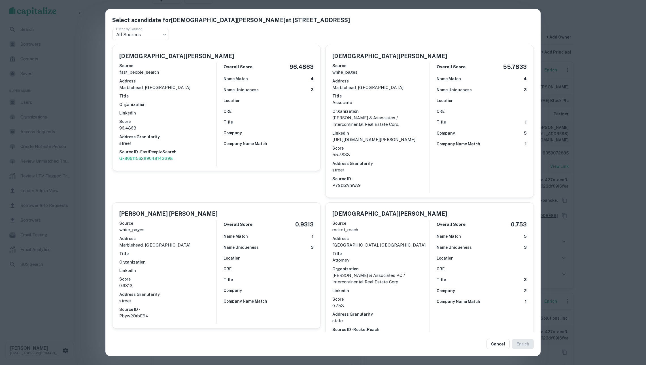
click at [414, 162] on div "Source white_pages Address marblehead, ma Title Associate Organization Bradley …" at bounding box center [380, 125] width 97 height 130
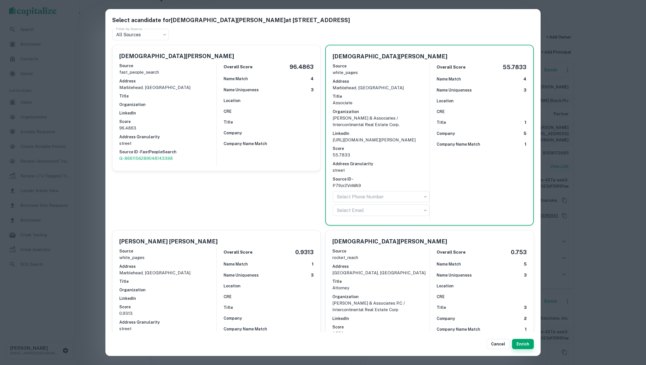
click at [518, 343] on button "Enrich" at bounding box center [523, 344] width 22 height 10
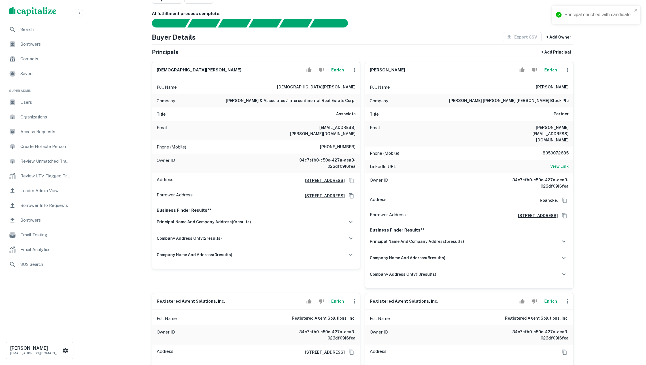
click at [351, 73] on icon "button" at bounding box center [354, 70] width 7 height 7
click at [353, 86] on li "Edit" at bounding box center [357, 88] width 23 height 10
select select "**"
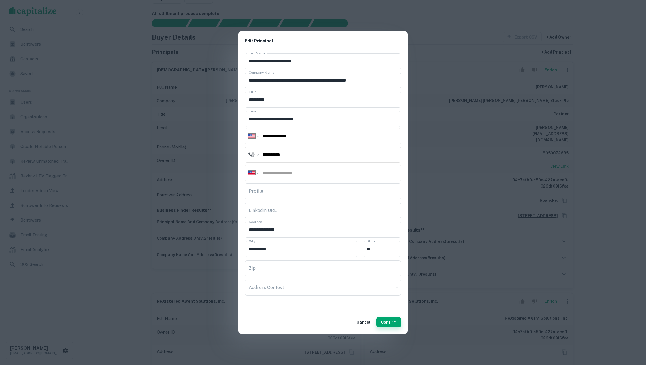
type input "**********"
click at [391, 319] on button "Confirm" at bounding box center [388, 322] width 25 height 10
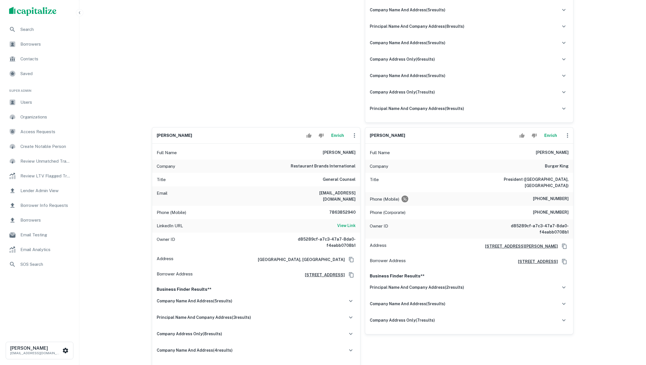
scroll to position [661, 0]
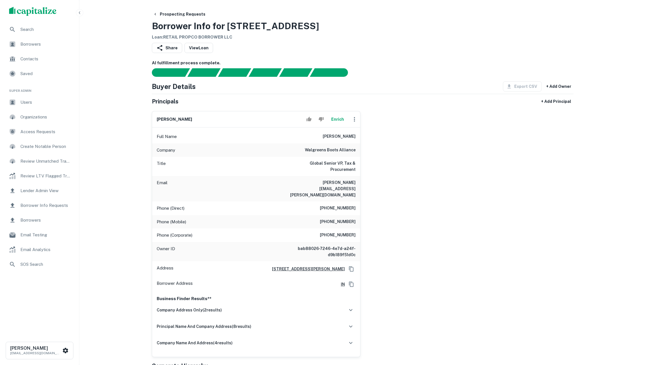
click at [339, 123] on button "Enrich" at bounding box center [337, 119] width 18 height 11
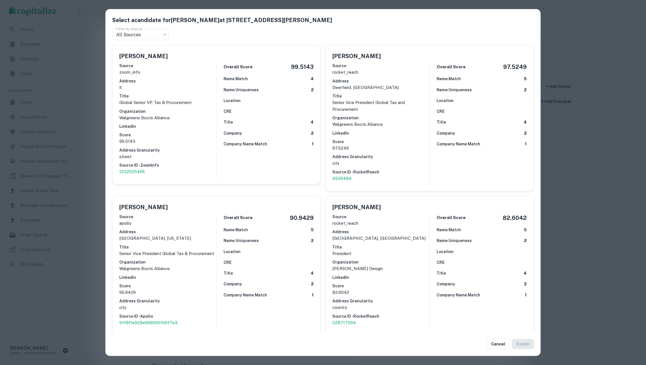
click at [577, 166] on div "Select a candidate for [PERSON_NAME] at [STREET_ADDRESS][PERSON_NAME] Filter by…" at bounding box center [323, 182] width 646 height 365
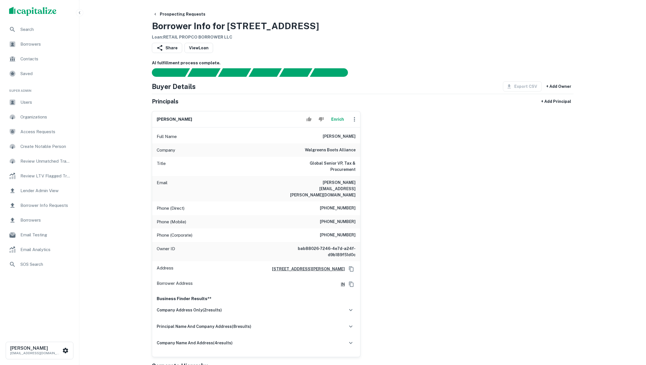
scroll to position [187, 0]
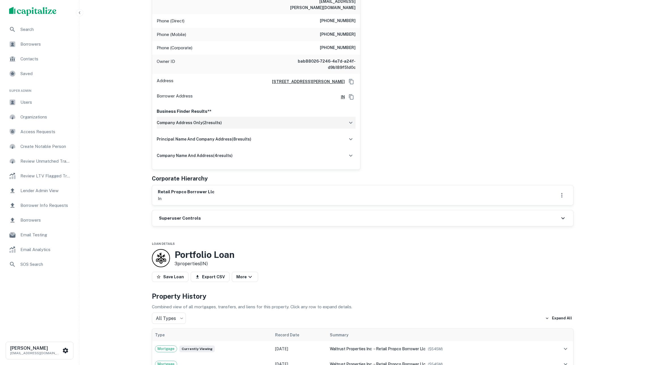
click at [288, 117] on div "company address only ( 2 results)" at bounding box center [256, 123] width 199 height 12
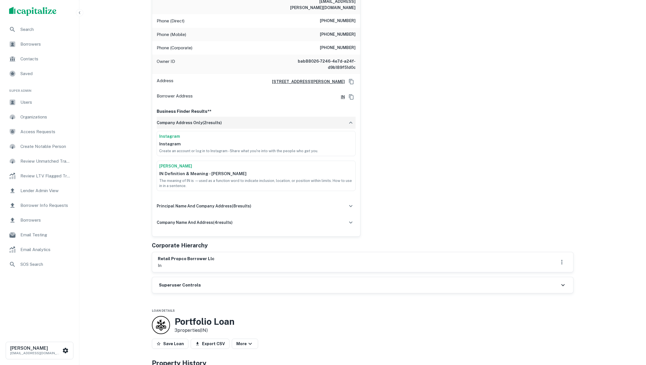
click at [286, 119] on div "company address only ( 2 results)" at bounding box center [256, 123] width 199 height 12
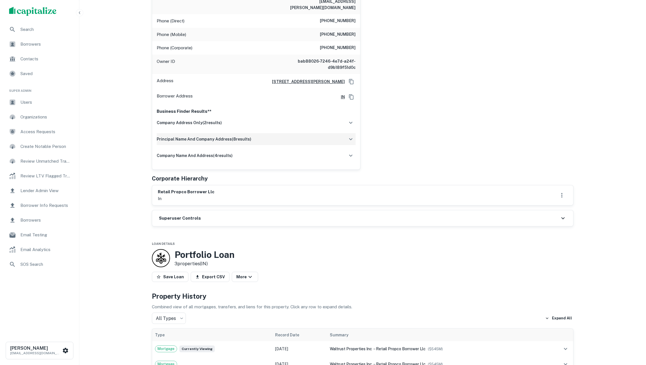
click at [278, 141] on div "principal name and company address ( 8 results)" at bounding box center [256, 139] width 199 height 12
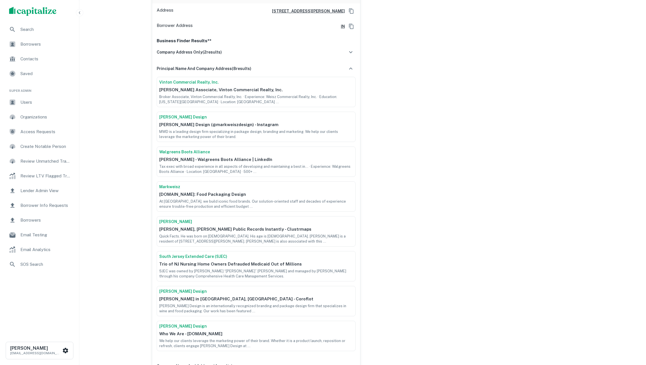
scroll to position [253, 0]
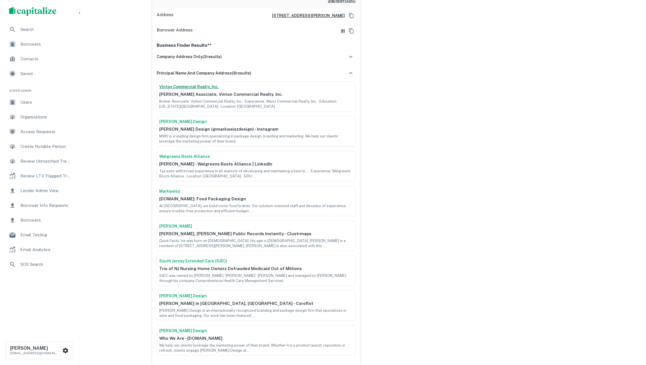
click at [206, 87] on link "Vinton Commercial Realty, Inc." at bounding box center [256, 87] width 194 height 6
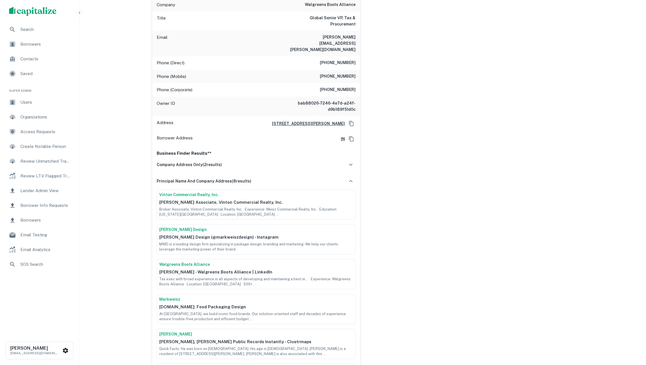
scroll to position [42, 0]
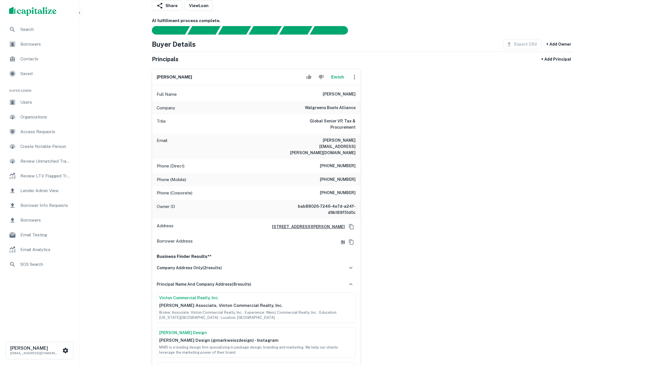
click at [334, 81] on button "Enrich" at bounding box center [337, 76] width 18 height 11
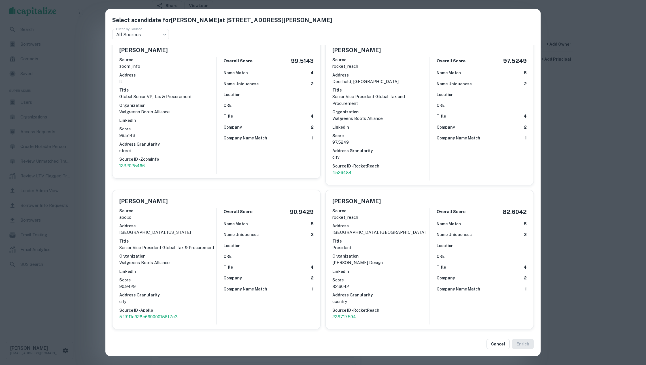
scroll to position [7, 0]
click at [98, 135] on div "Select a candidate for Mark D. Weisz at 108 Wilmot Rd Filter by Source All Sour…" at bounding box center [323, 182] width 646 height 365
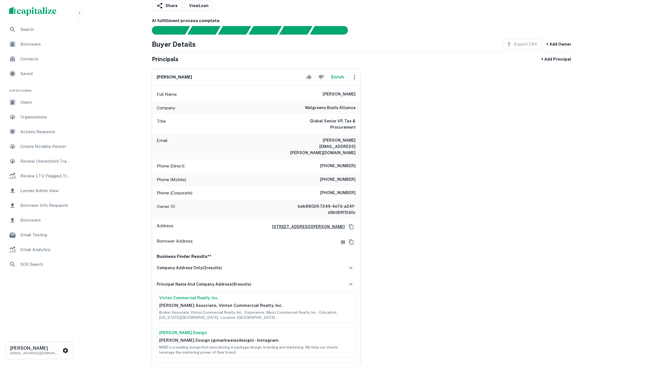
click at [336, 74] on button "Enrich" at bounding box center [337, 76] width 18 height 11
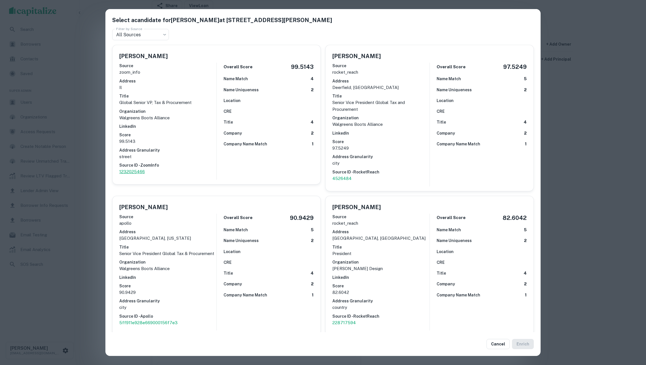
click at [138, 168] on p "1232025466" at bounding box center [167, 171] width 97 height 7
click at [147, 168] on p "1232025466" at bounding box center [167, 171] width 97 height 7
click at [102, 128] on div "Select a candidate for Mark D. Weisz at 108 Wilmot Rd Filter by Source All Sour…" at bounding box center [323, 182] width 646 height 365
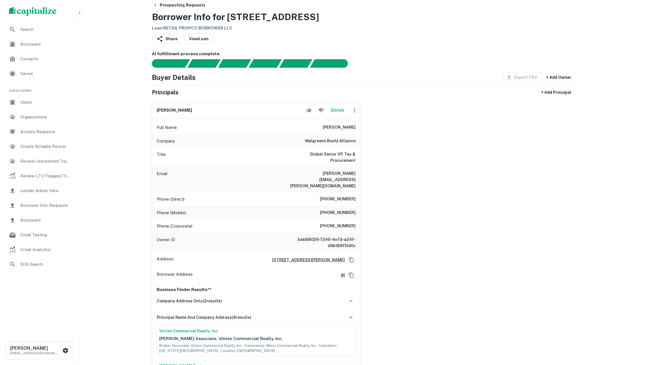
scroll to position [10, 0]
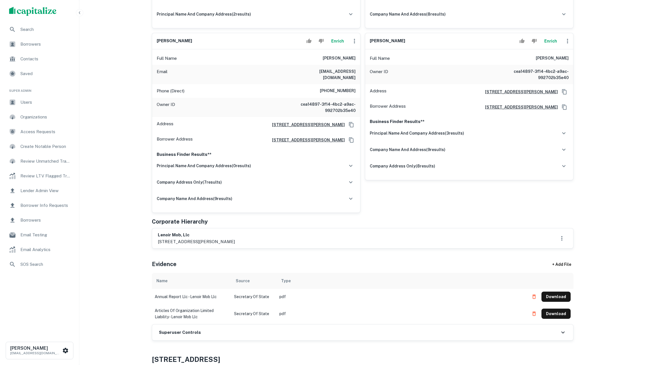
scroll to position [199, 0]
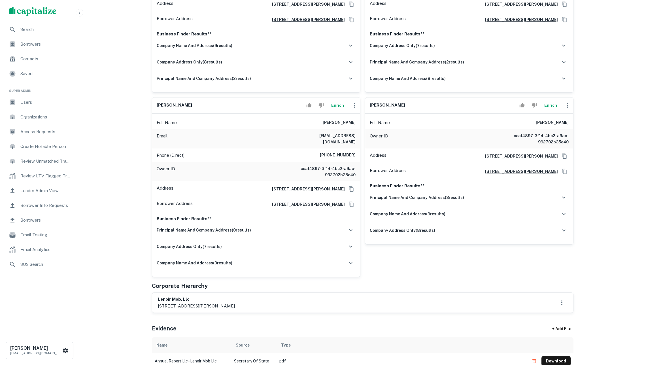
click at [331, 111] on button "Enrich" at bounding box center [337, 105] width 18 height 11
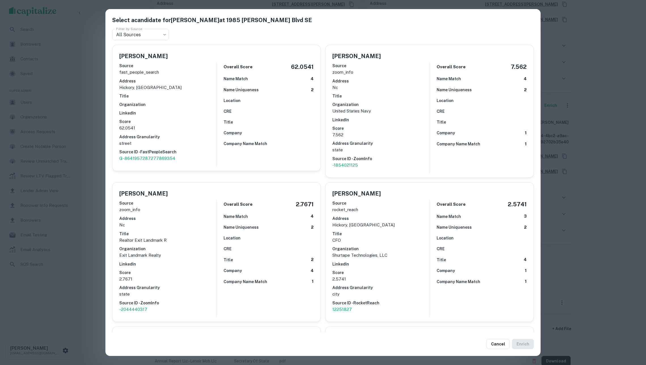
click at [79, 159] on div "Select a candidate for Charles H Shuford at 1985 Tate Blvd SE Filter by Source …" at bounding box center [323, 182] width 646 height 365
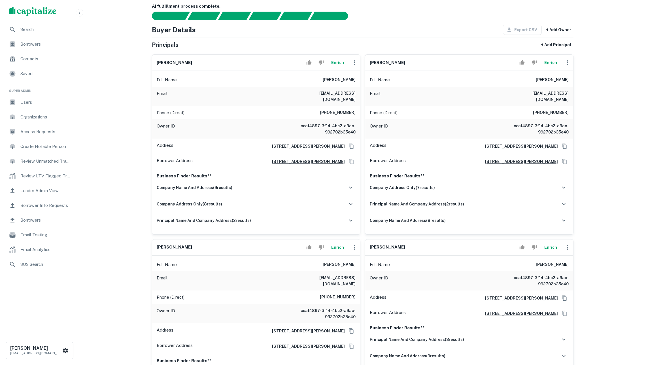
scroll to position [44, 0]
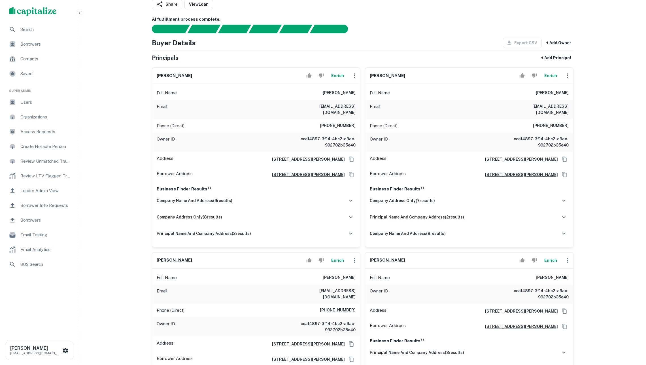
click at [333, 77] on button "Enrich" at bounding box center [337, 75] width 18 height 11
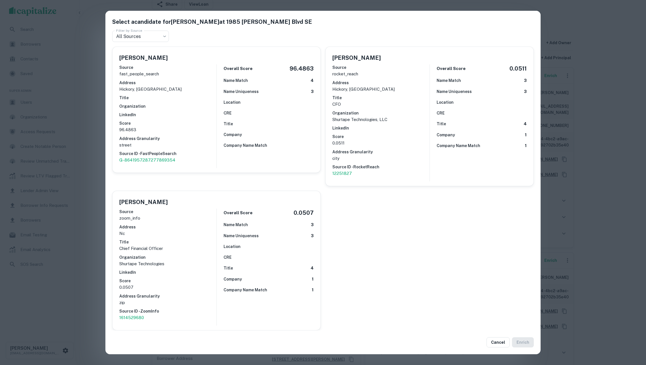
click at [93, 179] on div "Select a candidate for Charles H Shuford at 1985 Tate Blvd SE Filter by Source …" at bounding box center [323, 182] width 646 height 365
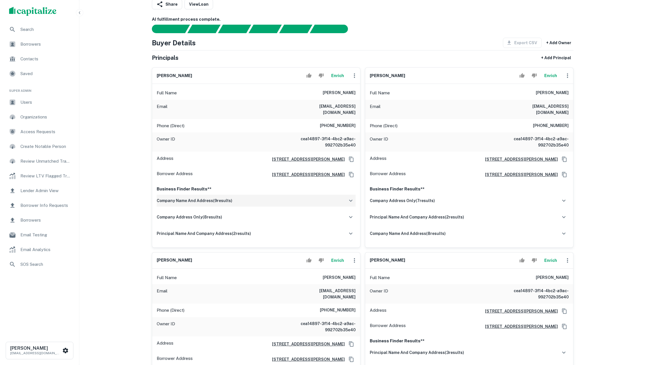
click at [261, 201] on div "company name and address ( 9 results)" at bounding box center [256, 201] width 199 height 12
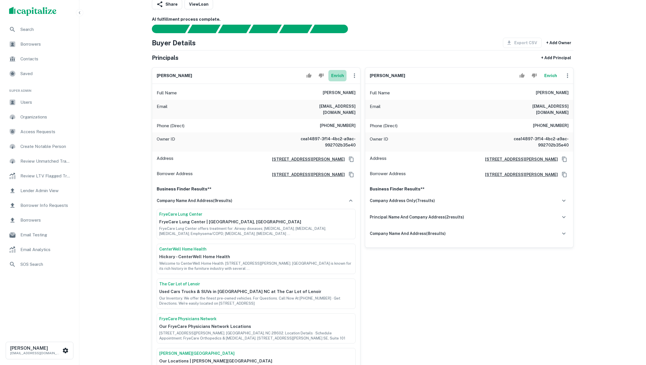
click at [337, 81] on button "Enrich" at bounding box center [337, 75] width 18 height 11
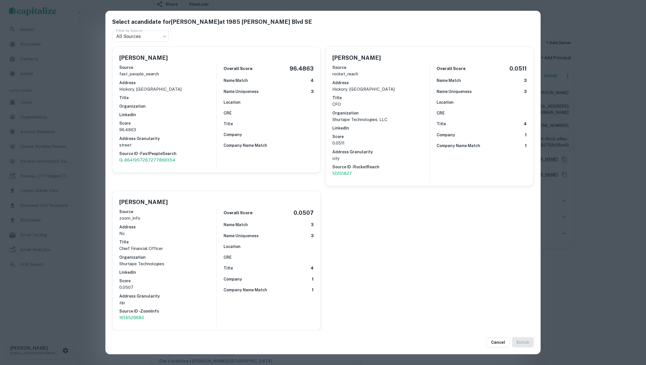
click at [606, 158] on div "Select a candidate for Charles H Shuford at 1985 Tate Blvd SE Filter by Source …" at bounding box center [323, 182] width 646 height 365
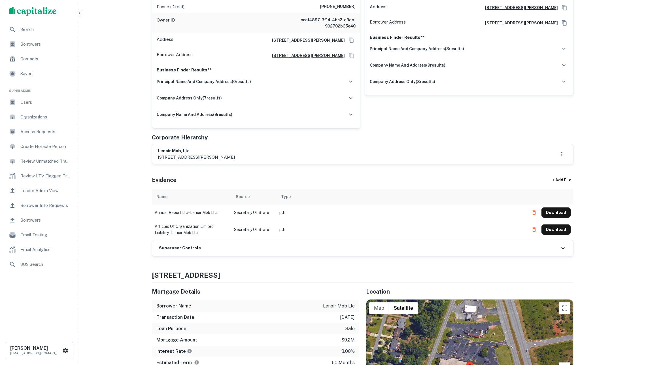
scroll to position [661, 0]
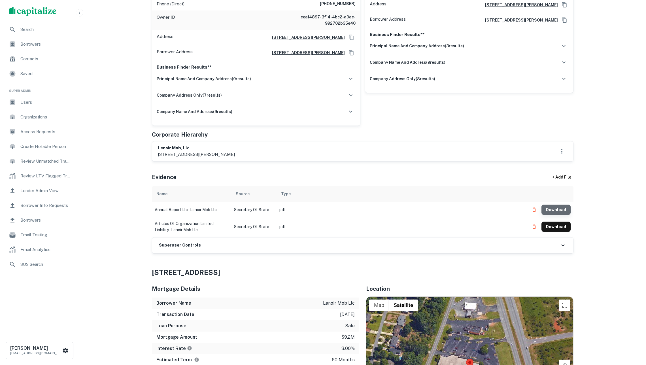
click at [560, 215] on button "Download" at bounding box center [555, 210] width 29 height 10
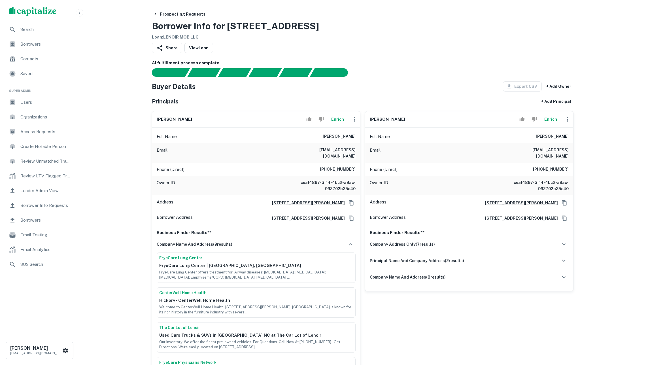
scroll to position [0, 0]
click at [351, 123] on icon "button" at bounding box center [354, 119] width 7 height 7
click at [356, 140] on li "Edit" at bounding box center [357, 137] width 23 height 10
select select "**"
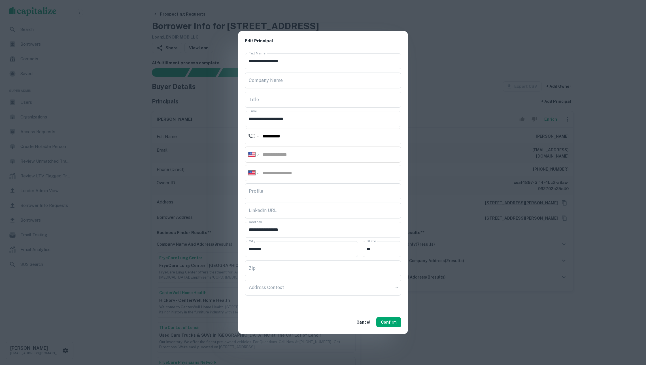
paste input "**********"
type input "**********"
paste input "**********"
type input "**********"
click at [390, 325] on button "Confirm" at bounding box center [388, 322] width 25 height 10
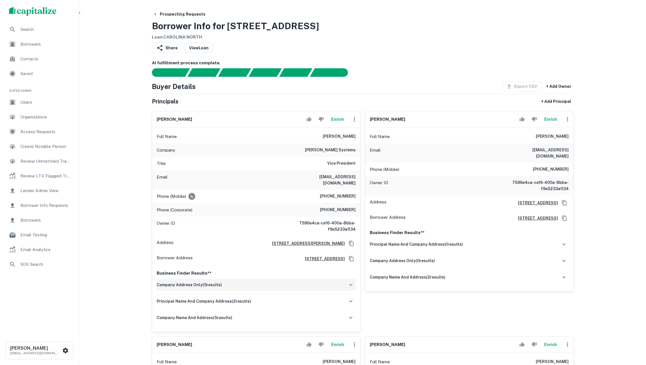
click at [235, 287] on div "company address only ( 5 results)" at bounding box center [256, 285] width 199 height 12
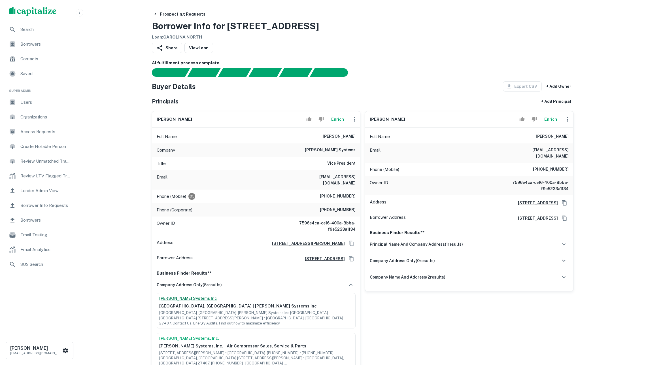
click at [193, 301] on link "[PERSON_NAME] Systems Inc" at bounding box center [256, 298] width 194 height 6
click at [547, 122] on button "Enrich" at bounding box center [550, 119] width 18 height 11
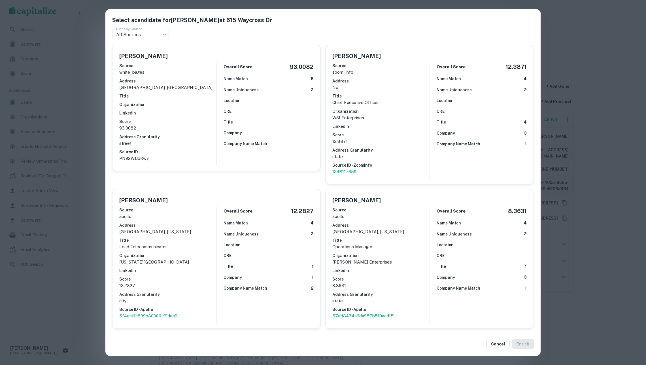
click at [588, 232] on div "Select a candidate for Larry C Lewis at 615 Waycross Dr Filter by Source All So…" at bounding box center [323, 182] width 646 height 365
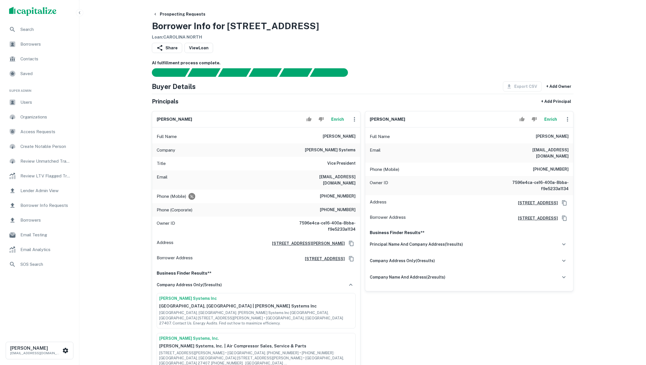
scroll to position [75, 0]
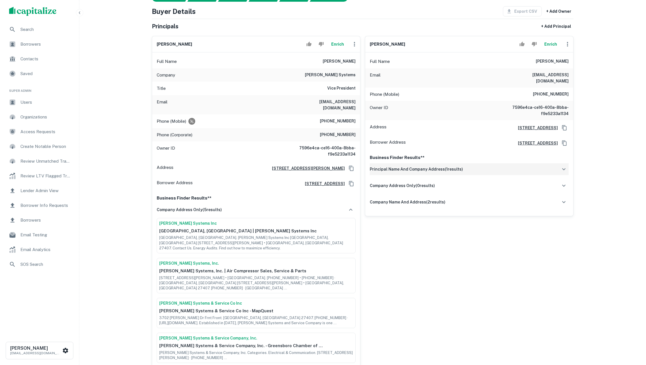
click at [419, 175] on div "principal name and company address ( 1 results)" at bounding box center [469, 169] width 199 height 12
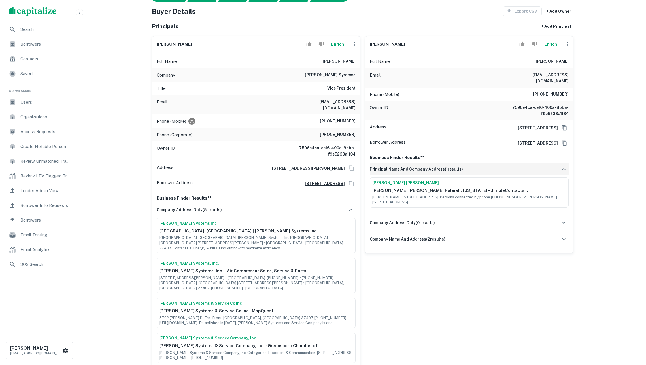
click at [419, 172] on h6 "principal name and company address ( 1 results)" at bounding box center [416, 169] width 93 height 6
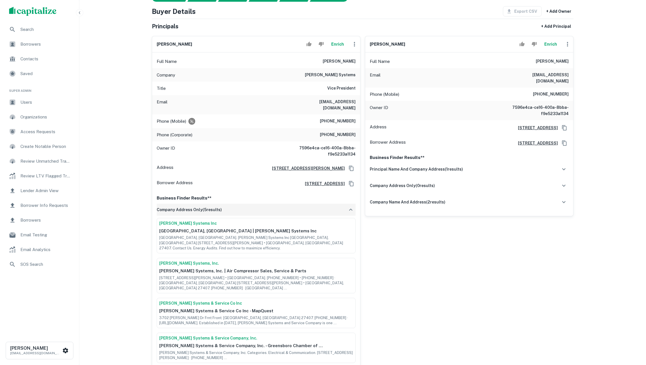
click at [290, 211] on div "company address only ( 5 results)" at bounding box center [256, 210] width 199 height 12
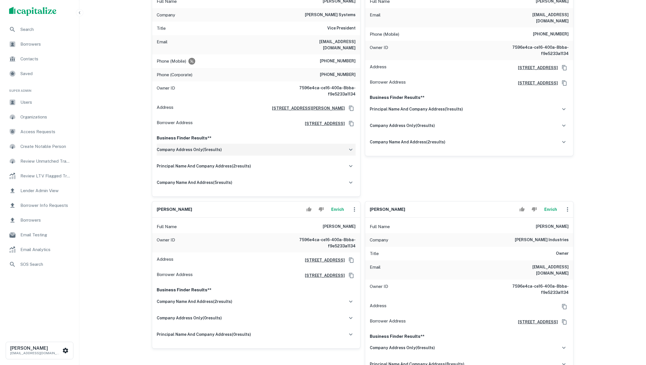
scroll to position [146, 0]
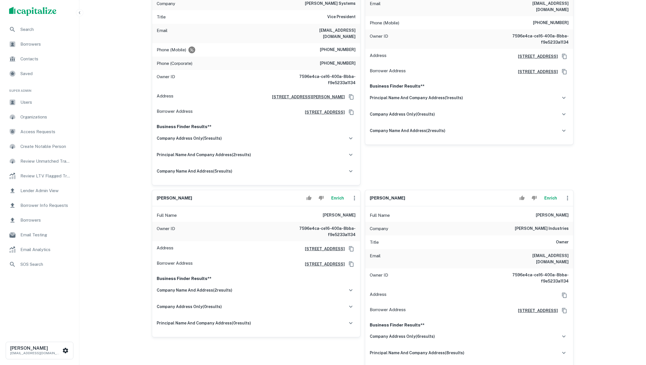
click at [335, 203] on button "Enrich" at bounding box center [337, 197] width 18 height 11
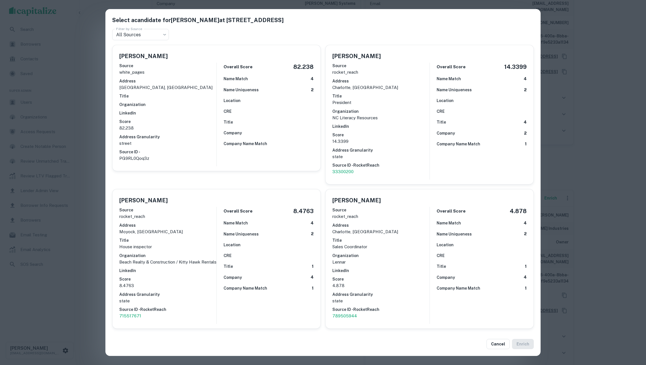
click at [251, 91] on h6 "Name Uniqueness" at bounding box center [240, 90] width 35 height 6
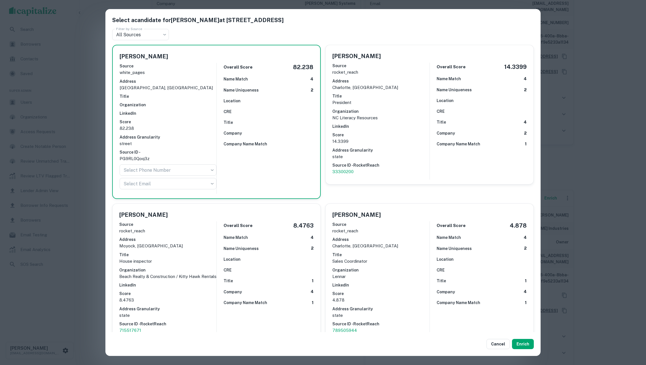
click at [630, 183] on div "Select a candidate for Rebecca C. Lewis at 615 waycross drive Filter by Source …" at bounding box center [323, 182] width 646 height 365
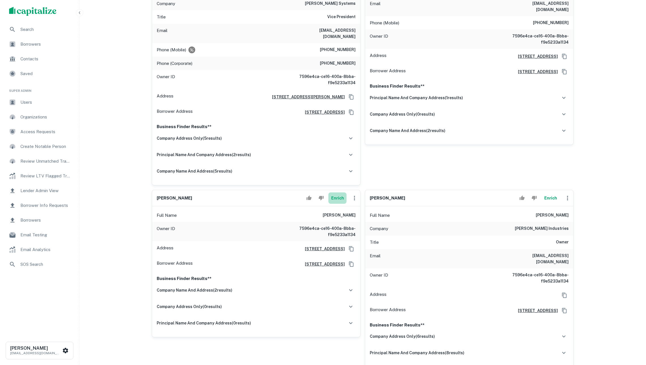
click at [331, 204] on button "Enrich" at bounding box center [337, 197] width 18 height 11
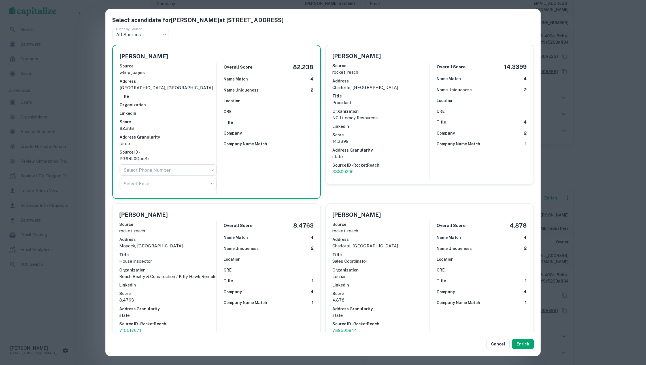
click at [263, 144] on h6 "Company Name Match" at bounding box center [245, 144] width 44 height 6
click at [522, 344] on button "Enrich" at bounding box center [523, 344] width 22 height 10
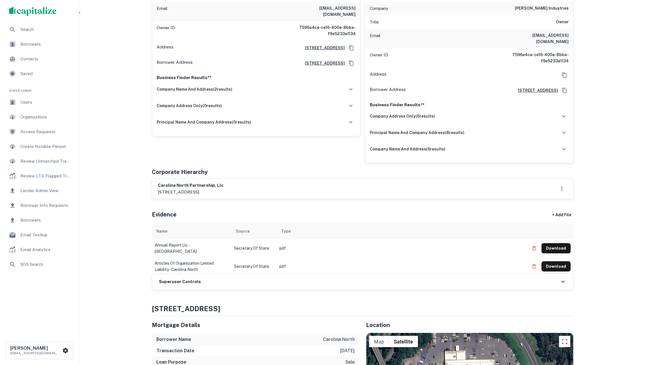
scroll to position [375, 0]
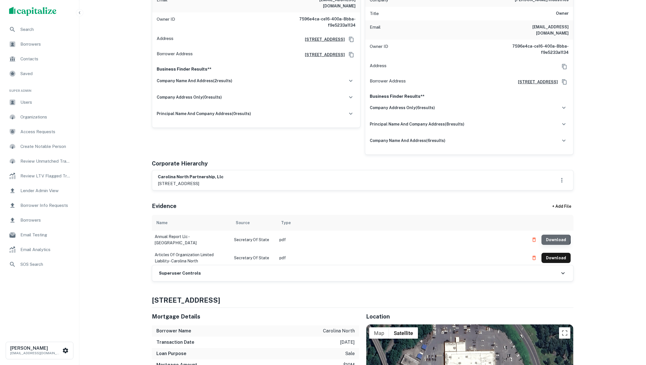
click at [554, 245] on button "Download" at bounding box center [555, 240] width 29 height 10
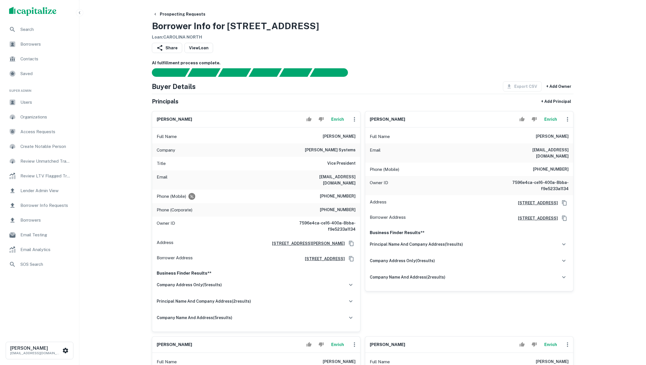
scroll to position [0, 0]
click at [351, 122] on icon "button" at bounding box center [354, 119] width 7 height 7
click at [359, 135] on li "Edit" at bounding box center [357, 137] width 23 height 10
select select "**"
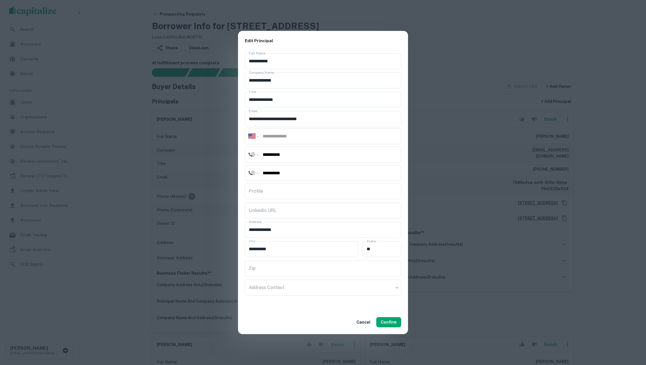
click at [295, 135] on input "tel" at bounding box center [329, 136] width 135 height 7
type input "**********"
click at [390, 325] on button "Confirm" at bounding box center [388, 322] width 25 height 10
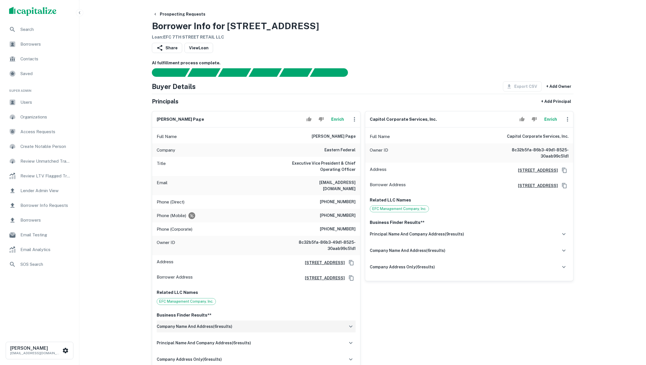
click at [259, 325] on div "company name and address ( 6 results)" at bounding box center [256, 326] width 199 height 12
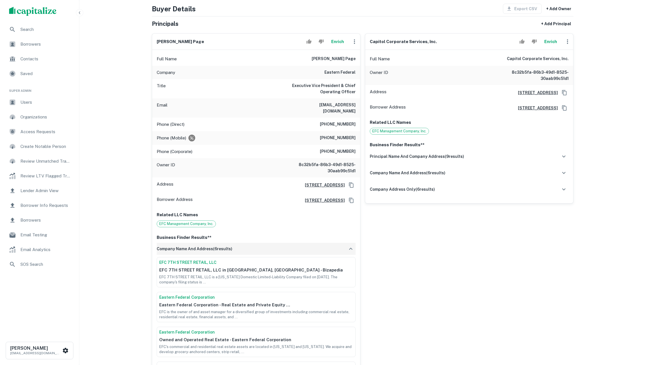
scroll to position [78, 0]
click at [229, 251] on h6 "company name and address ( 6 results)" at bounding box center [195, 248] width 76 height 6
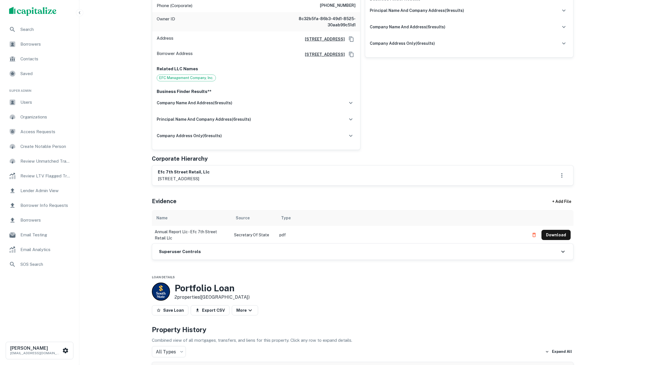
scroll to position [236, 0]
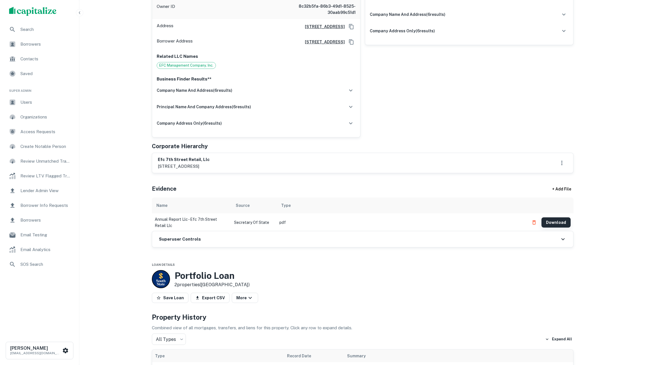
click at [553, 227] on button "Download" at bounding box center [555, 222] width 29 height 10
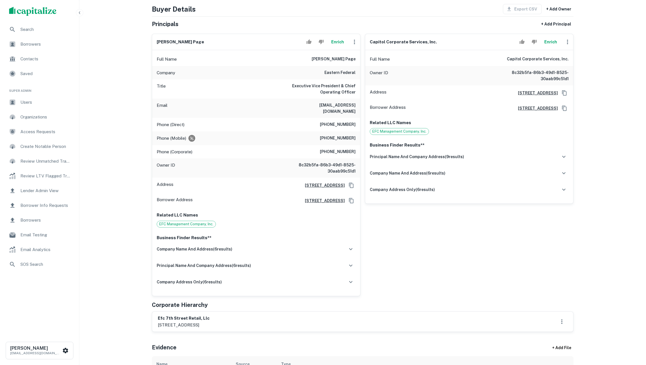
scroll to position [75, 0]
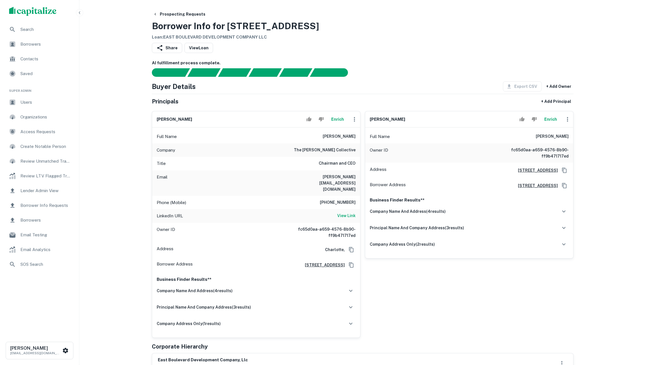
scroll to position [9, 0]
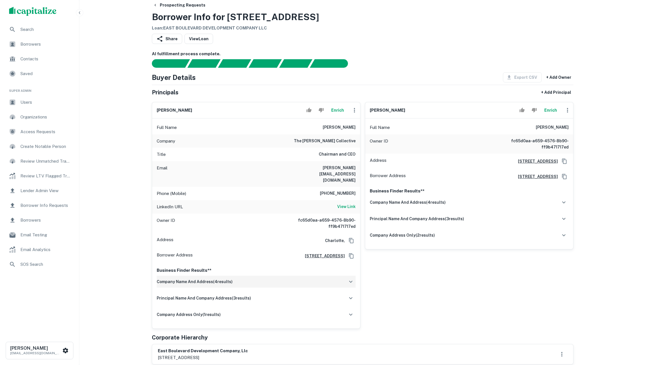
click at [273, 277] on div "company name and address ( 4 results)" at bounding box center [256, 282] width 199 height 12
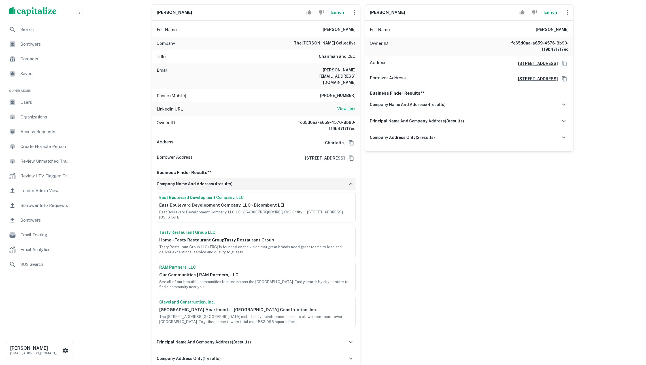
scroll to position [107, 0]
click at [263, 183] on div "company name and address ( 4 results)" at bounding box center [256, 184] width 199 height 12
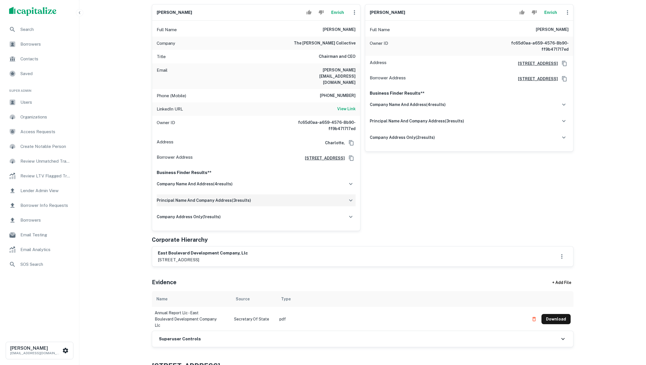
click at [259, 199] on div "principal name and company address ( 3 results)" at bounding box center [256, 200] width 199 height 12
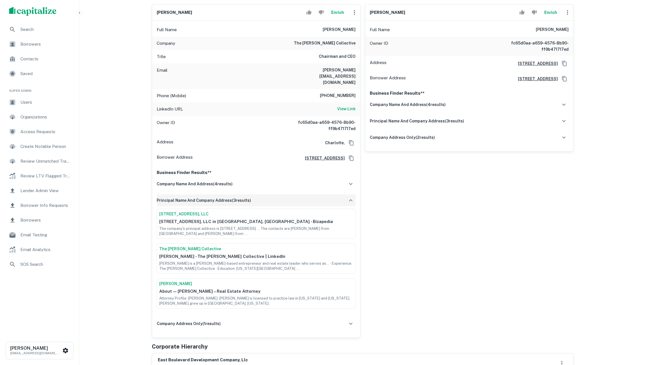
click at [259, 199] on div "principal name and company address ( 3 results)" at bounding box center [256, 200] width 199 height 12
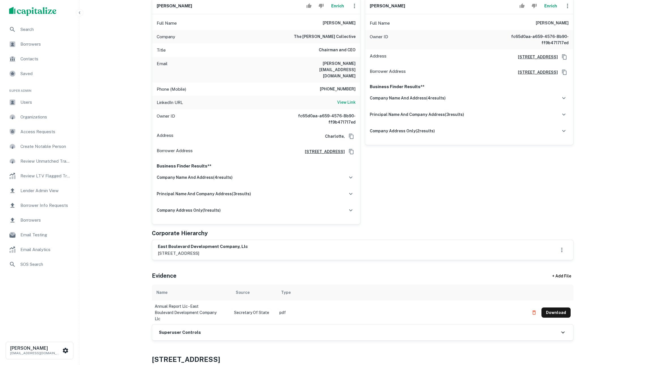
scroll to position [14, 0]
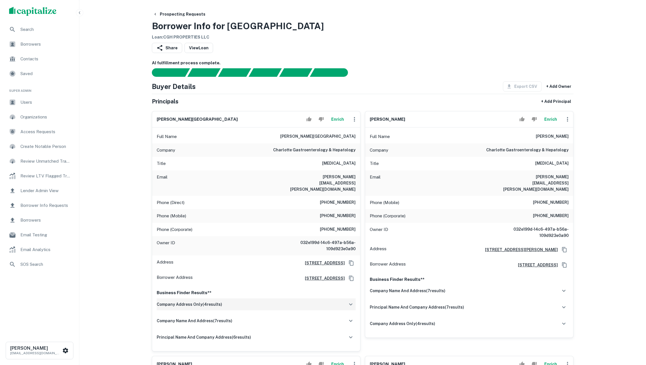
click at [272, 298] on div "company address only ( 4 results)" at bounding box center [256, 304] width 199 height 12
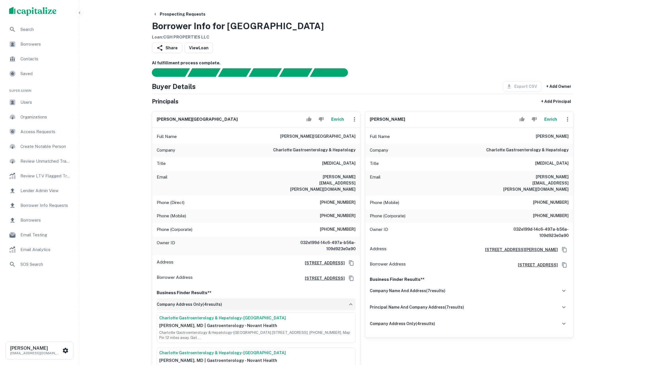
click at [272, 298] on div "company address only ( 4 results)" at bounding box center [256, 304] width 199 height 12
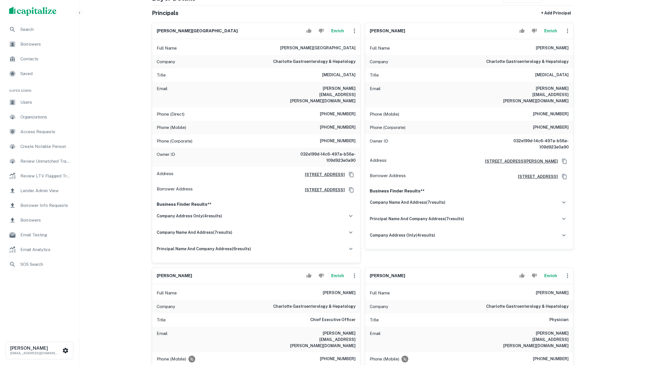
scroll to position [312, 0]
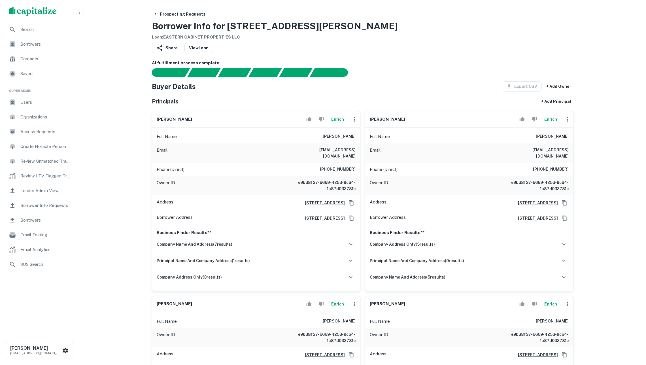
click at [334, 125] on button "Enrich" at bounding box center [337, 119] width 18 height 11
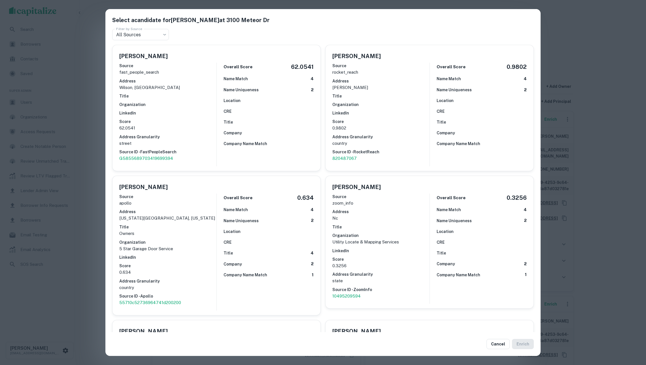
click at [591, 160] on div "Select a candidate for [PERSON_NAME] at 3100 Meteor Dr Filter by Source All Sou…" at bounding box center [323, 182] width 646 height 365
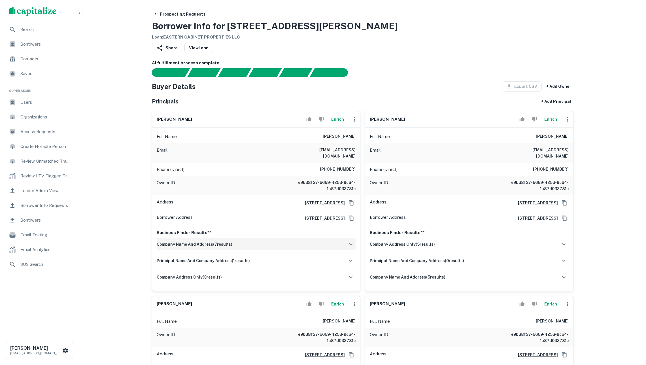
click at [330, 245] on div "company name and address ( 7 results)" at bounding box center [256, 244] width 199 height 12
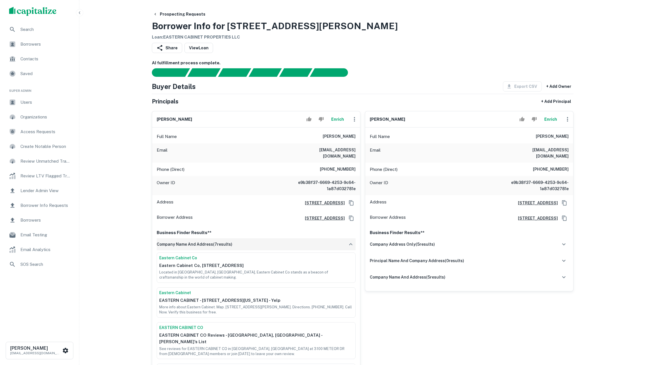
click at [330, 245] on div "company name and address ( 7 results)" at bounding box center [256, 244] width 199 height 12
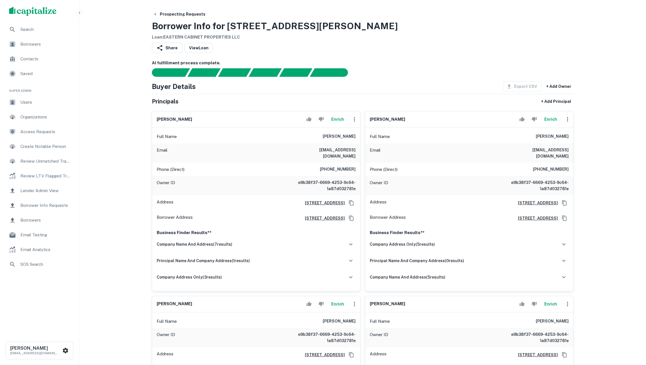
click at [337, 120] on button "Enrich" at bounding box center [337, 119] width 18 height 11
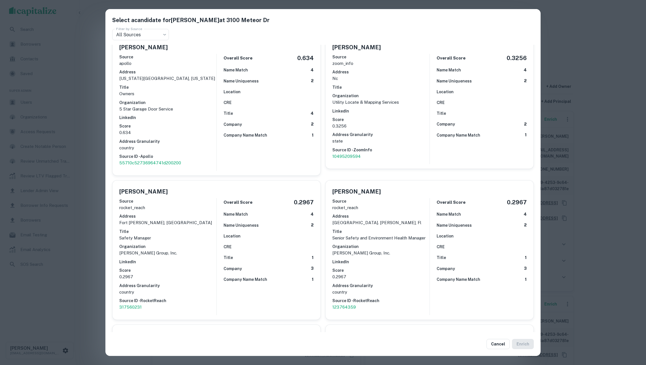
scroll to position [141, 0]
click at [576, 188] on div "Select a candidate for [PERSON_NAME] at 3100 Meteor Dr Filter by Source All Sou…" at bounding box center [323, 182] width 646 height 365
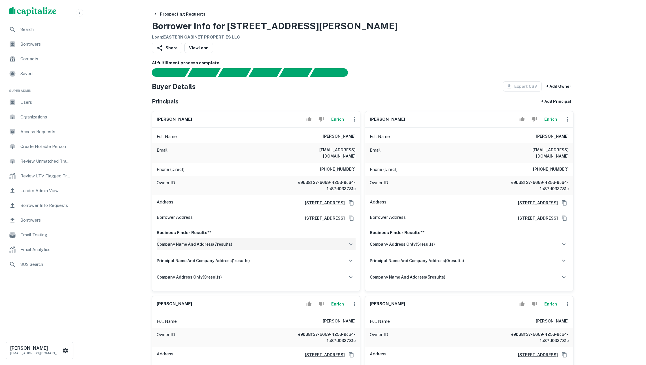
click at [222, 250] on div "company name and address ( 7 results)" at bounding box center [256, 244] width 199 height 12
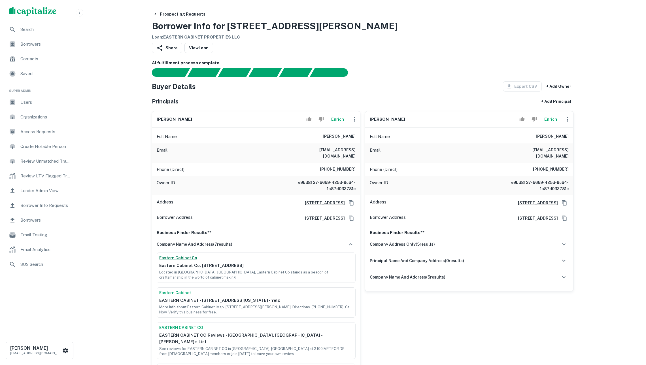
click at [186, 261] on link "Eastern Cabinet Co" at bounding box center [256, 258] width 194 height 6
click at [336, 123] on button "Enrich" at bounding box center [337, 119] width 18 height 11
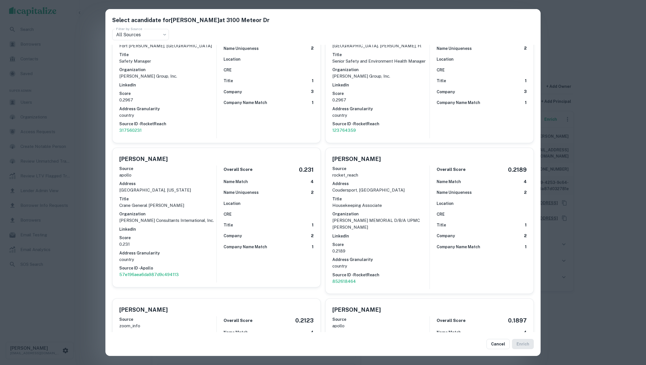
scroll to position [317, 0]
click at [616, 224] on div "Select a candidate for [PERSON_NAME] at 3100 Meteor Dr Filter by Source All Sou…" at bounding box center [323, 182] width 646 height 365
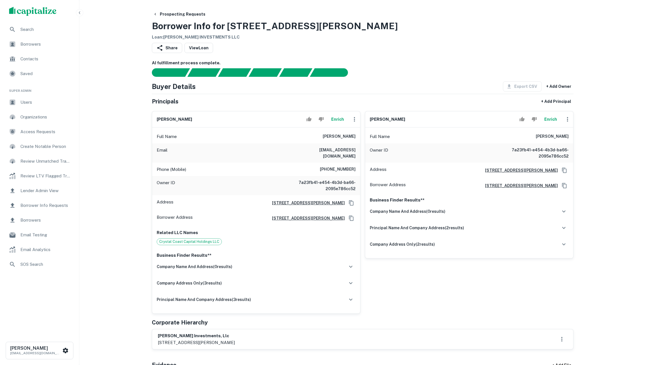
click at [340, 121] on button "Enrich" at bounding box center [337, 119] width 18 height 11
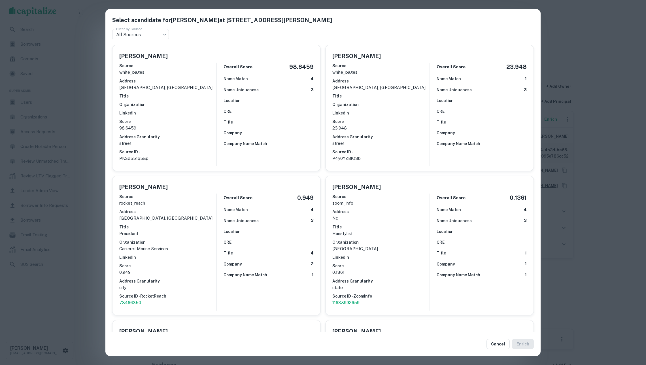
click at [91, 116] on div "Select a candidate for [PERSON_NAME] at 123 Queen [PERSON_NAME] Filter by Sourc…" at bounding box center [323, 182] width 646 height 365
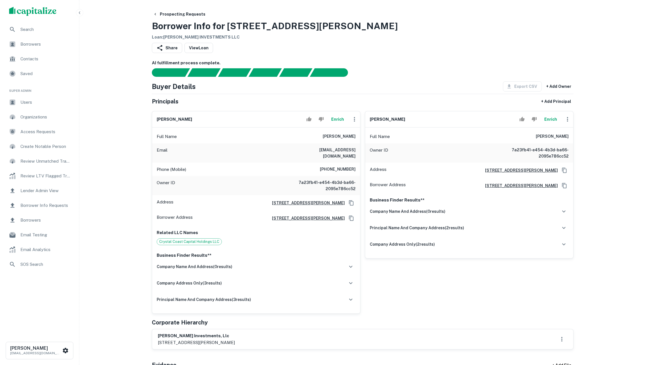
click at [552, 125] on button "Enrich" at bounding box center [550, 119] width 18 height 11
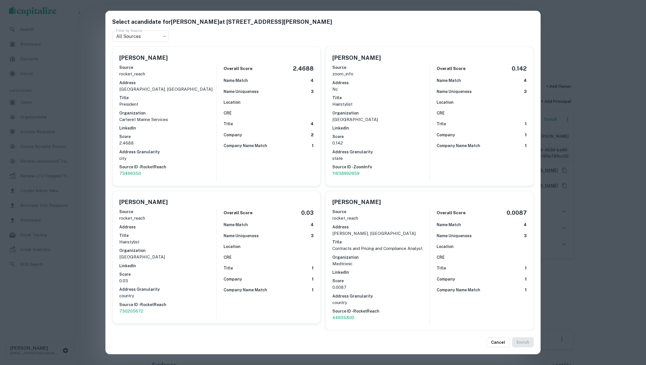
click at [593, 149] on div "Select a candidate for [PERSON_NAME] at [GEOGRAPHIC_DATA][PERSON_NAME] Filter b…" at bounding box center [323, 182] width 646 height 365
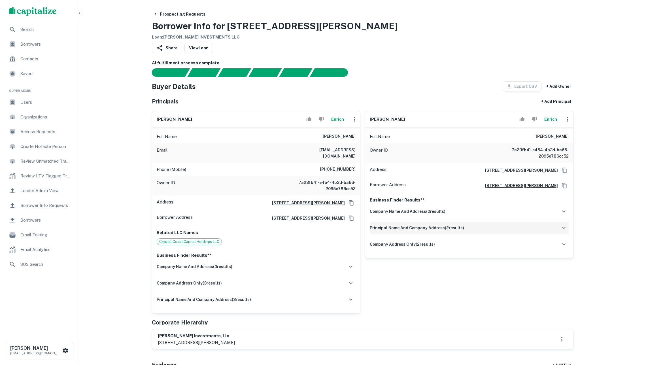
click at [484, 234] on div "principal name and company address ( 2 results)" at bounding box center [469, 228] width 199 height 12
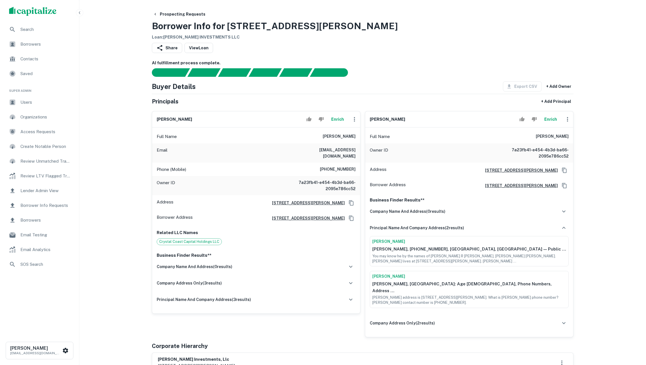
click at [466, 321] on div "company name and address ( 0 results) principal name and company address ( 2 re…" at bounding box center [469, 269] width 199 height 128
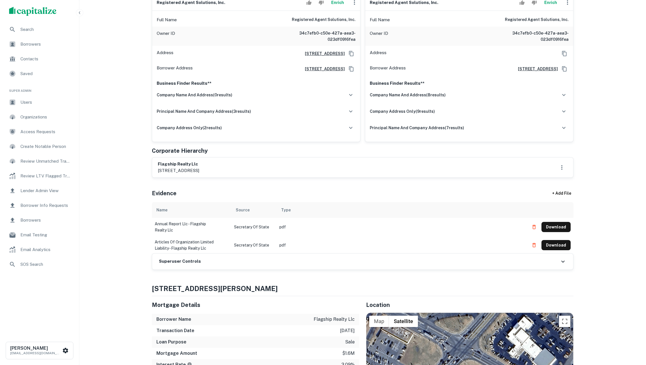
scroll to position [298, 0]
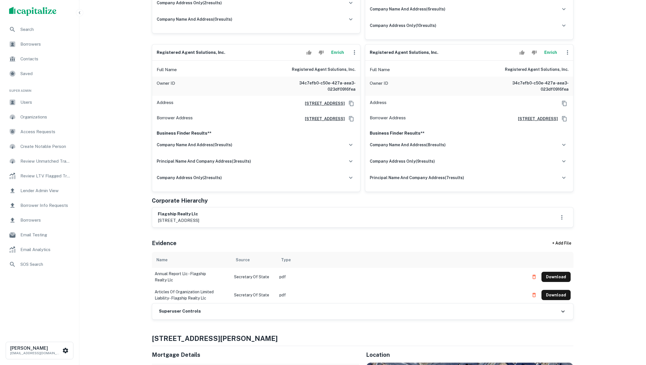
click at [335, 56] on button "Enrich" at bounding box center [337, 52] width 18 height 11
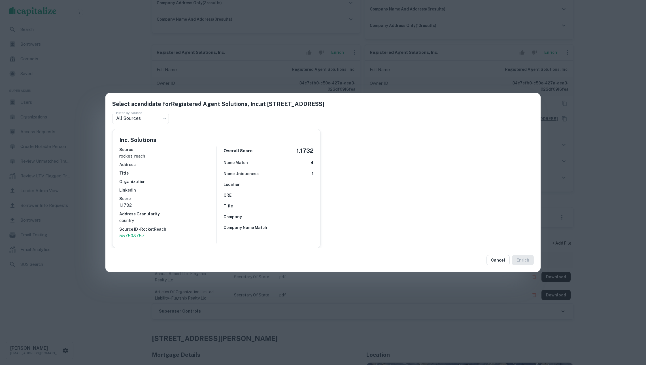
click at [149, 69] on div "Select a candidate for Registered Agent Solutions, Inc. at 49 shorewood road Fi…" at bounding box center [323, 182] width 646 height 365
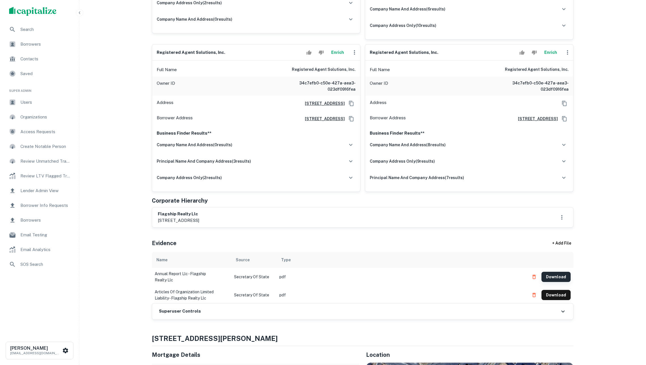
click at [560, 282] on button "Download" at bounding box center [555, 277] width 29 height 10
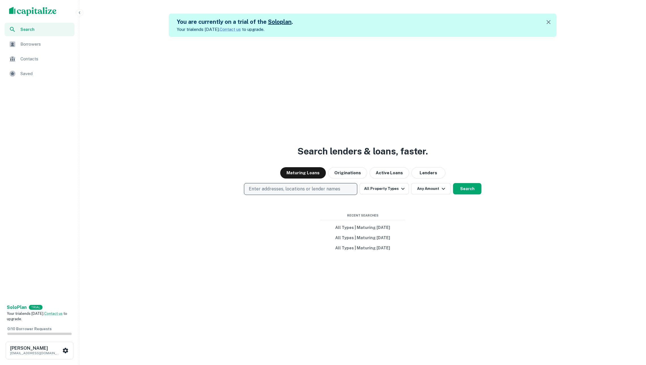
click at [318, 189] on p "Enter addresses, locations or lender names" at bounding box center [294, 189] width 91 height 7
type input "**********"
click at [176, 208] on div "Search lenders & loans, faster. Maturing Loans Originations Active Loans Lender…" at bounding box center [363, 219] width 562 height 365
click at [269, 190] on p "Enter addresses, locations or lender names" at bounding box center [294, 189] width 91 height 7
click at [298, 191] on button "Enter addresses, locations or lender names" at bounding box center [300, 189] width 113 height 12
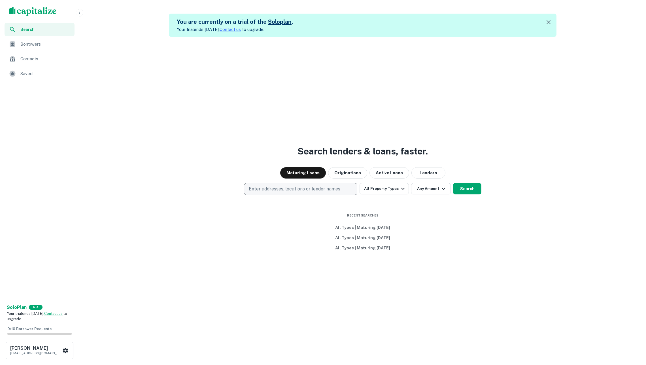
click at [289, 186] on p "Enter addresses, locations or lender names" at bounding box center [294, 189] width 91 height 7
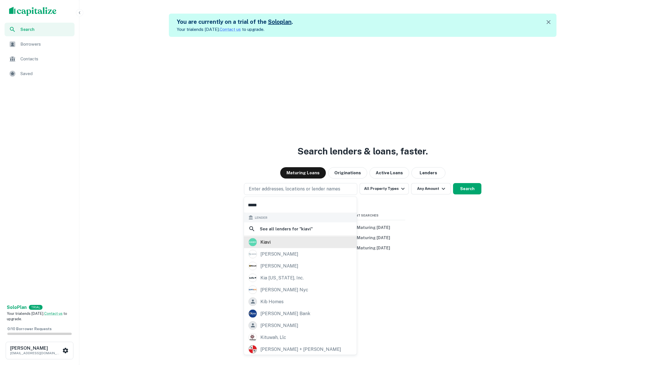
type input "*****"
click at [278, 243] on div "kiavi" at bounding box center [300, 242] width 104 height 8
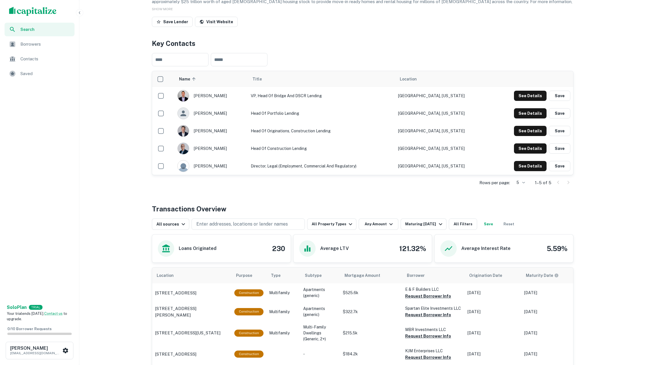
scroll to position [90, 0]
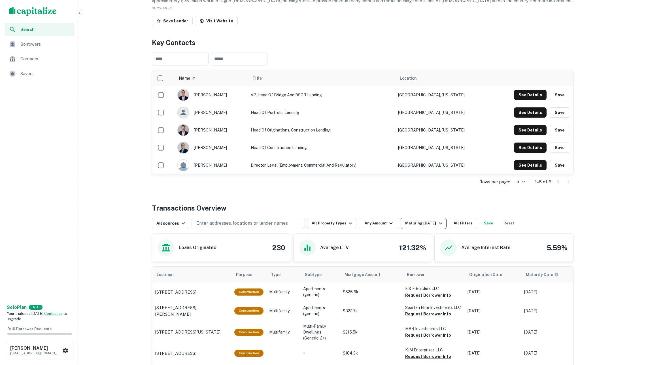
click at [423, 223] on div "Maturing [DATE]" at bounding box center [424, 223] width 39 height 7
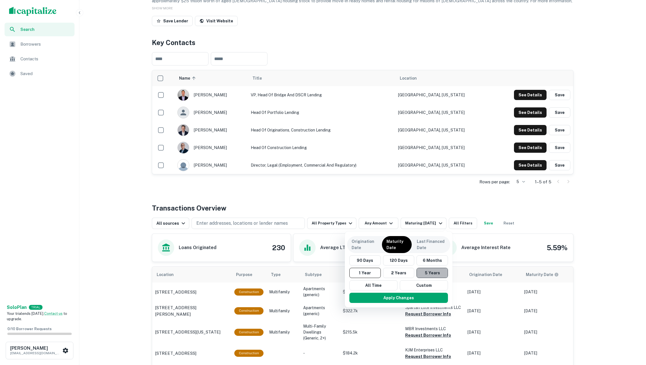
click at [425, 274] on button "5 Years" at bounding box center [431, 273] width 31 height 10
click at [389, 297] on button "Apply Changes" at bounding box center [401, 298] width 99 height 10
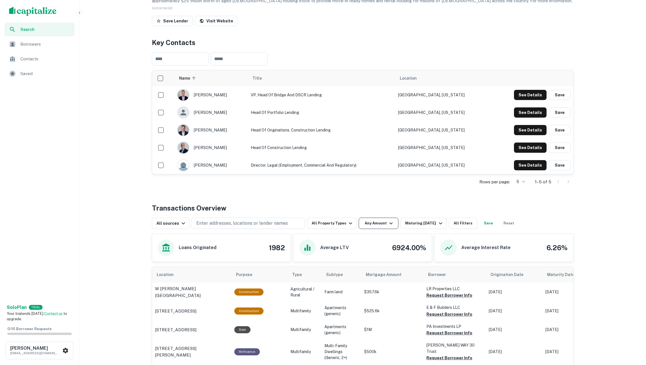
click at [389, 223] on icon "button" at bounding box center [390, 223] width 7 height 7
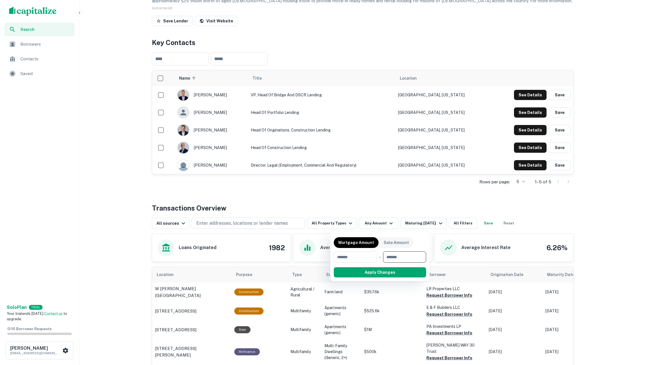
click at [410, 258] on input "number" at bounding box center [402, 256] width 39 height 11
type input "***"
type input "******"
click at [406, 274] on button "Apply Changes" at bounding box center [390, 272] width 72 height 10
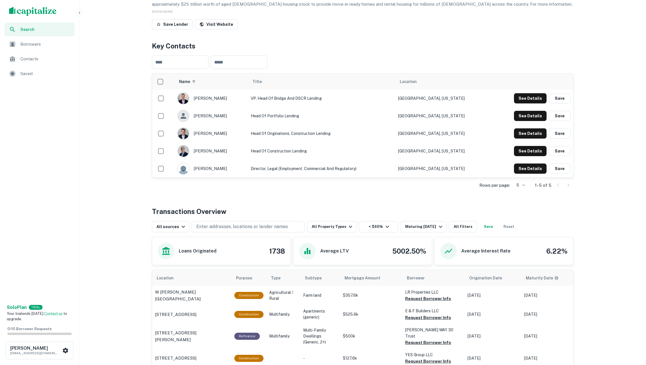
scroll to position [218, 0]
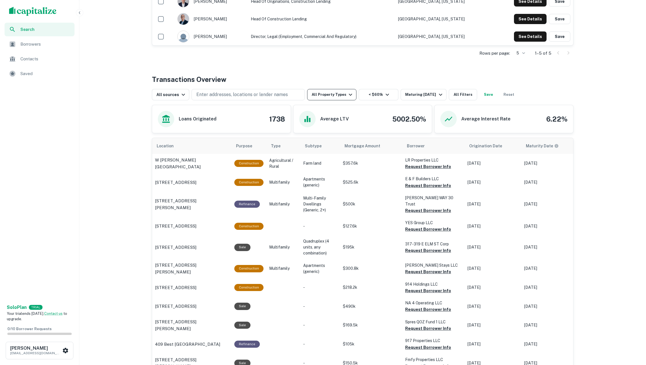
click at [348, 94] on icon "button" at bounding box center [350, 94] width 7 height 7
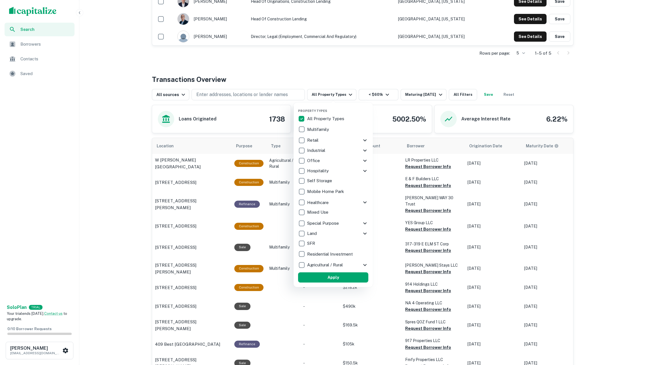
click at [313, 242] on p "SFR" at bounding box center [311, 243] width 9 height 7
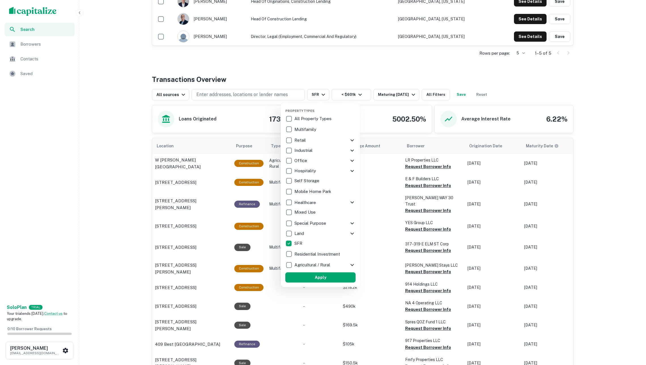
click at [314, 254] on p "Residential Investment" at bounding box center [317, 254] width 47 height 7
click at [315, 278] on button "Apply" at bounding box center [323, 277] width 70 height 10
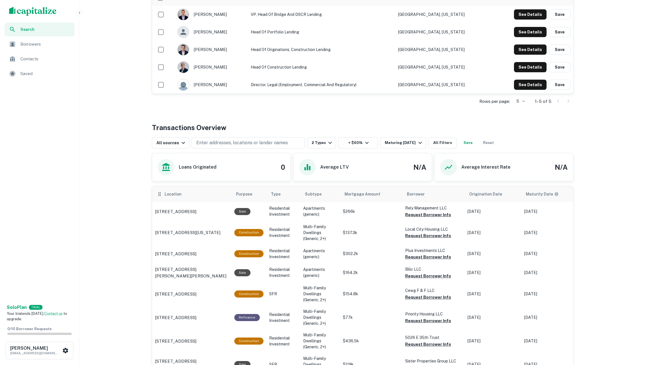
scroll to position [172, 0]
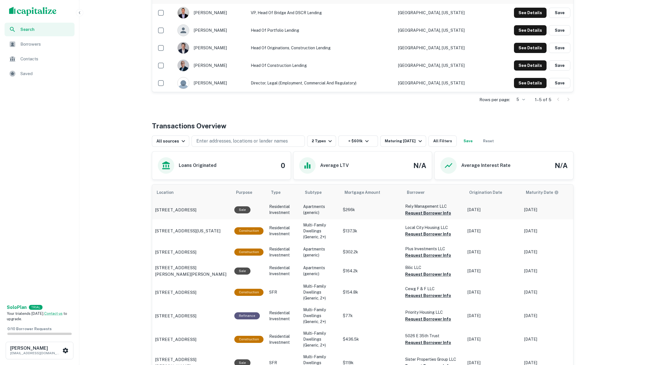
click at [423, 216] on button "Request Borrower Info" at bounding box center [428, 213] width 46 height 7
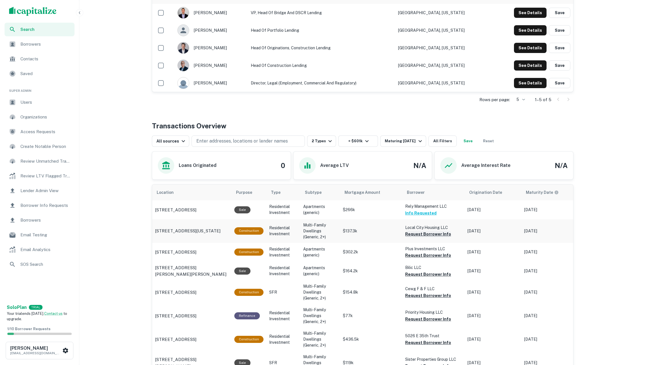
click at [417, 234] on button "Request Borrower Info" at bounding box center [428, 234] width 46 height 7
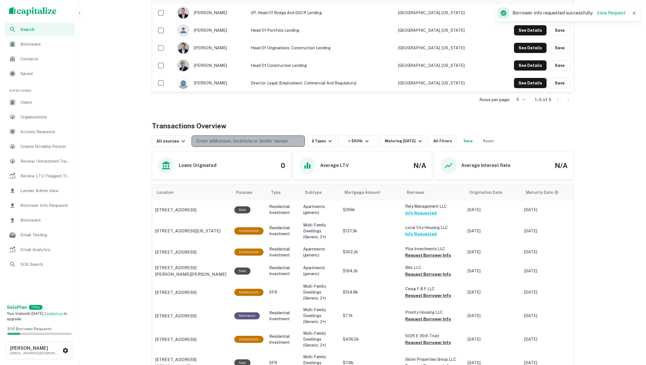
click at [252, 142] on p "Enter addresses, locations or lender names" at bounding box center [241, 141] width 91 height 7
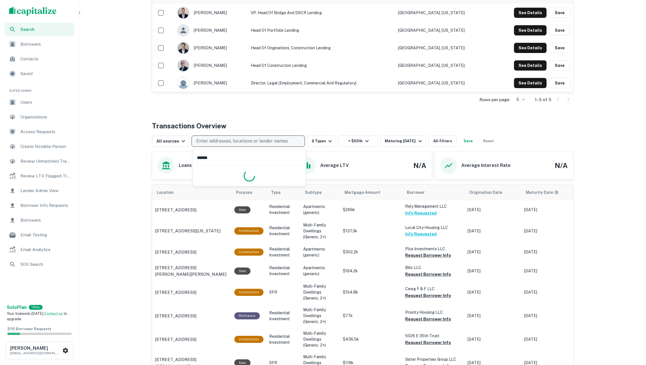
type input "*******"
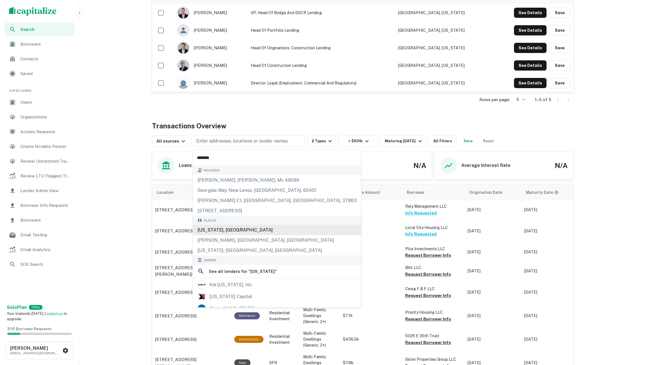
click at [234, 233] on div "[US_STATE], [GEOGRAPHIC_DATA]" at bounding box center [277, 230] width 168 height 10
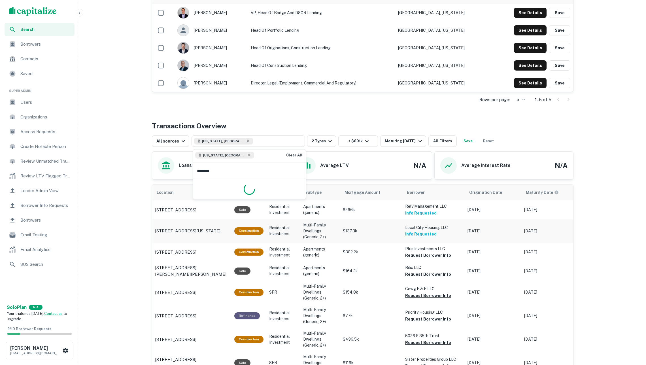
type input "********"
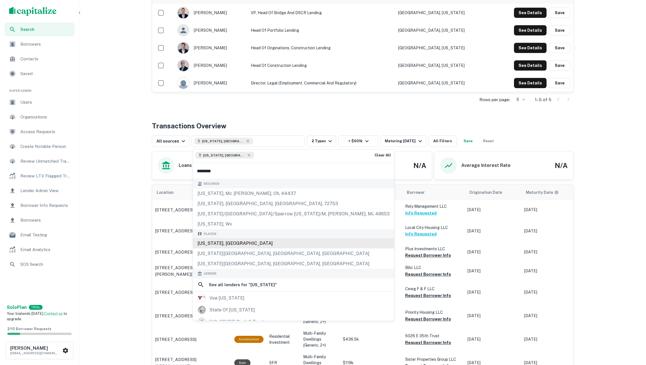
click at [227, 248] on div "[US_STATE], [GEOGRAPHIC_DATA]" at bounding box center [293, 243] width 201 height 10
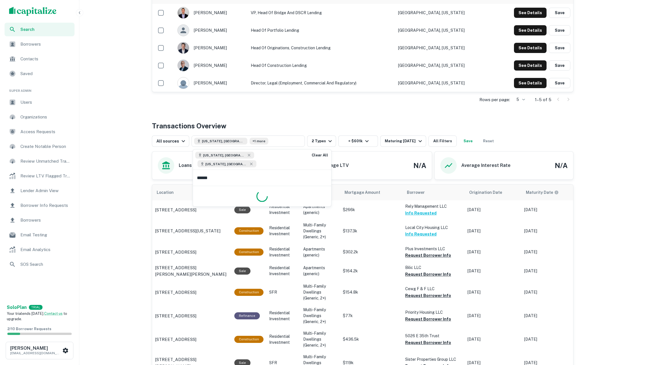
type input "*******"
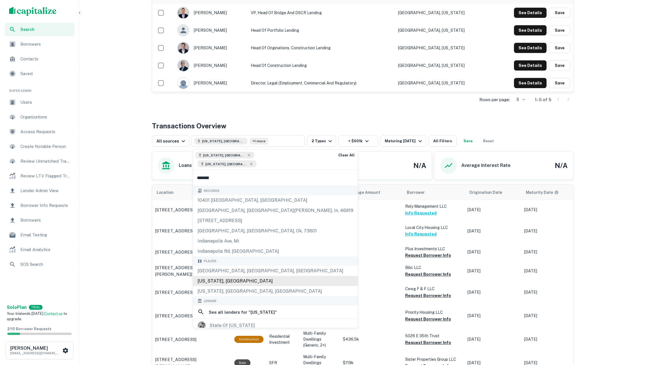
click at [221, 276] on div "[US_STATE], [GEOGRAPHIC_DATA]" at bounding box center [275, 281] width 165 height 10
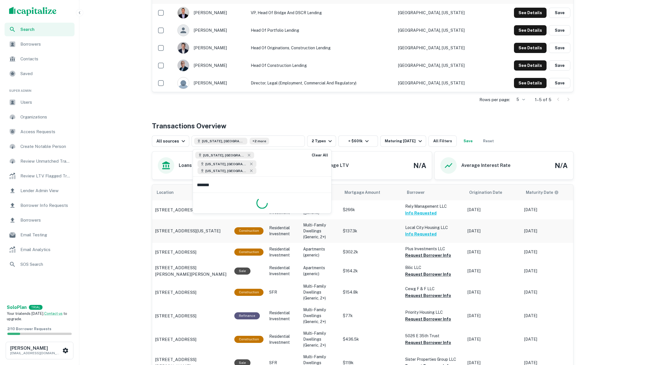
type input "********"
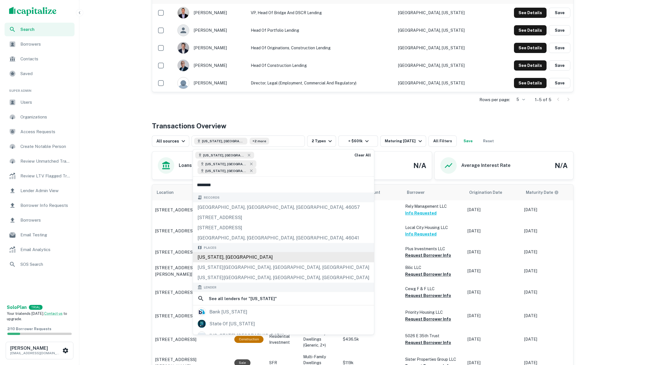
click at [225, 254] on div "Michigan, USA" at bounding box center [283, 257] width 181 height 10
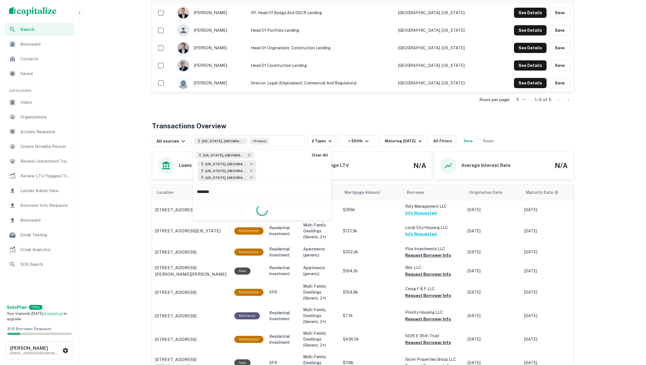
type input "********"
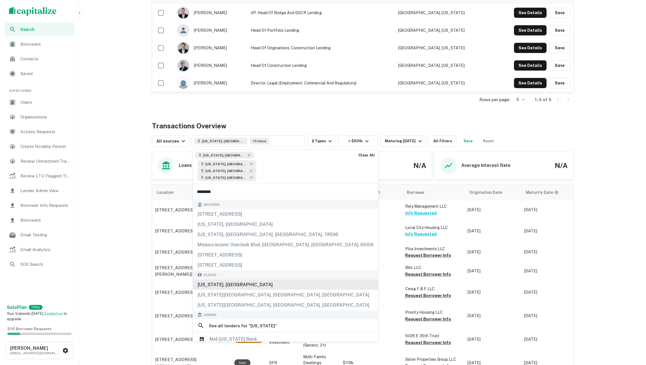
click at [227, 279] on div "Missouri, USA" at bounding box center [285, 284] width 185 height 10
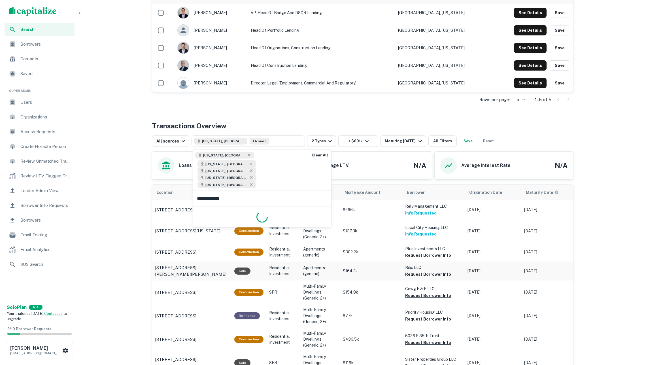
type input "**********"
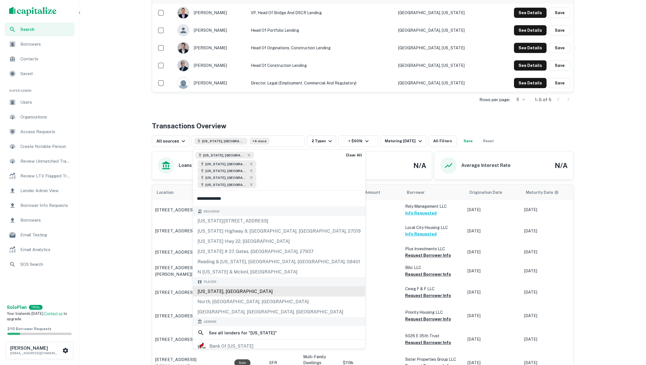
click at [231, 286] on div "North Carolina, USA" at bounding box center [279, 291] width 172 height 10
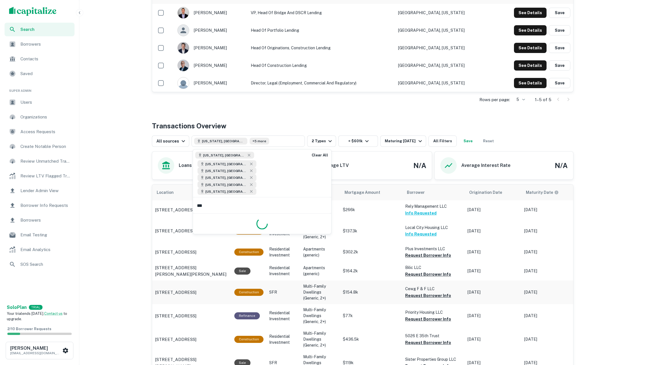
type input "****"
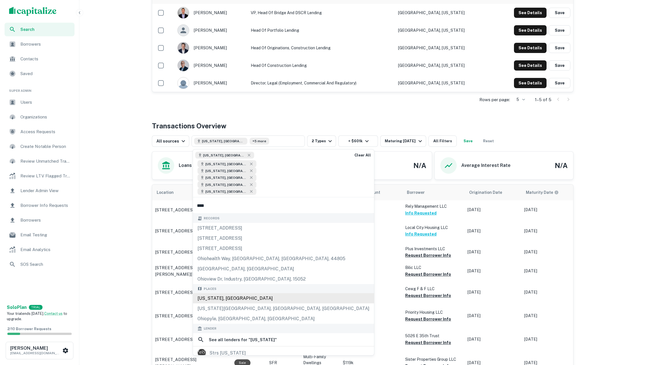
click at [228, 293] on div "Ohio, USA" at bounding box center [283, 298] width 181 height 10
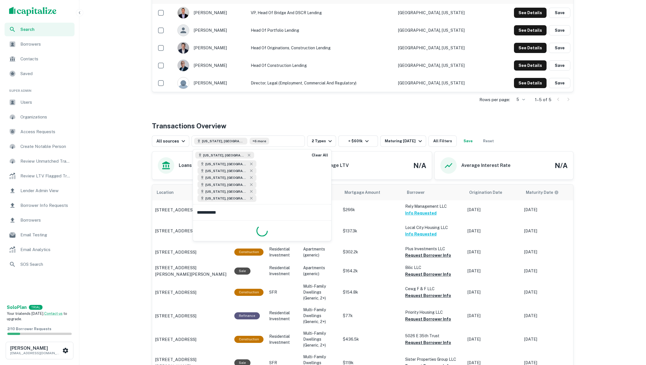
type input "**********"
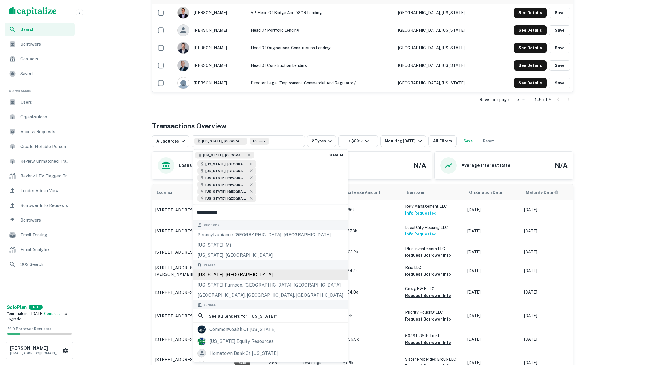
click at [225, 269] on div "Pennsylvania, USA" at bounding box center [270, 274] width 155 height 10
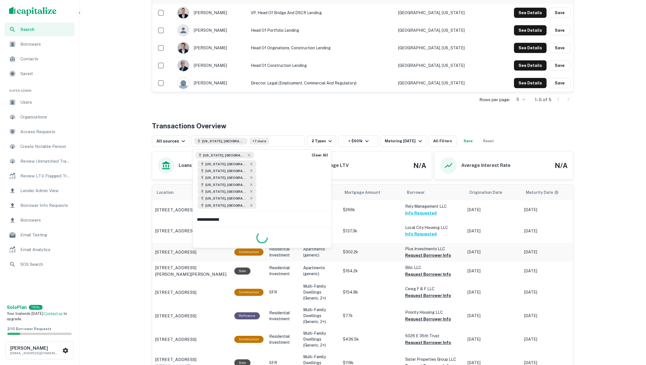
type input "**********"
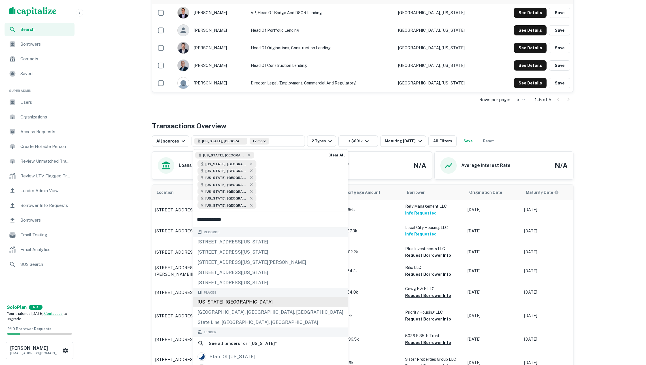
click at [235, 297] on div "South Carolina, USA" at bounding box center [270, 302] width 155 height 10
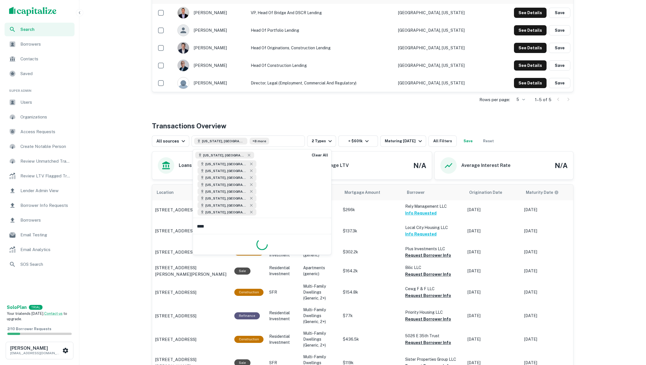
type input "*****"
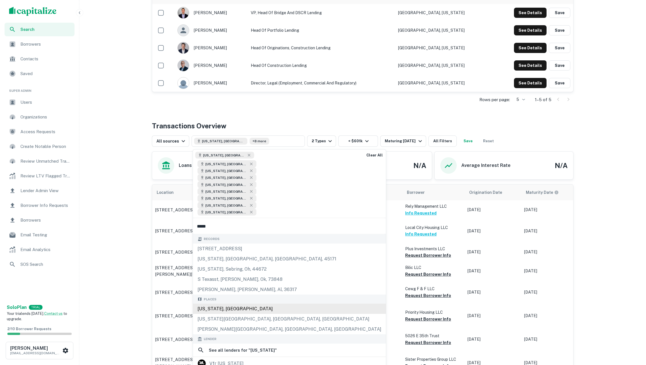
click at [228, 304] on div "Texas, USA" at bounding box center [289, 309] width 193 height 10
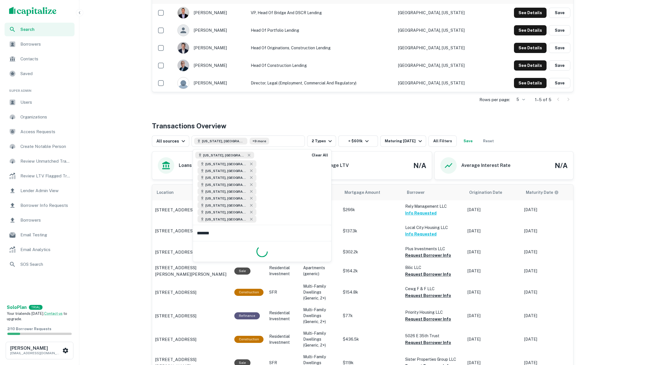
type input "********"
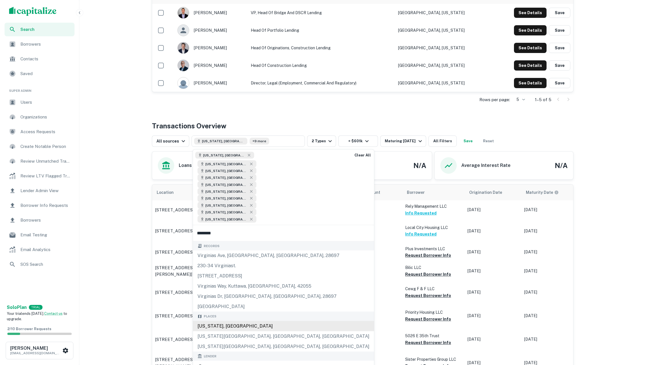
click at [237, 321] on div "Virginia, USA" at bounding box center [283, 326] width 181 height 10
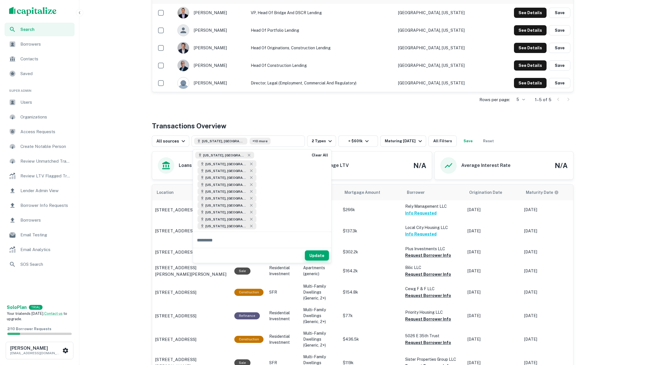
click at [316, 250] on button "Update" at bounding box center [317, 255] width 24 height 10
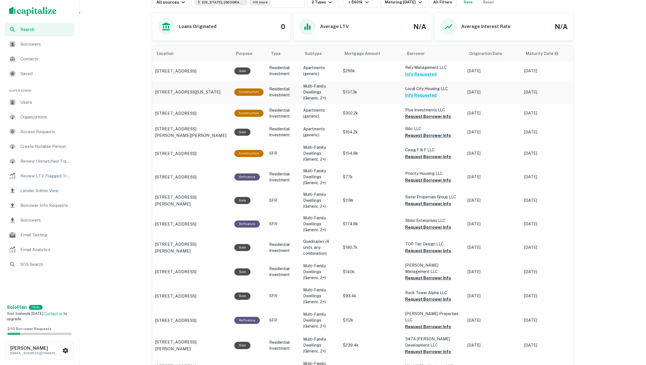
scroll to position [317, 0]
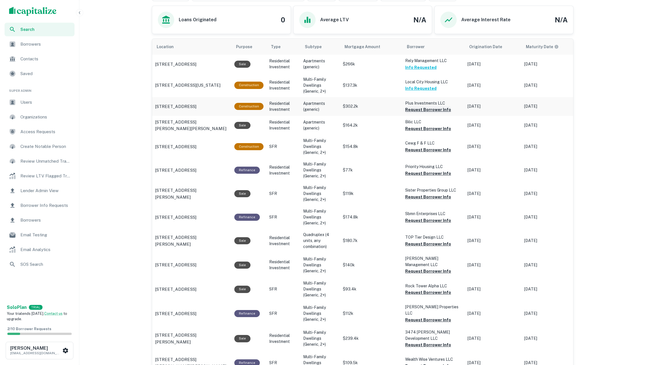
click at [421, 110] on button "Request Borrower Info" at bounding box center [428, 109] width 46 height 7
click at [419, 130] on button "Request Borrower Info" at bounding box center [428, 128] width 46 height 7
click at [413, 149] on button "Request Borrower Info" at bounding box center [428, 149] width 46 height 7
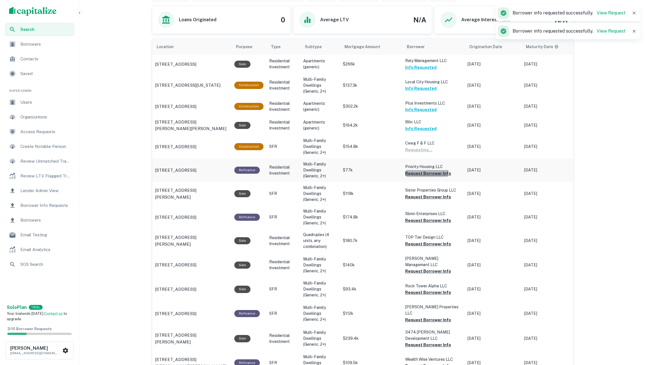
click at [415, 171] on button "Request Borrower Info" at bounding box center [428, 173] width 46 height 7
click at [416, 196] on button "Request Borrower Info" at bounding box center [428, 196] width 46 height 7
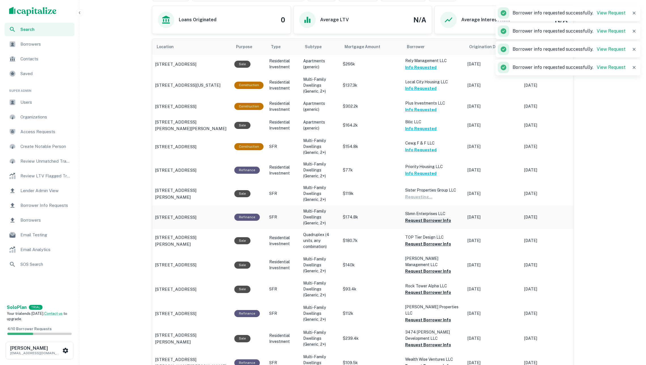
click at [417, 217] on button "Request Borrower Info" at bounding box center [428, 220] width 46 height 7
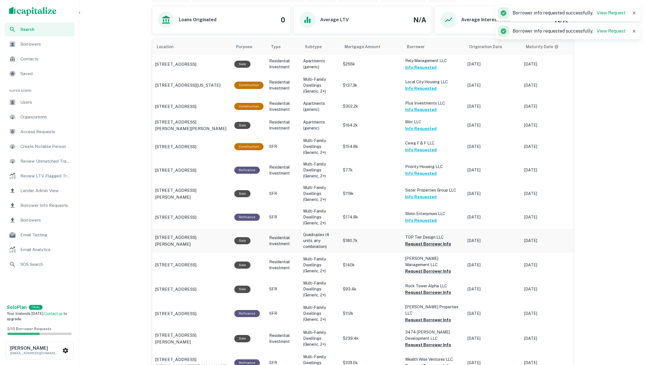
click at [415, 240] on button "Request Borrower Info" at bounding box center [428, 243] width 46 height 7
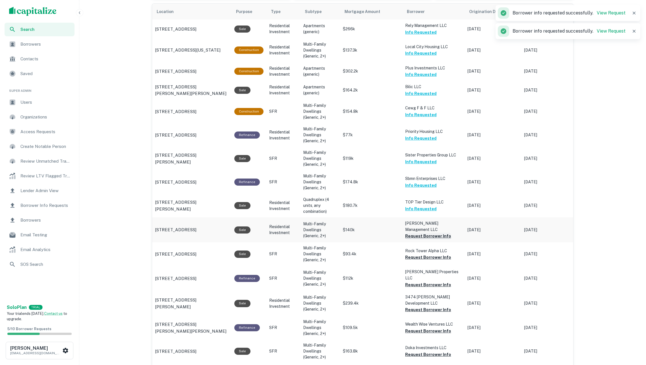
click at [414, 233] on button "Request Borrower Info" at bounding box center [428, 236] width 46 height 7
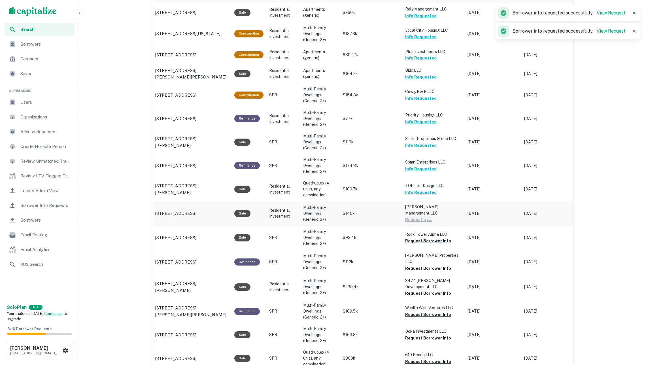
scroll to position [381, 0]
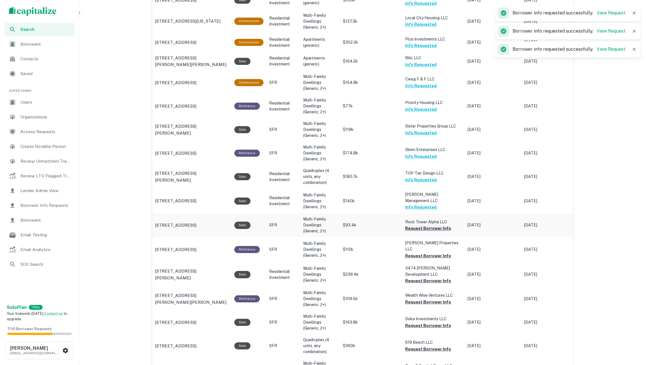
click at [413, 225] on button "Request Borrower Info" at bounding box center [428, 228] width 46 height 7
click at [418, 252] on button "Request Borrower Info" at bounding box center [428, 255] width 46 height 7
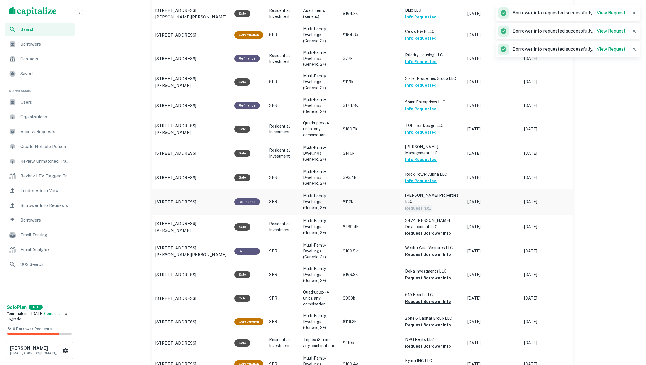
scroll to position [432, 0]
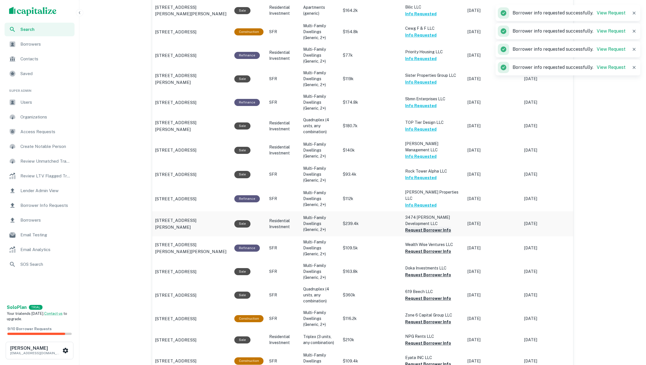
click at [412, 227] on button "Request Borrower Info" at bounding box center [428, 230] width 46 height 7
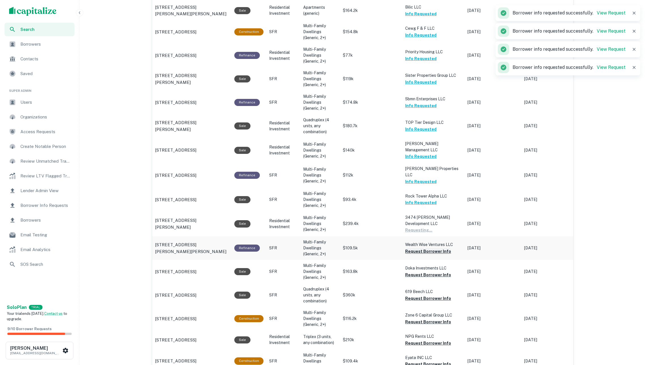
click at [418, 248] on button "Request Borrower Info" at bounding box center [428, 251] width 46 height 7
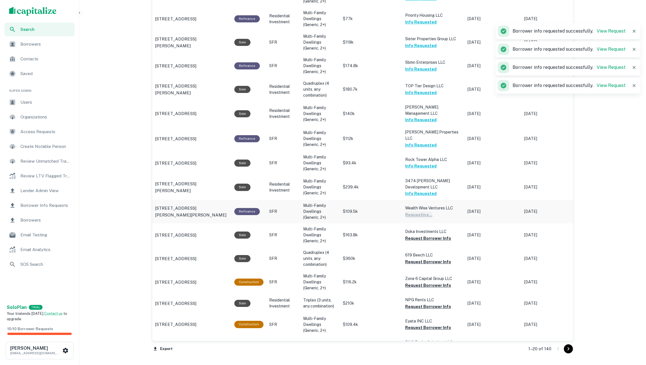
scroll to position [474, 0]
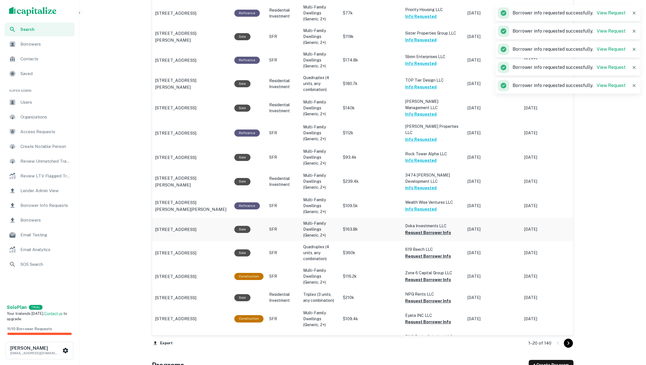
click at [412, 229] on button "Request Borrower Info" at bounding box center [428, 232] width 46 height 7
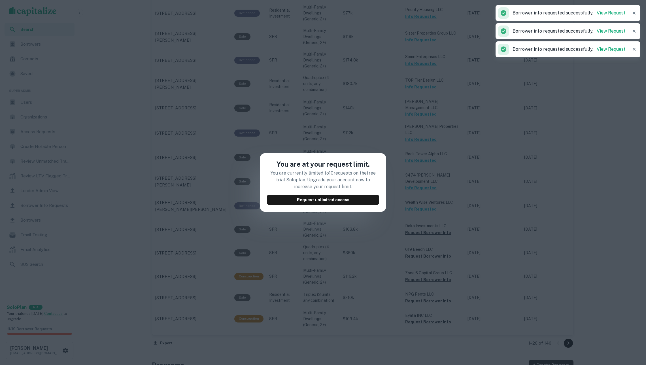
click at [365, 225] on div "You are at your request limit. You are currently limited to 10 requests on the …" at bounding box center [323, 182] width 646 height 365
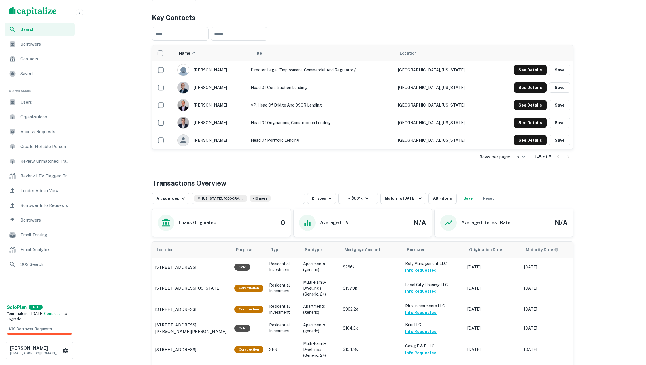
scroll to position [79, 0]
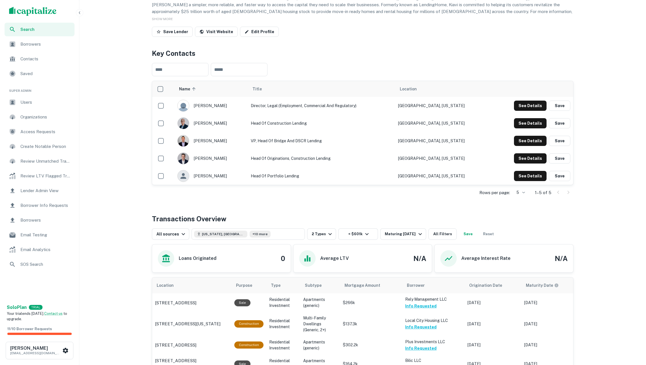
click at [40, 24] on div "Search" at bounding box center [40, 30] width 70 height 14
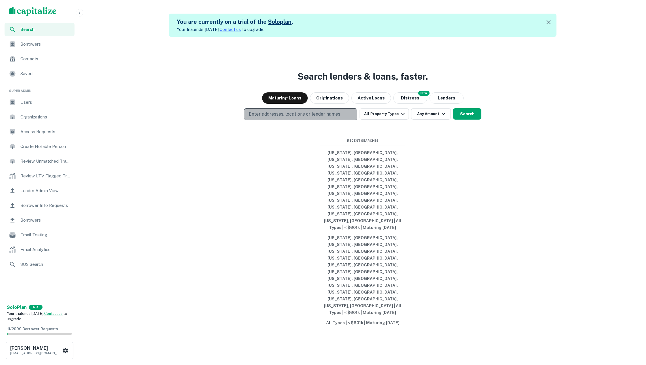
click at [267, 118] on p "Enter addresses, locations or lender names" at bounding box center [294, 114] width 91 height 7
type input "*"
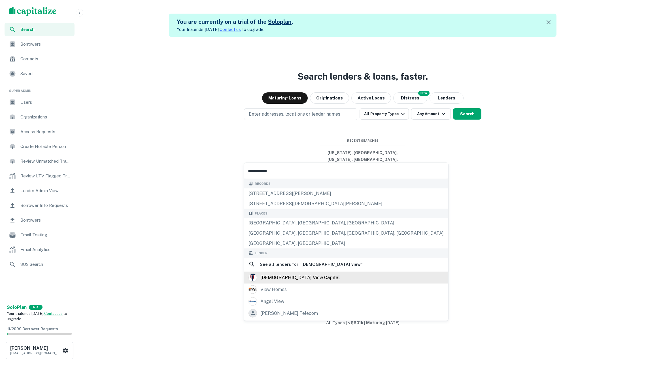
type input "**********"
click at [319, 279] on div "[DEMOGRAPHIC_DATA] view capital" at bounding box center [346, 277] width 204 height 12
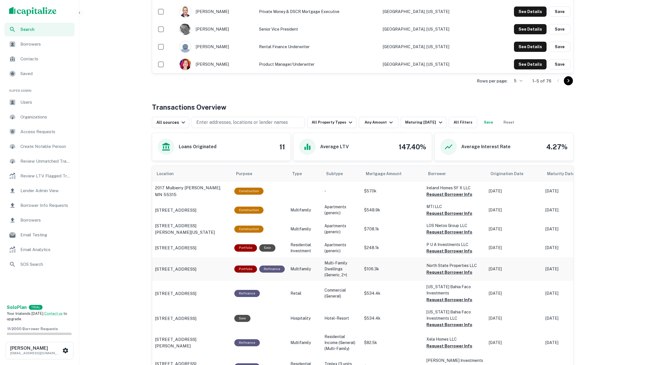
scroll to position [190, 0]
click at [329, 126] on button "All Property Types" at bounding box center [331, 122] width 49 height 11
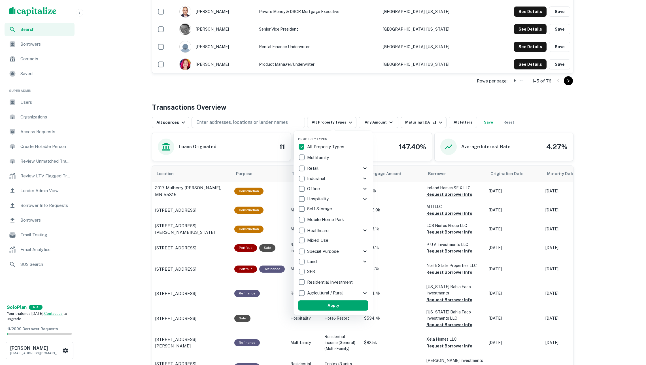
click at [330, 282] on p "Residential Investment" at bounding box center [330, 282] width 47 height 7
click at [317, 270] on p "SFR" at bounding box center [315, 271] width 9 height 7
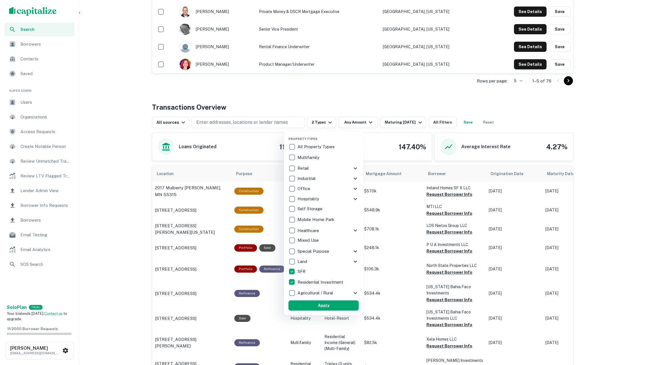
click at [331, 304] on button "Apply" at bounding box center [323, 305] width 70 height 10
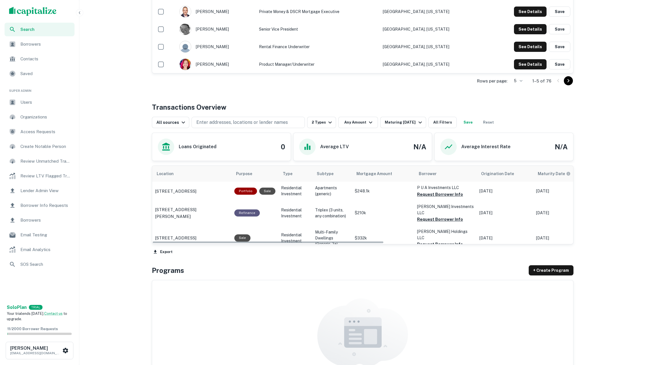
click at [397, 75] on div "Rows per page: 5 * 1–5 of 76" at bounding box center [362, 80] width 421 height 15
click at [399, 119] on div "Maturing In 1 Year" at bounding box center [404, 122] width 39 height 7
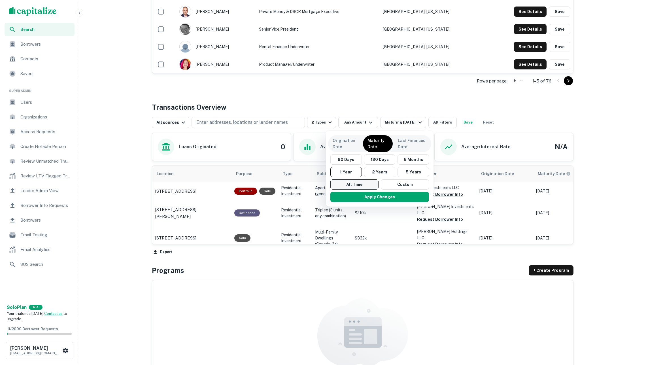
click at [363, 182] on button "All Time" at bounding box center [354, 184] width 48 height 10
click at [417, 172] on button "5 Years" at bounding box center [413, 172] width 31 height 10
click at [412, 197] on button "Apply Changes" at bounding box center [382, 197] width 99 height 10
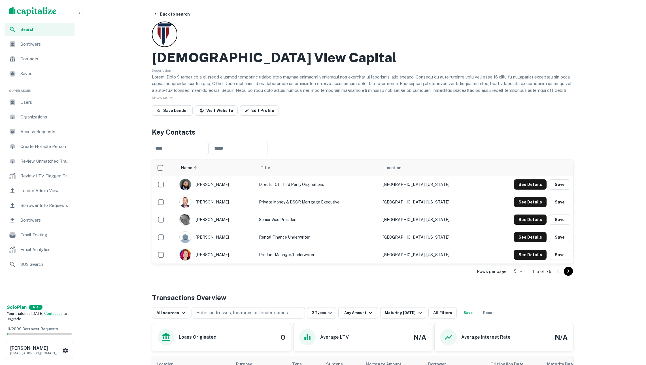
click at [39, 13] on img "scrollable content" at bounding box center [33, 11] width 48 height 9
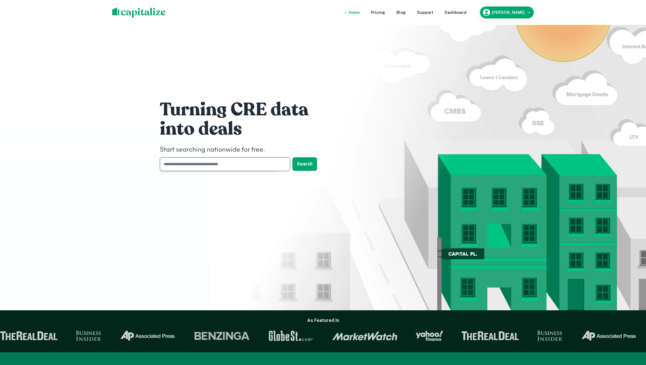
click at [205, 161] on input "text" at bounding box center [223, 164] width 126 height 14
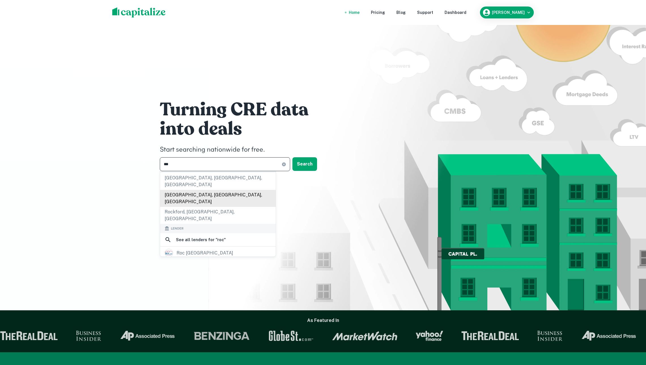
scroll to position [91, 0]
type input "***"
click at [223, 261] on div "roc capital" at bounding box center [218, 265] width 106 height 8
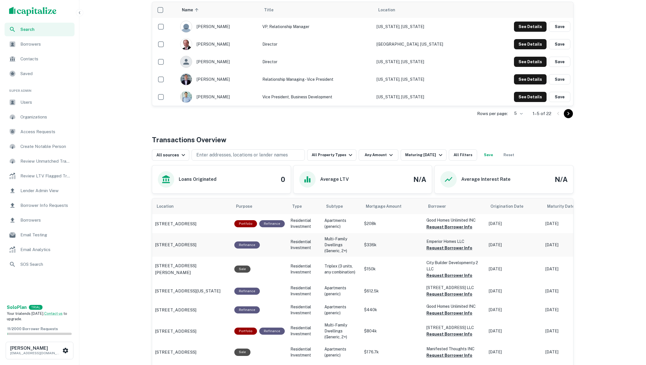
scroll to position [148, 0]
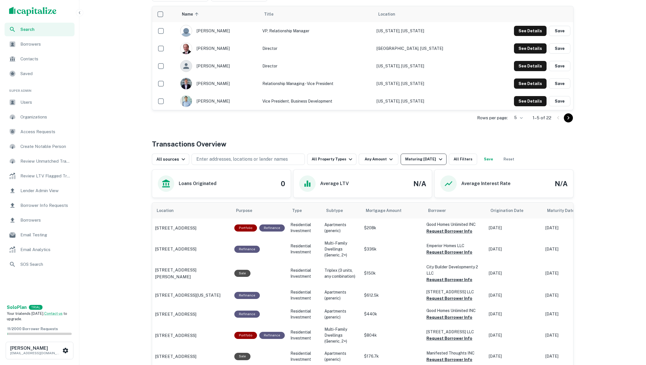
click at [421, 157] on div "Maturing In 1 Year" at bounding box center [424, 159] width 39 height 7
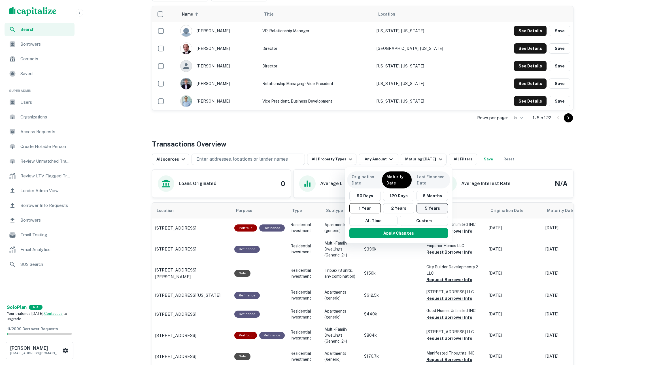
click at [430, 206] on button "5 Years" at bounding box center [431, 208] width 31 height 10
click at [409, 235] on button "Apply Changes" at bounding box center [401, 233] width 99 height 10
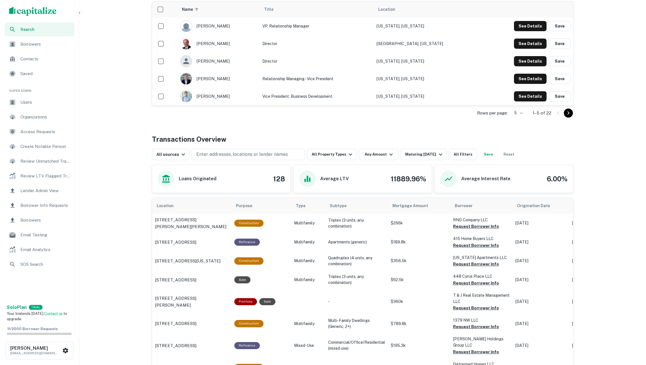
scroll to position [153, 0]
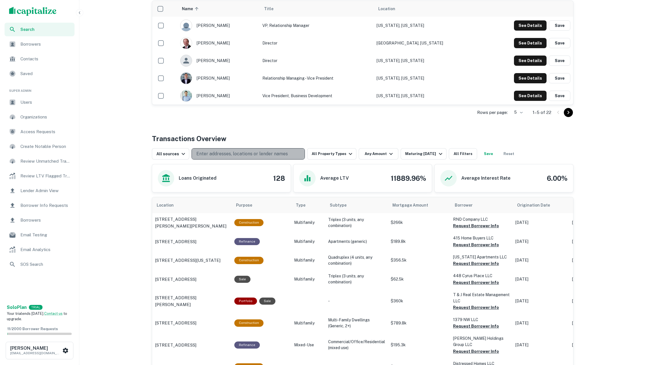
click at [239, 152] on p "Enter addresses, locations or lender names" at bounding box center [241, 153] width 91 height 7
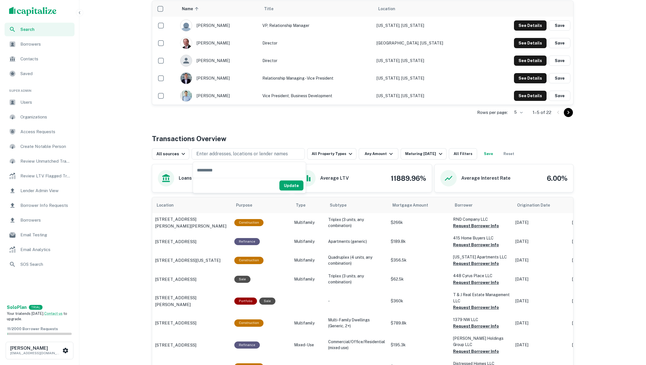
click at [236, 131] on div "Back to search ROC Capital Description We offer bridge and perm loans from 12 m…" at bounding box center [362, 340] width 435 height 968
click at [326, 152] on button "All Property Types" at bounding box center [331, 153] width 49 height 11
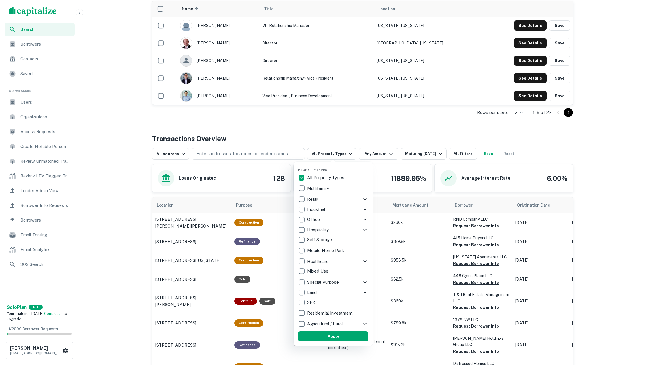
click at [291, 139] on div at bounding box center [323, 182] width 646 height 365
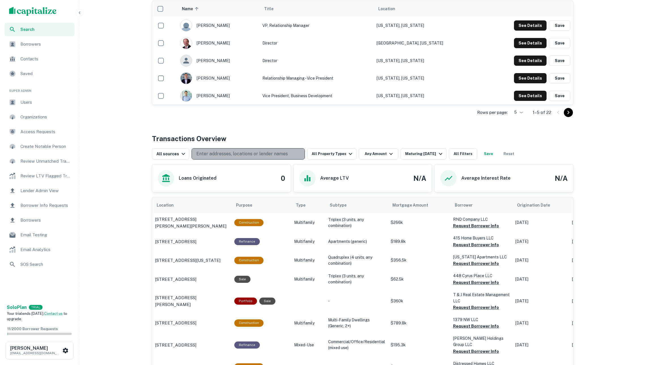
click at [284, 154] on p "Enter addresses, locations or lender names" at bounding box center [241, 153] width 91 height 7
click at [334, 152] on button "All Property Types" at bounding box center [331, 153] width 49 height 11
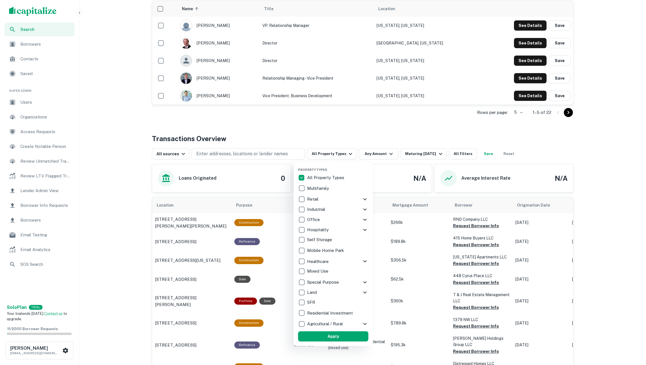
click at [335, 176] on p "All Property Types" at bounding box center [326, 177] width 38 height 7
click at [324, 311] on p "Residential Investment" at bounding box center [330, 313] width 47 height 7
click at [312, 298] on div "SFR" at bounding box center [337, 302] width 70 height 10
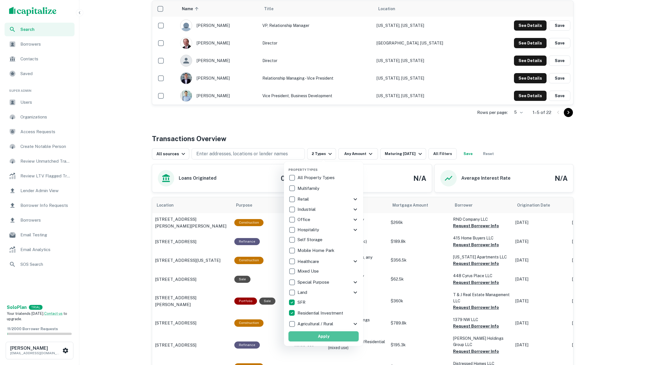
click at [337, 338] on button "Apply" at bounding box center [323, 336] width 70 height 10
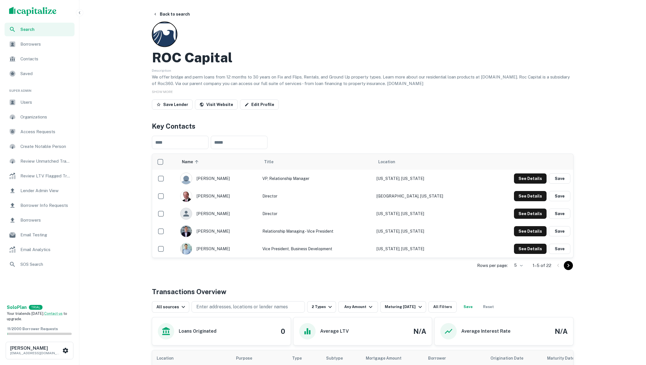
scroll to position [0, 0]
click at [39, 12] on img "scrollable content" at bounding box center [33, 11] width 48 height 9
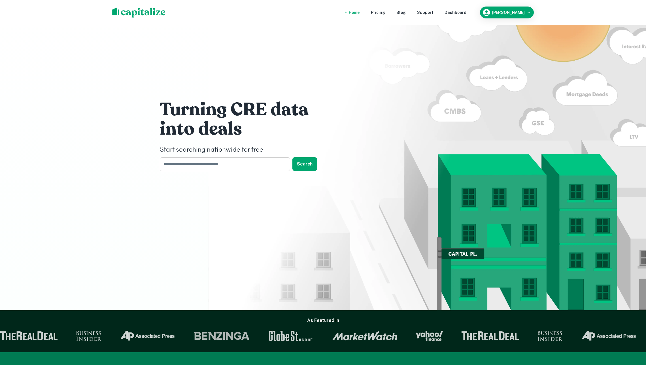
click at [222, 161] on input "text" at bounding box center [223, 164] width 126 height 14
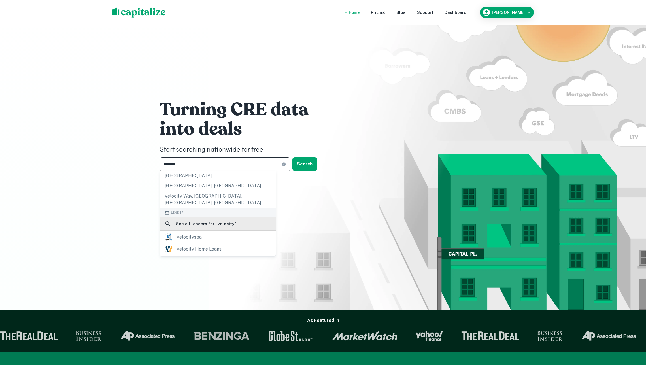
scroll to position [92, 0]
type input "********"
click at [221, 243] on div "velocity home loans" at bounding box center [218, 247] width 106 height 8
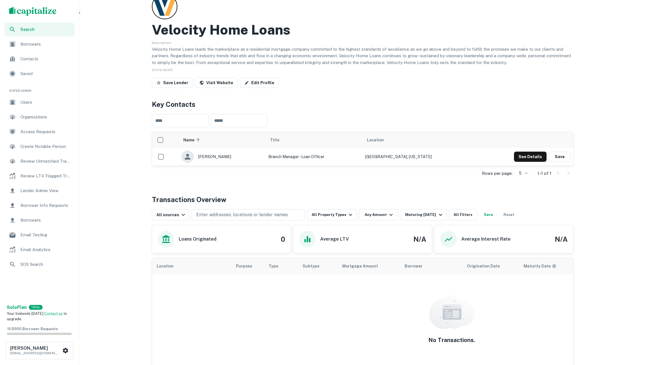
scroll to position [28, 0]
click at [39, 8] on img "scrollable content" at bounding box center [33, 11] width 48 height 9
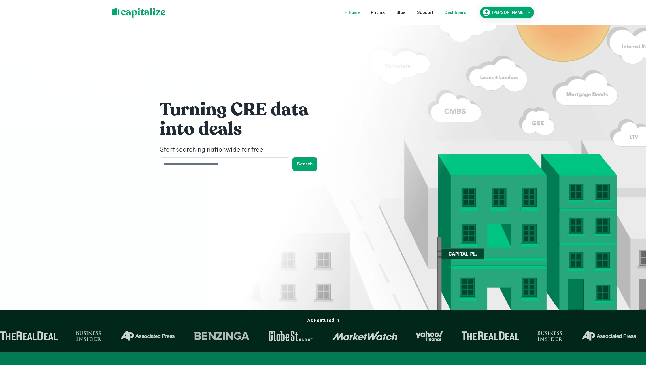
click at [454, 14] on div "Dashboard" at bounding box center [455, 12] width 22 height 6
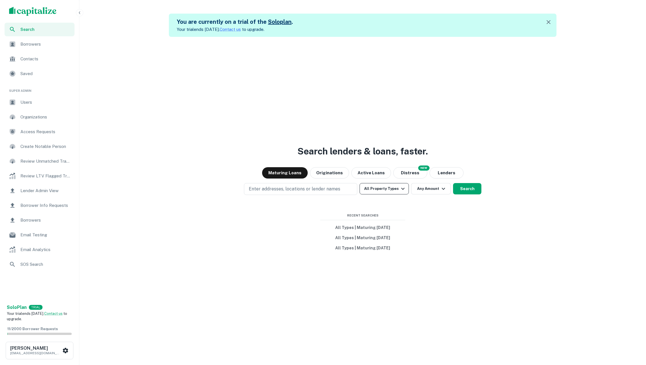
click at [384, 188] on button "All Property Types" at bounding box center [383, 188] width 49 height 11
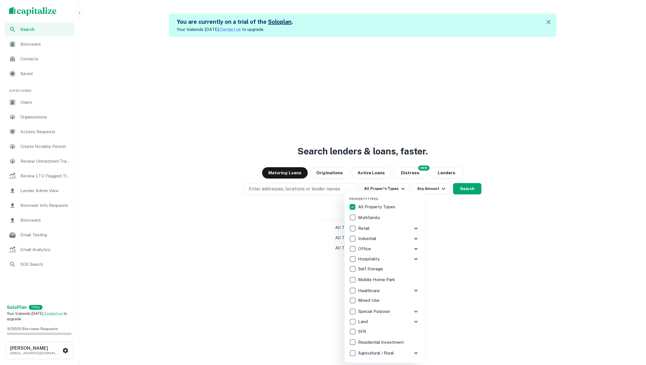
click at [370, 227] on p "Retail" at bounding box center [364, 228] width 12 height 7
click at [414, 228] on icon at bounding box center [415, 228] width 7 height 7
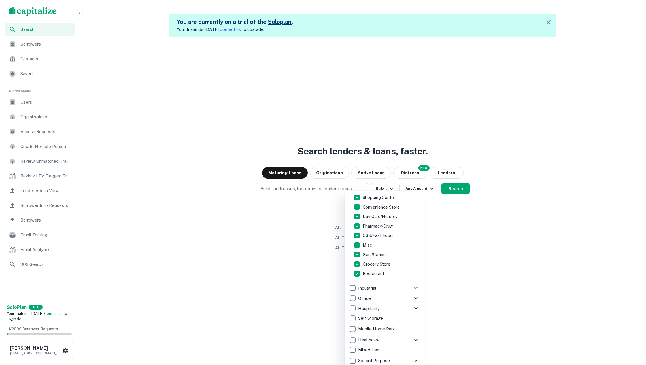
scroll to position [3, 0]
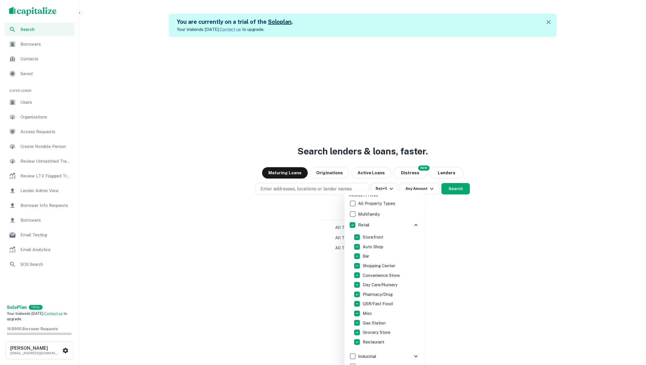
click at [371, 235] on p "Storefront" at bounding box center [374, 237] width 22 height 7
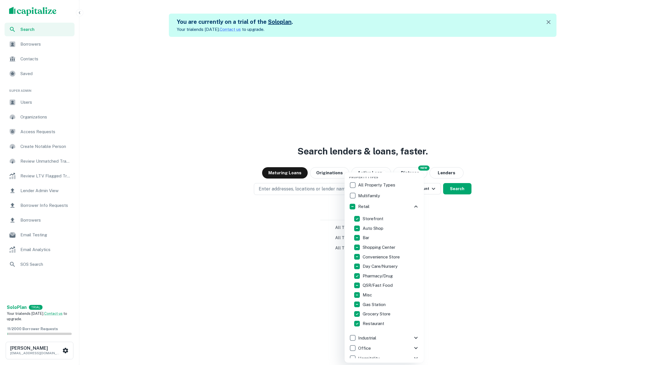
click at [366, 219] on p "Storefront" at bounding box center [374, 218] width 22 height 7
click at [368, 277] on p "Pharmacy/Drug" at bounding box center [378, 275] width 31 height 7
click at [366, 277] on p "Pharmacy/Drug" at bounding box center [378, 275] width 31 height 7
click at [364, 205] on p "Retail" at bounding box center [364, 206] width 12 height 7
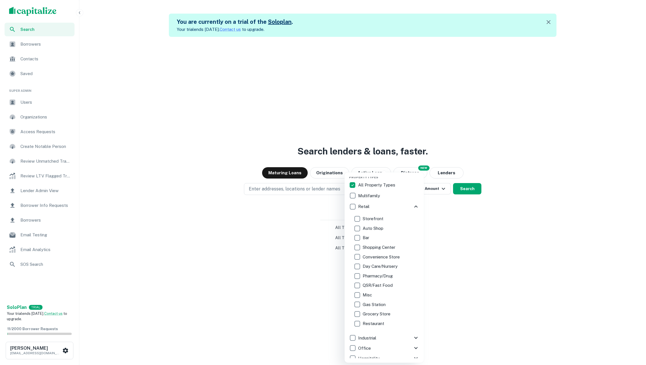
click at [364, 205] on p "Retail" at bounding box center [364, 206] width 12 height 7
click at [360, 204] on p "Retail" at bounding box center [364, 206] width 12 height 7
click at [365, 218] on p "Storefront" at bounding box center [374, 218] width 22 height 7
click at [444, 244] on div at bounding box center [323, 182] width 646 height 365
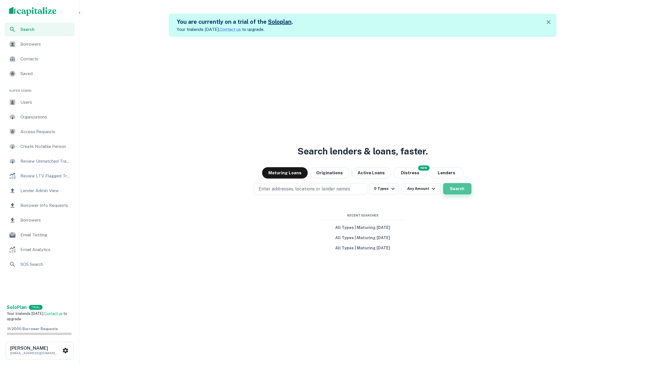
click at [458, 186] on button "Search" at bounding box center [457, 188] width 28 height 11
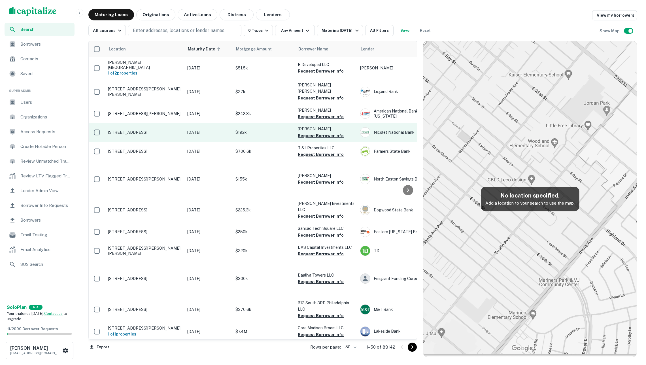
click at [236, 123] on td "$192k" at bounding box center [264, 132] width 62 height 19
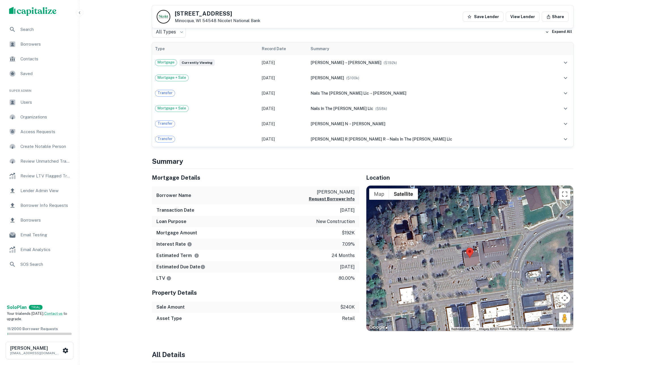
drag, startPoint x: 568, startPoint y: 335, endPoint x: 480, endPoint y: 284, distance: 101.1
click at [480, 284] on div "Map Terrain Satellite Labels Keyboard shortcuts Map Data Imagery ©2025 Airbus, …" at bounding box center [469, 258] width 207 height 145
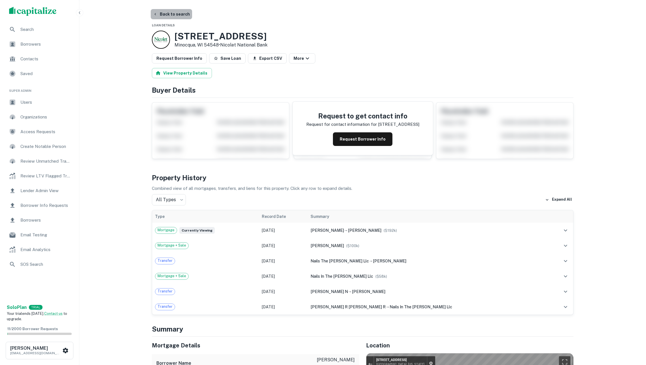
click at [181, 14] on button "Back to search" at bounding box center [171, 14] width 41 height 10
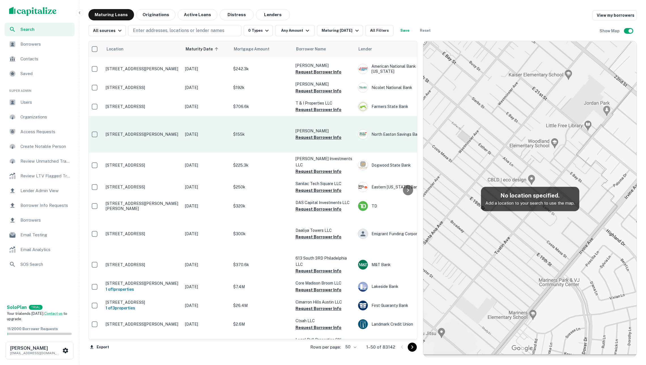
scroll to position [46, 2]
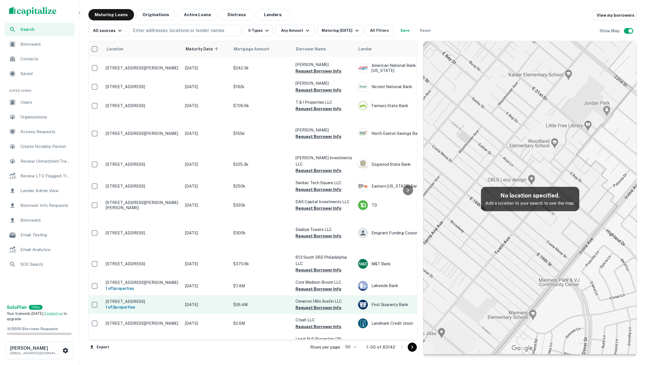
click at [263, 301] on p "$26.4M" at bounding box center [261, 304] width 57 height 6
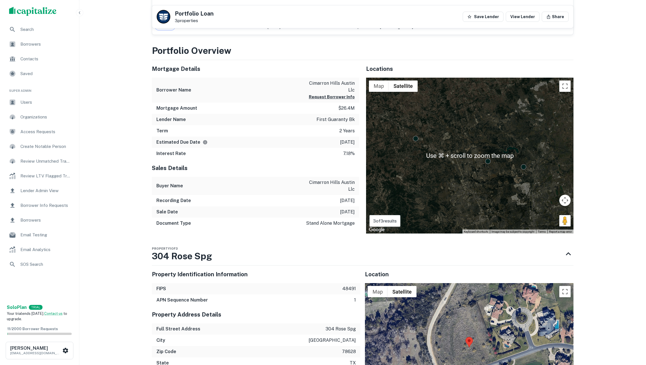
scroll to position [592, 0]
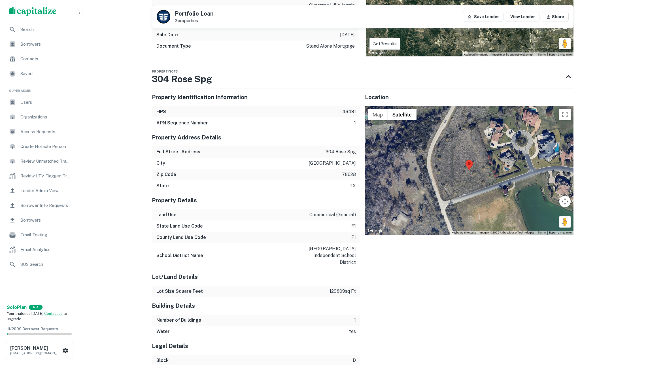
click at [511, 203] on div at bounding box center [469, 170] width 208 height 128
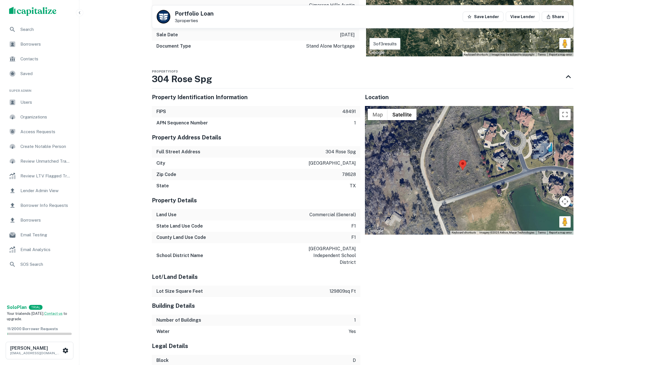
drag, startPoint x: 504, startPoint y: 204, endPoint x: 499, endPoint y: 204, distance: 5.4
click at [499, 204] on div at bounding box center [469, 170] width 208 height 128
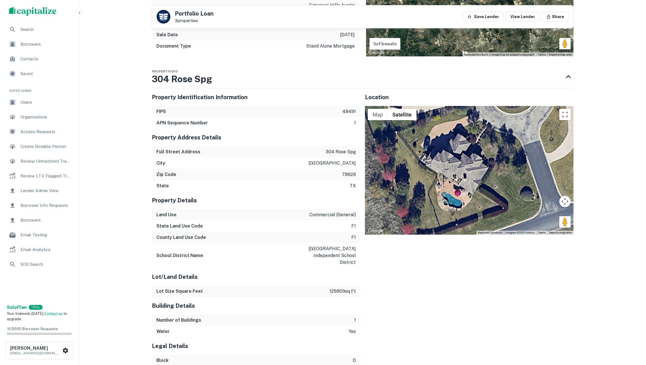
drag, startPoint x: 485, startPoint y: 218, endPoint x: 477, endPoint y: 203, distance: 17.1
click at [478, 203] on div at bounding box center [469, 170] width 208 height 128
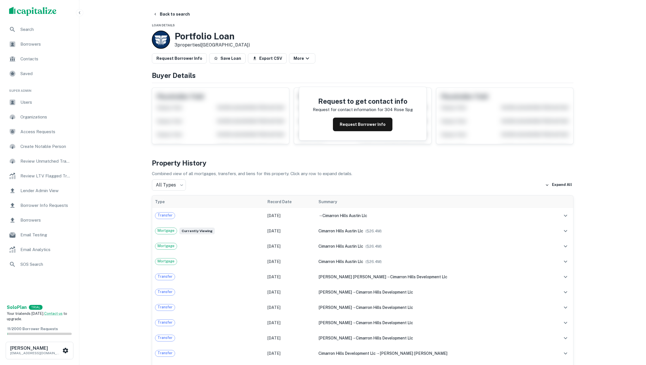
scroll to position [0, 0]
click at [45, 14] on img "scrollable content" at bounding box center [33, 11] width 48 height 9
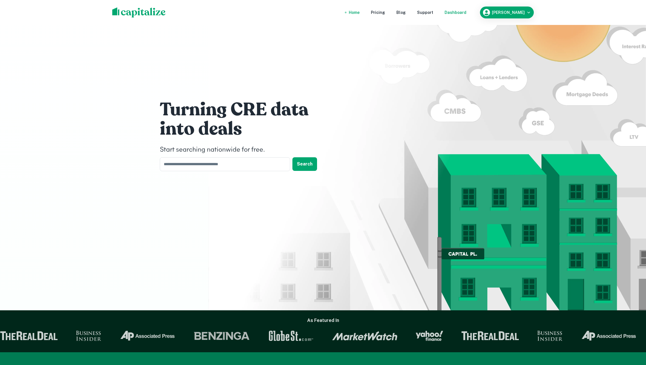
click at [461, 14] on div "Dashboard" at bounding box center [455, 12] width 22 height 6
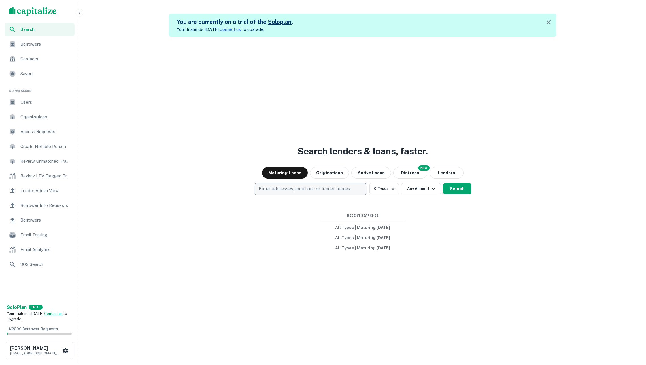
click at [312, 191] on p "Enter addresses, locations or lender names" at bounding box center [304, 189] width 91 height 7
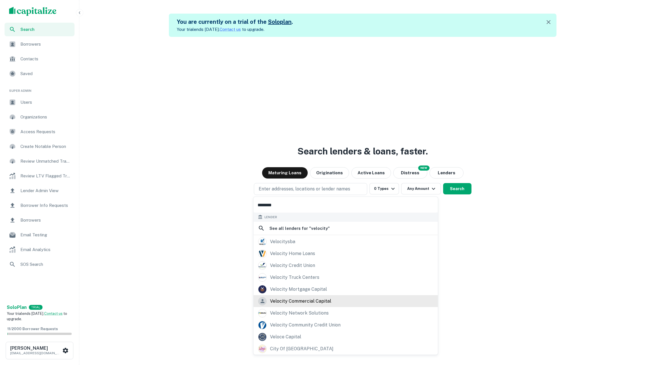
scroll to position [107, 0]
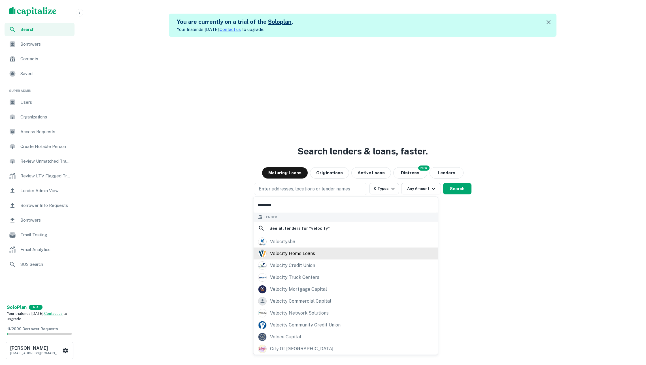
type input "********"
click at [306, 254] on div "velocity home loans" at bounding box center [292, 253] width 45 height 8
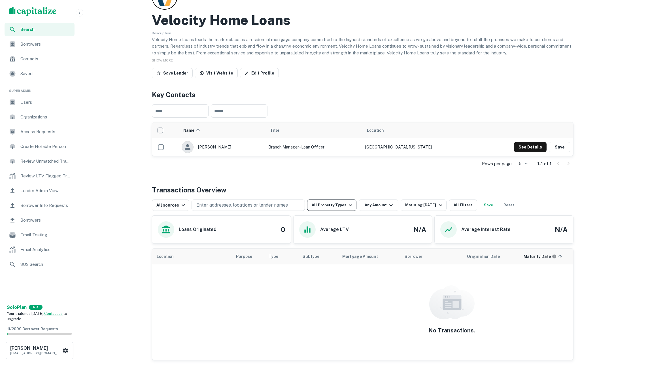
scroll to position [39, 0]
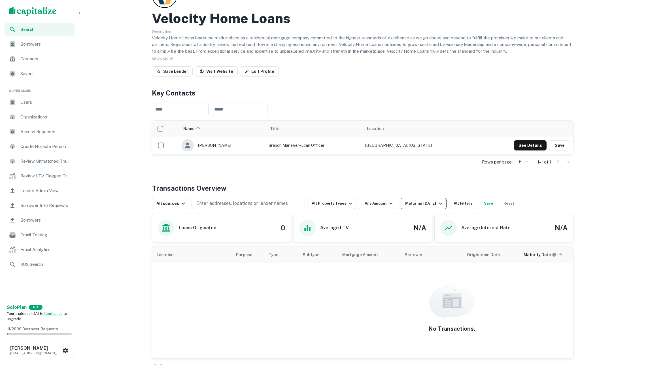
click at [415, 206] on div "Maturing In 1 Year" at bounding box center [424, 203] width 39 height 7
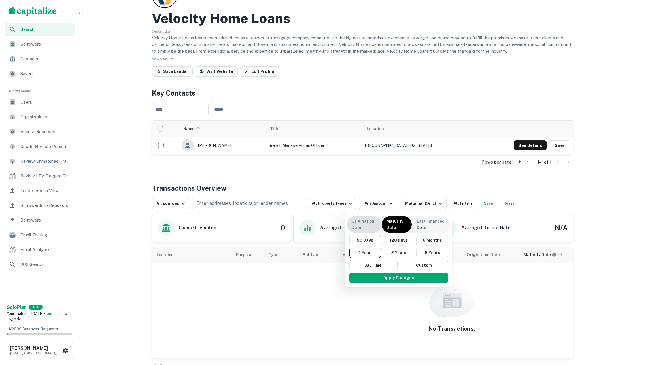
click at [373, 219] on p "Origination Date" at bounding box center [364, 224] width 25 height 12
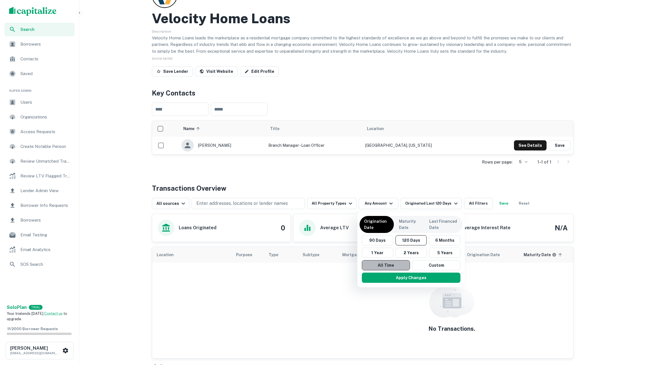
click at [393, 264] on button "All Time" at bounding box center [386, 265] width 48 height 10
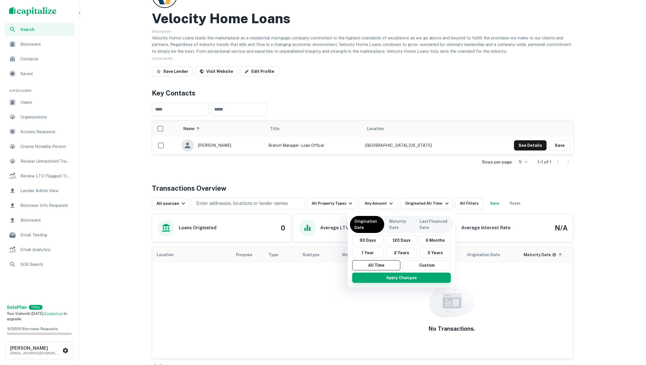
click at [397, 276] on button "Apply Changes" at bounding box center [401, 277] width 99 height 10
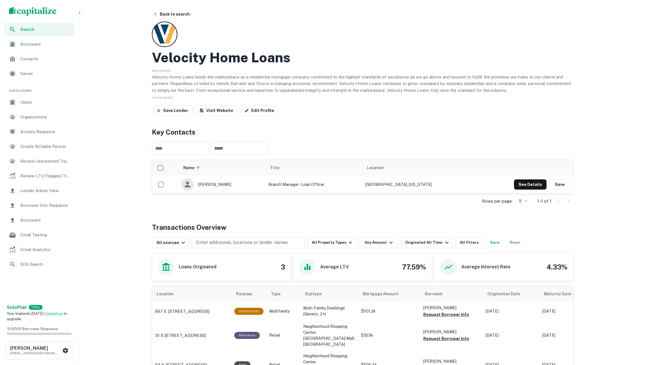
click at [366, 79] on p "Velocity Home Loans leads the marketplace as a residential mortgage company com…" at bounding box center [362, 84] width 421 height 20
drag, startPoint x: 313, startPoint y: 127, endPoint x: 303, endPoint y: 94, distance: 34.2
click at [313, 127] on h4 "Key Contacts" at bounding box center [362, 132] width 421 height 10
click at [184, 11] on button "Back to search" at bounding box center [171, 14] width 41 height 10
click at [37, 11] on img "scrollable content" at bounding box center [33, 11] width 48 height 9
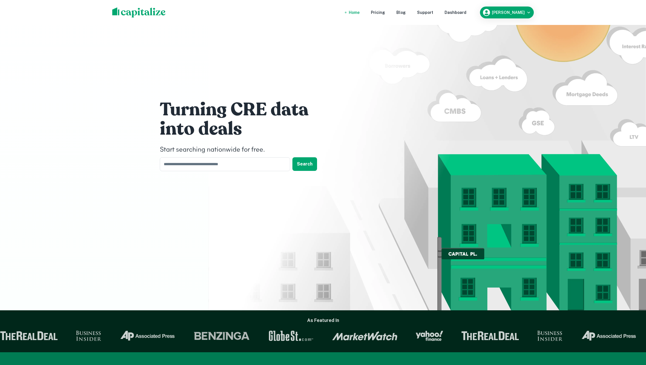
drag, startPoint x: 463, startPoint y: 12, endPoint x: 438, endPoint y: 18, distance: 25.6
click at [463, 12] on div "Dashboard" at bounding box center [455, 12] width 22 height 6
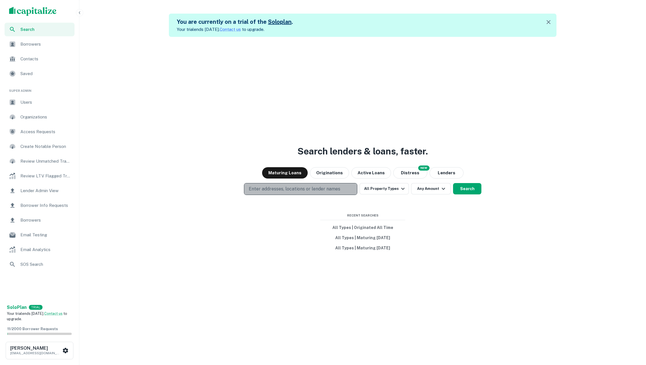
click at [316, 188] on p "Enter addresses, locations or lender names" at bounding box center [294, 189] width 91 height 7
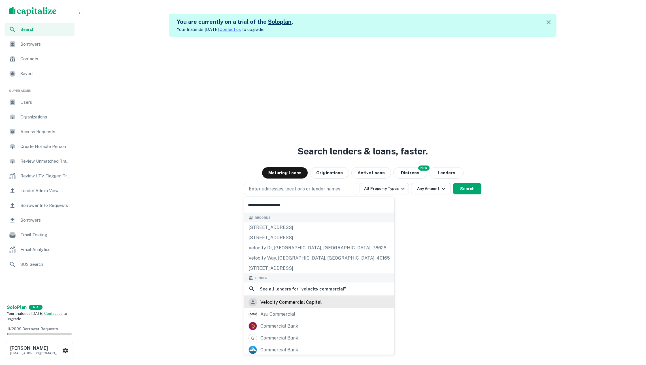
type input "**********"
click at [321, 306] on div "velocity commercial capital" at bounding box center [318, 302] width 141 height 8
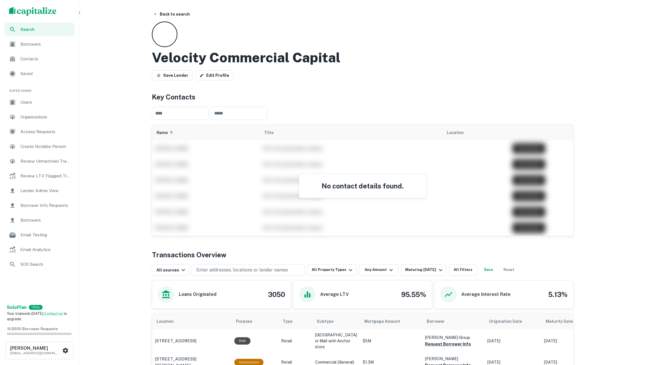
click at [215, 53] on h2 "Velocity Commercial Capital" at bounding box center [246, 57] width 189 height 16
drag, startPoint x: 410, startPoint y: 41, endPoint x: 415, endPoint y: 34, distance: 8.6
click at [410, 41] on div "Velocity Commercial Capital Save Lender Edit Profile" at bounding box center [362, 51] width 421 height 61
click at [567, 30] on div "Velocity Commercial Capital Save Lender Edit Profile" at bounding box center [362, 51] width 421 height 61
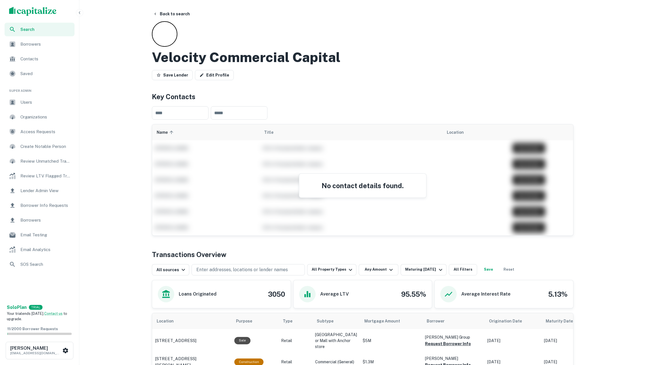
click at [298, 29] on div "Velocity Commercial Capital Save Lender Edit Profile" at bounding box center [362, 51] width 421 height 61
click at [37, 8] on img "scrollable content" at bounding box center [33, 11] width 48 height 9
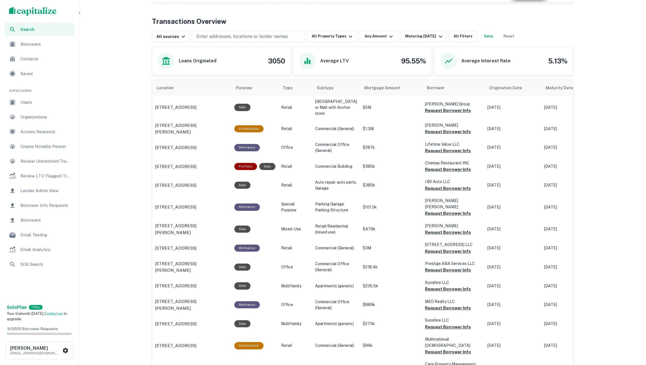
scroll to position [227, 0]
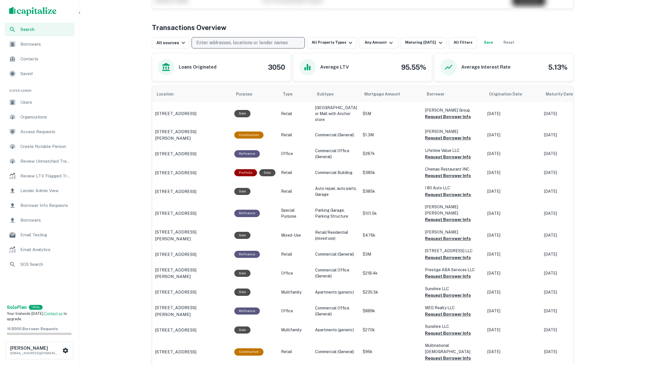
click at [276, 43] on p "Enter addresses, locations or lender names" at bounding box center [241, 42] width 91 height 7
paste input "*******"
type input "*******"
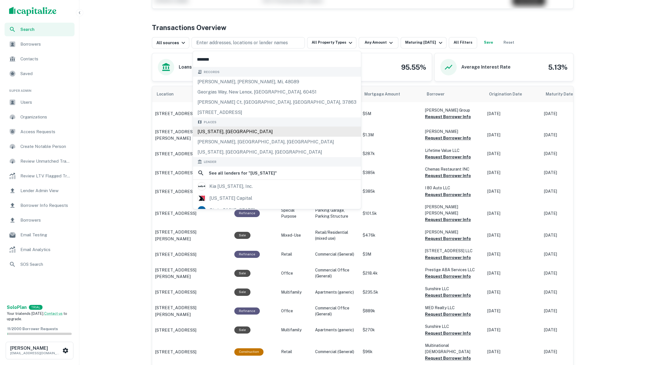
click at [238, 135] on div "Georgia, USA" at bounding box center [277, 132] width 168 height 10
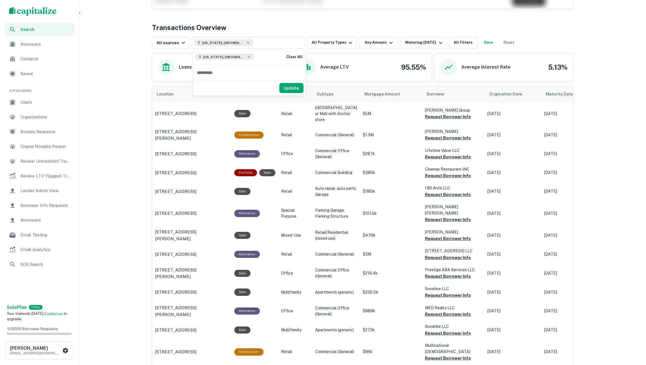
paste input "********"
type input "********"
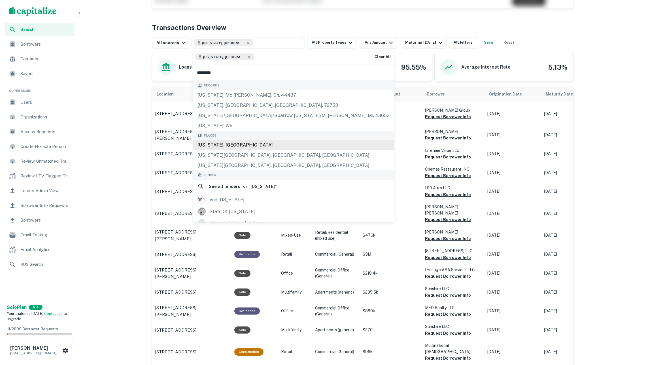
click at [225, 145] on div "Illinois, USA" at bounding box center [293, 145] width 201 height 10
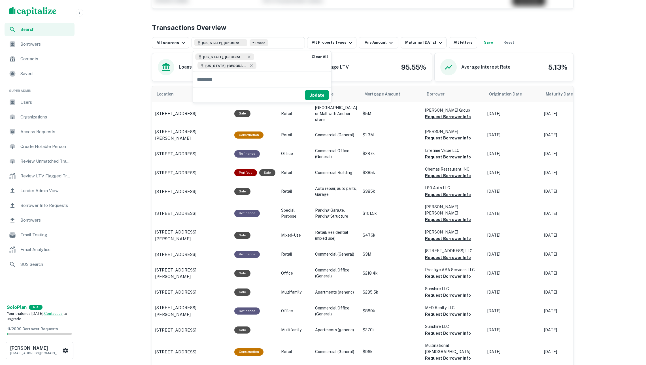
paste input "*******"
type input "*******"
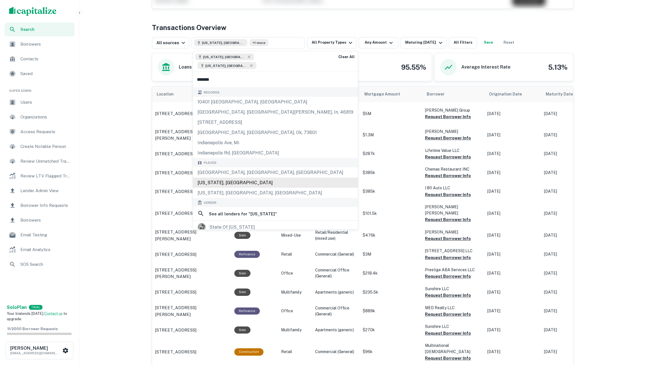
click at [229, 177] on div "Indiana, USA" at bounding box center [275, 182] width 165 height 10
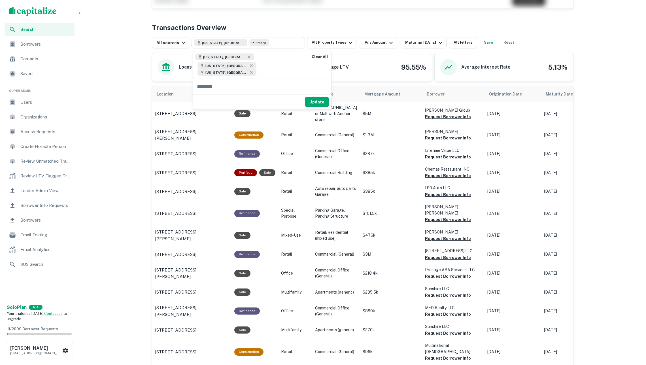
paste input "********"
type input "********"
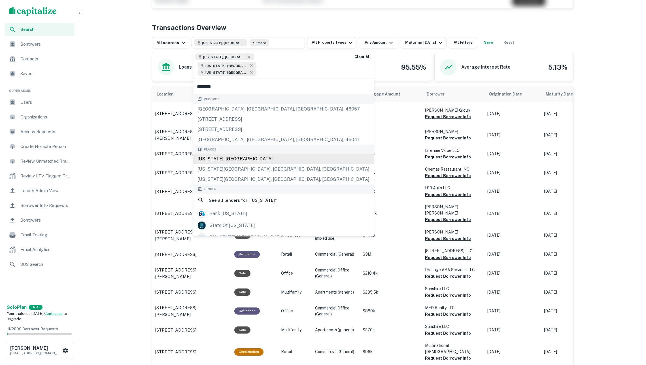
click at [236, 154] on div "Michigan, USA" at bounding box center [283, 159] width 181 height 10
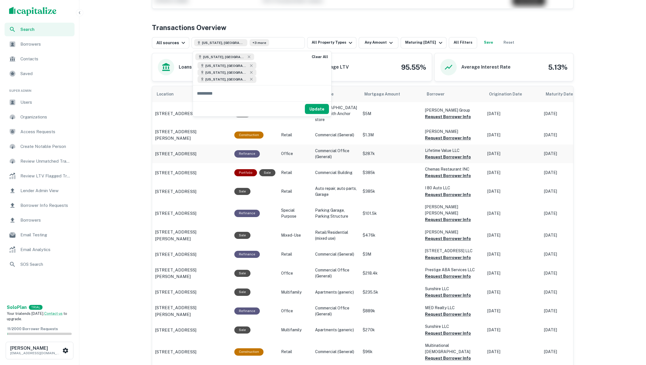
paste input "********"
type input "********"
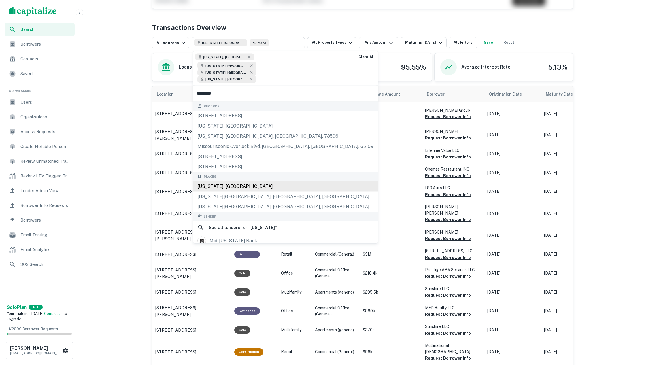
click at [246, 181] on div "Missouri, USA" at bounding box center [285, 186] width 185 height 10
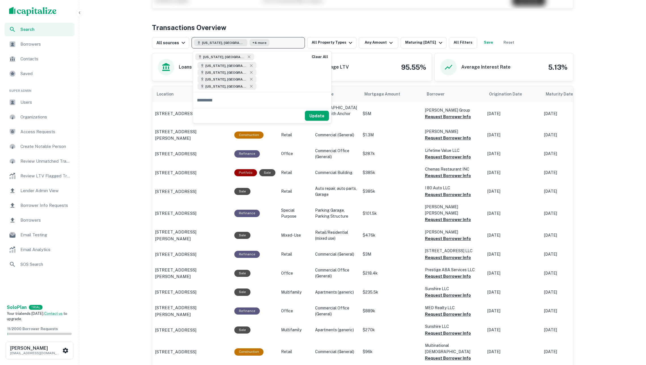
paste input "**********"
type input "**********"
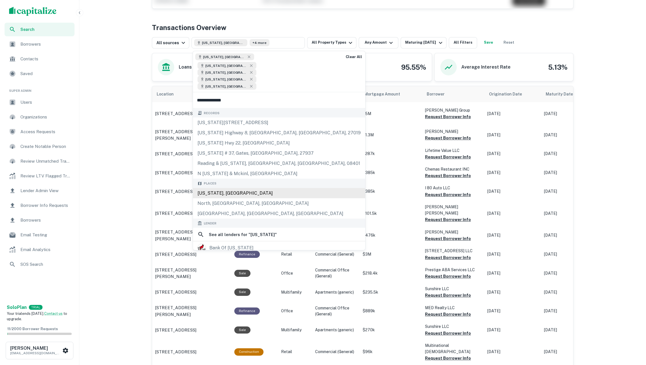
click at [233, 188] on div "North Carolina, USA" at bounding box center [279, 193] width 172 height 10
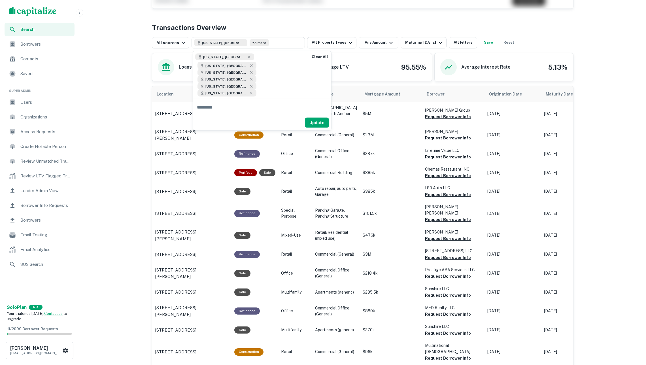
paste input "****"
type input "****"
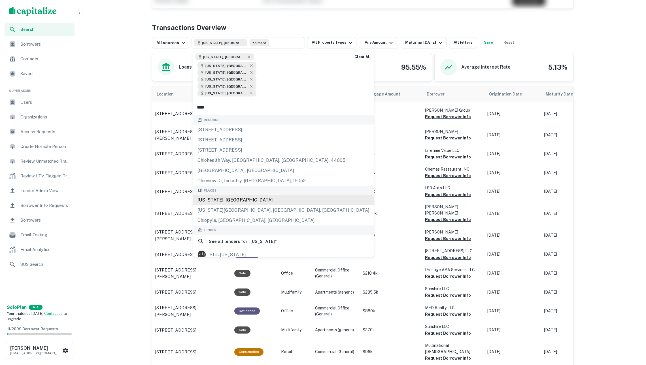
click at [223, 195] on div "Ohio, USA" at bounding box center [283, 200] width 181 height 10
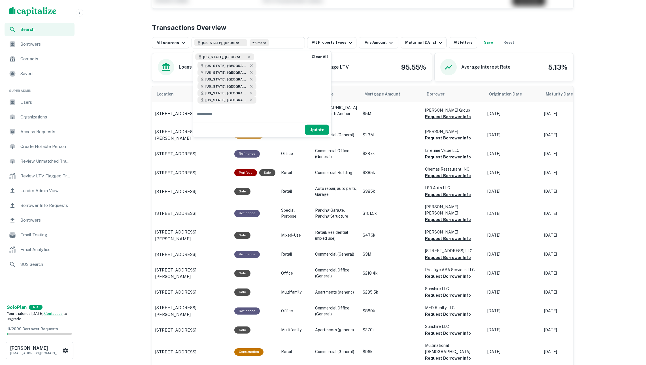
paste input "**********"
type input "**********"
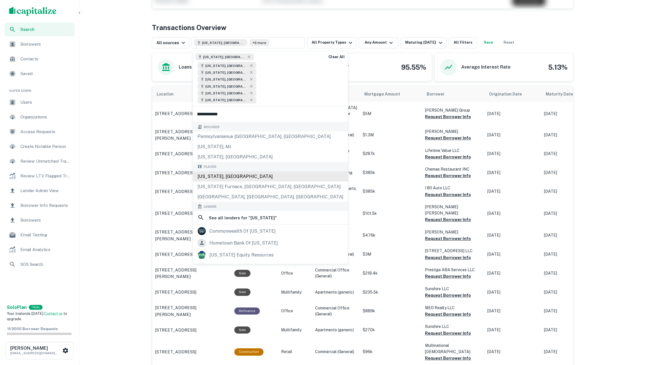
click at [247, 171] on div "Pennsylvania, USA" at bounding box center [270, 176] width 155 height 10
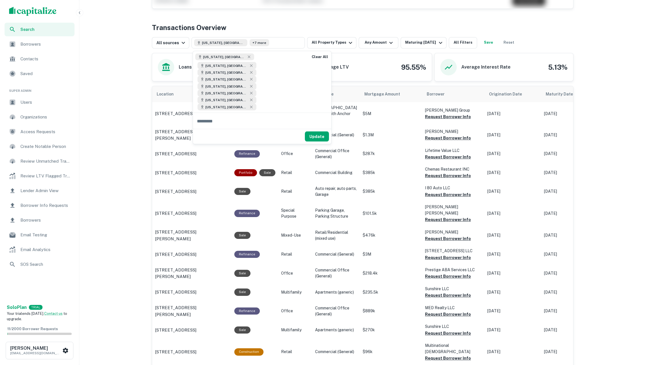
paste input "**********"
type input "**********"
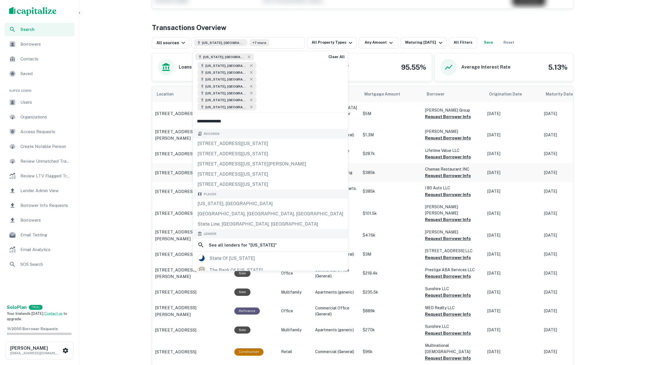
click at [231, 199] on div "South Carolina, USA" at bounding box center [270, 204] width 155 height 10
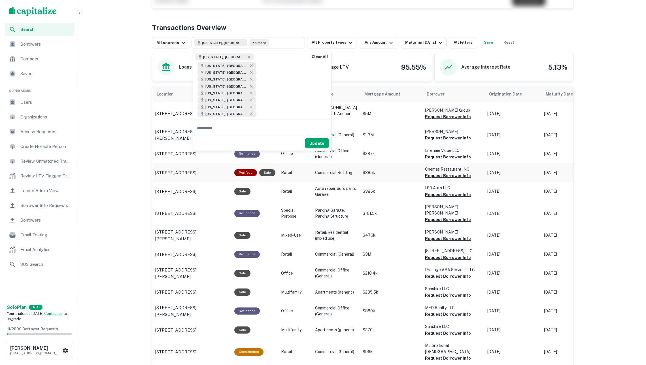
paste input "*****"
type input "*****"
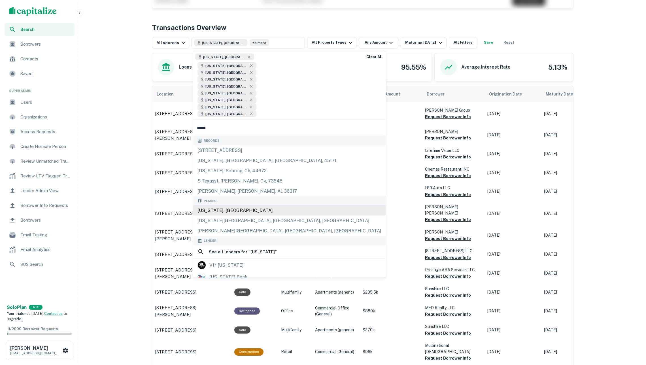
click at [221, 205] on div "Texas, USA" at bounding box center [289, 210] width 193 height 10
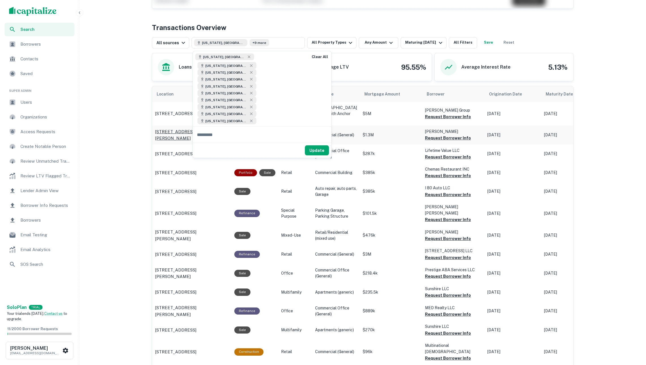
paste input "********"
type input "********"
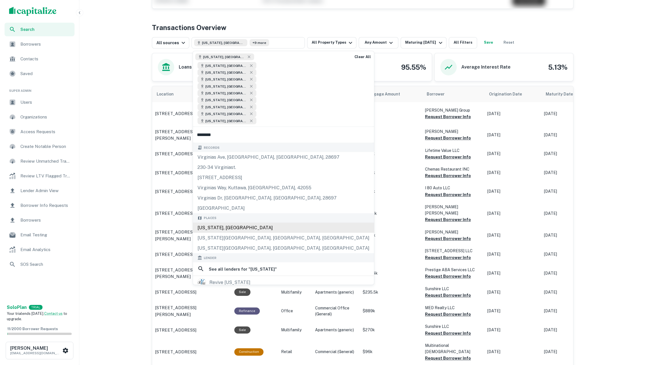
click at [257, 222] on div "Virginia, USA" at bounding box center [283, 227] width 181 height 10
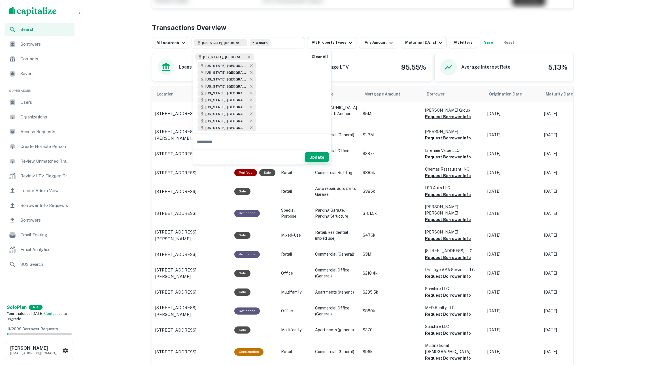
click at [318, 152] on button "Update" at bounding box center [317, 157] width 24 height 10
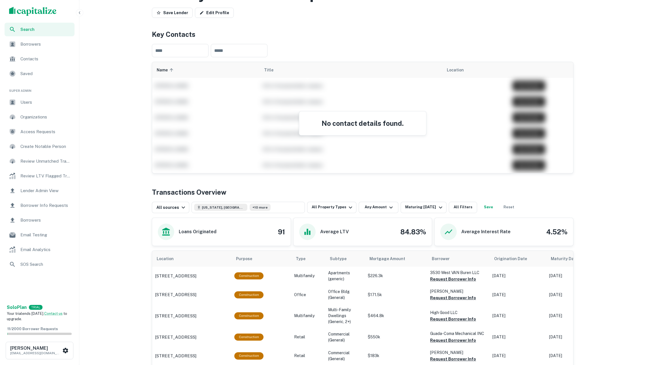
scroll to position [136, 0]
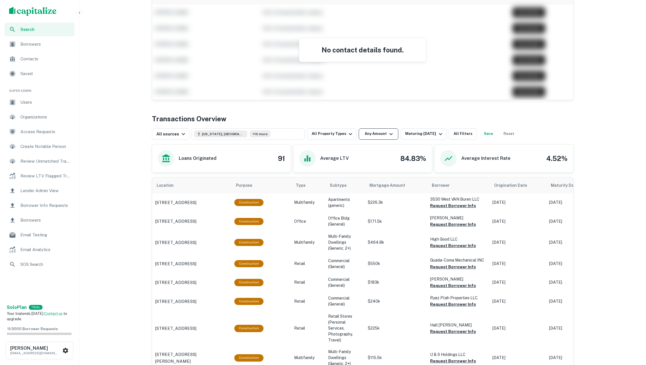
click at [373, 134] on button "Any Amount" at bounding box center [379, 133] width 40 height 11
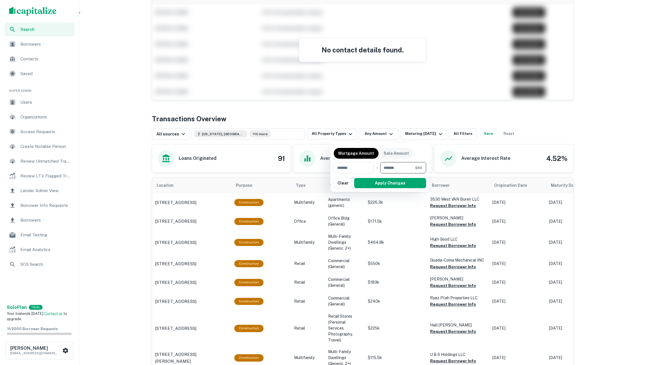
type input "***"
type input "******"
click at [399, 184] on button "Apply Changes" at bounding box center [390, 183] width 72 height 10
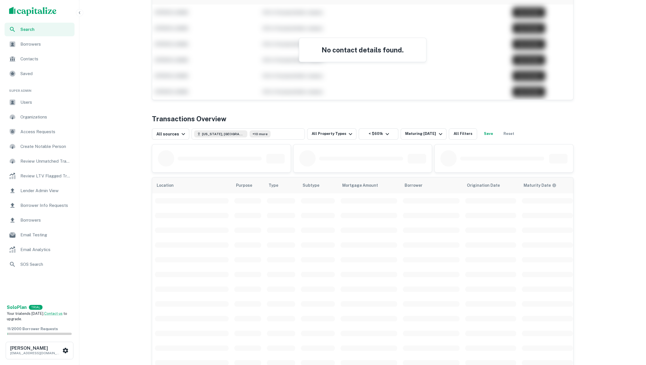
click at [417, 92] on div "No contact details found." at bounding box center [362, 44] width 421 height 111
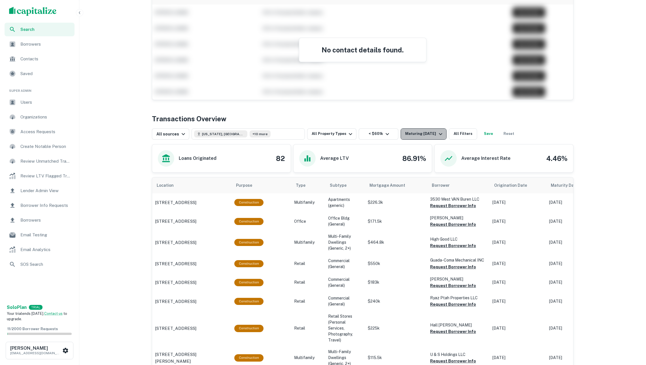
click at [420, 134] on div "Maturing In 1 Year" at bounding box center [424, 134] width 39 height 7
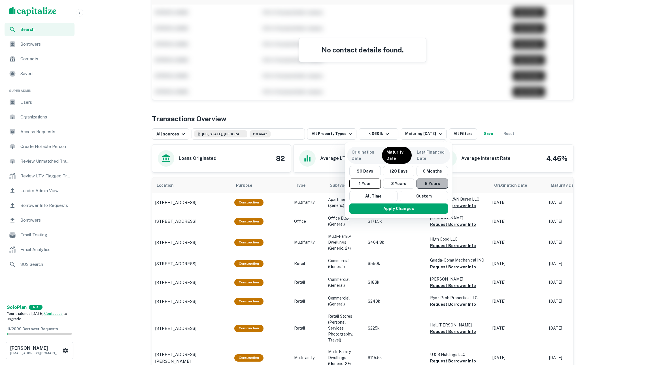
click at [424, 182] on button "5 Years" at bounding box center [431, 183] width 31 height 10
click at [414, 210] on button "Apply Changes" at bounding box center [401, 208] width 99 height 10
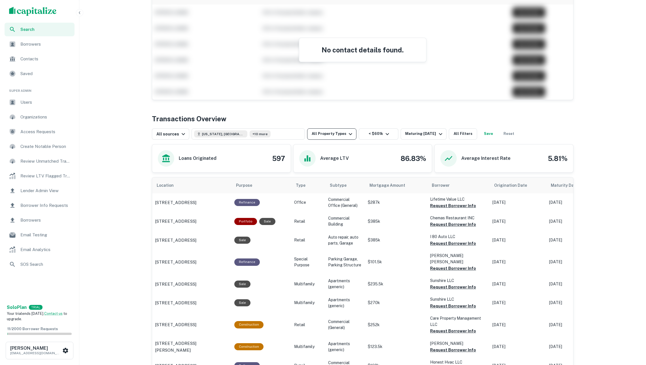
click at [340, 134] on button "All Property Types" at bounding box center [331, 133] width 49 height 11
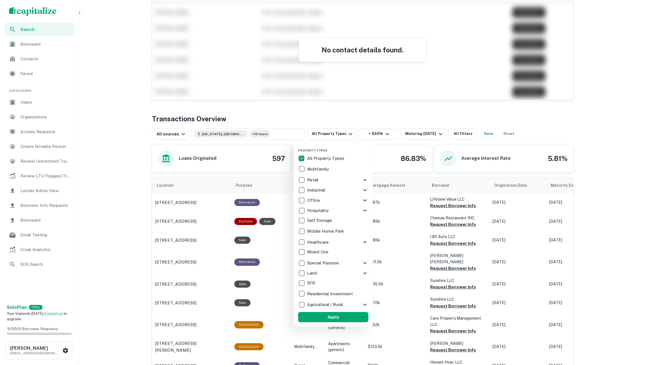
click at [313, 282] on p "SFR" at bounding box center [311, 283] width 9 height 7
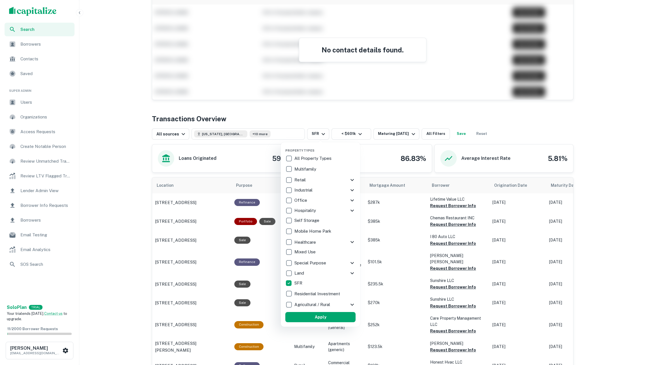
click at [332, 291] on p "Residential Investment" at bounding box center [317, 293] width 47 height 7
click at [334, 315] on button "Apply" at bounding box center [323, 317] width 70 height 10
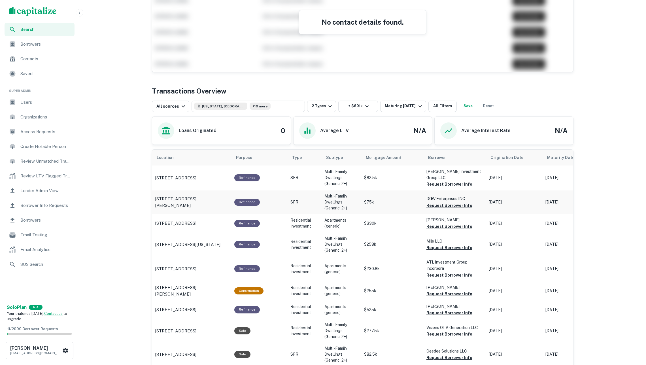
scroll to position [164, 0]
click at [435, 180] on button "Request Borrower Info" at bounding box center [449, 183] width 46 height 7
click at [438, 205] on button "Request Borrower Info" at bounding box center [449, 204] width 46 height 7
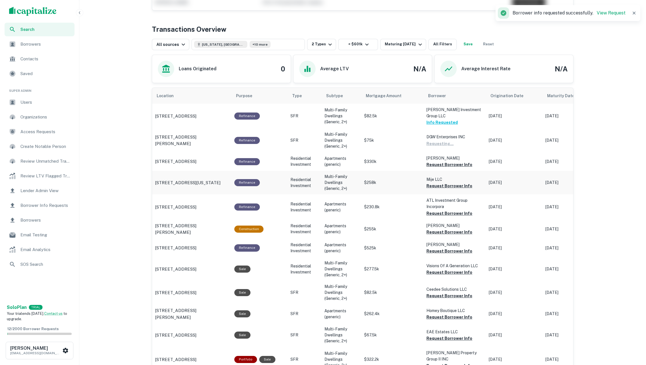
scroll to position [227, 0]
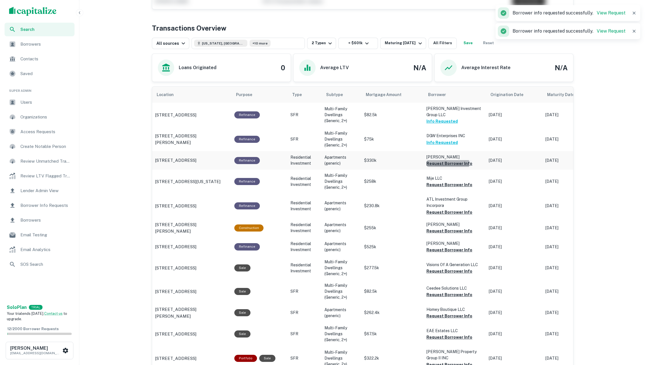
click at [434, 163] on button "Request Borrower Info" at bounding box center [449, 163] width 46 height 7
click at [438, 184] on button "Request Borrower Info" at bounding box center [449, 184] width 46 height 7
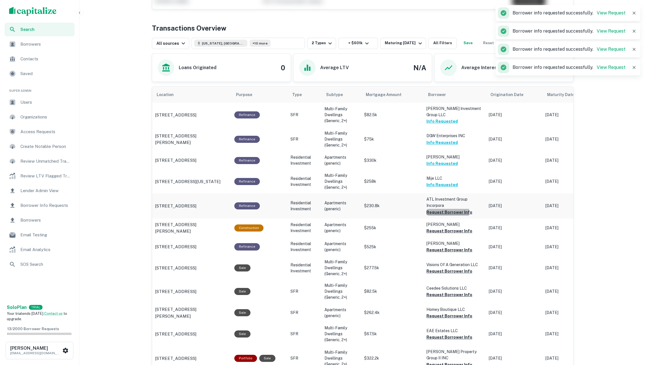
drag, startPoint x: 441, startPoint y: 210, endPoint x: 441, endPoint y: 215, distance: 5.1
click at [441, 210] on button "Request Borrower Info" at bounding box center [449, 212] width 46 height 7
click at [450, 228] on button "Request Borrower Info" at bounding box center [449, 230] width 46 height 7
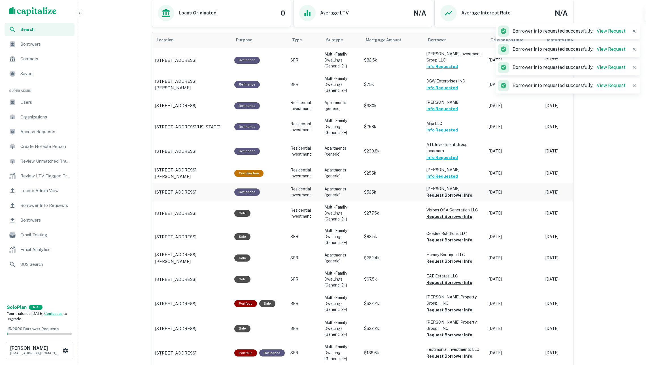
scroll to position [283, 0]
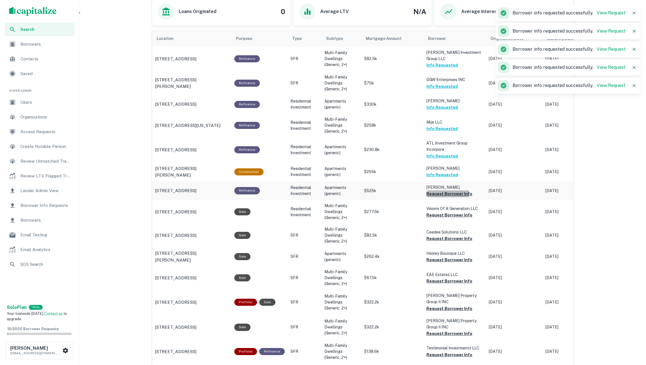
drag, startPoint x: 440, startPoint y: 192, endPoint x: 440, endPoint y: 196, distance: 4.2
click at [440, 192] on button "Request Borrower Info" at bounding box center [449, 193] width 46 height 7
click at [444, 212] on button "Request Borrower Info" at bounding box center [449, 215] width 46 height 7
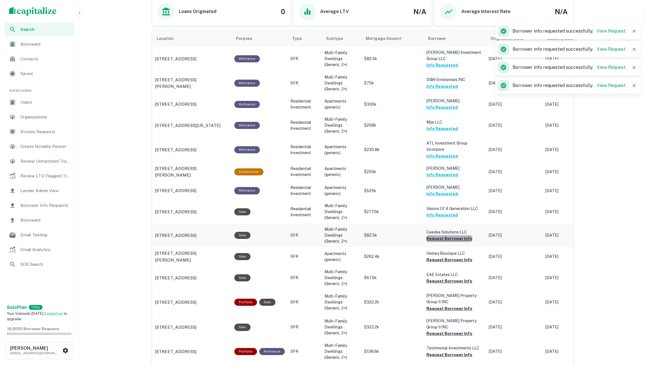
click at [449, 235] on button "Request Borrower Info" at bounding box center [449, 238] width 46 height 7
click at [456, 256] on button "Request Borrower Info" at bounding box center [449, 259] width 46 height 7
click at [449, 278] on button "Request Borrower Info" at bounding box center [449, 281] width 46 height 7
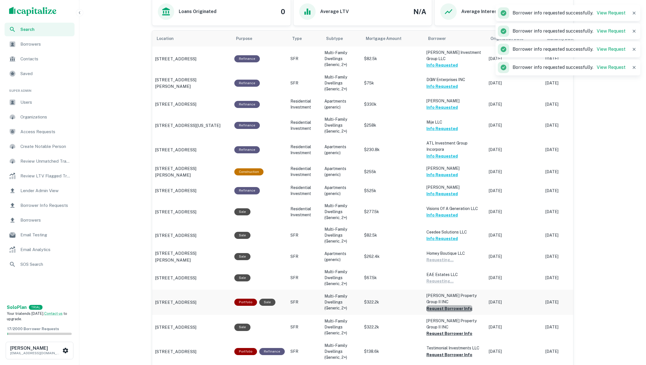
drag, startPoint x: 455, startPoint y: 297, endPoint x: 452, endPoint y: 294, distance: 3.4
click at [455, 305] on button "Request Borrower Info" at bounding box center [449, 308] width 46 height 7
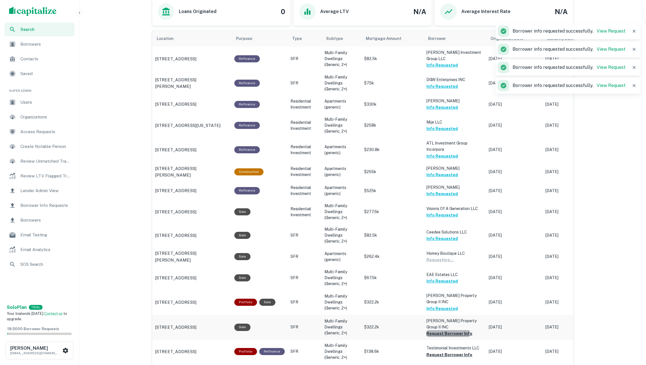
click at [447, 330] on button "Request Borrower Info" at bounding box center [449, 333] width 46 height 7
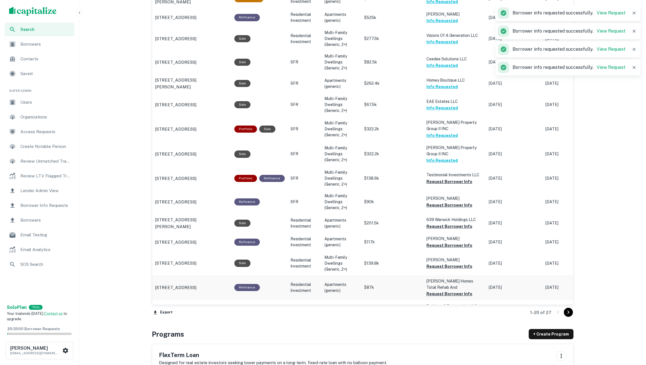
scroll to position [471, 0]
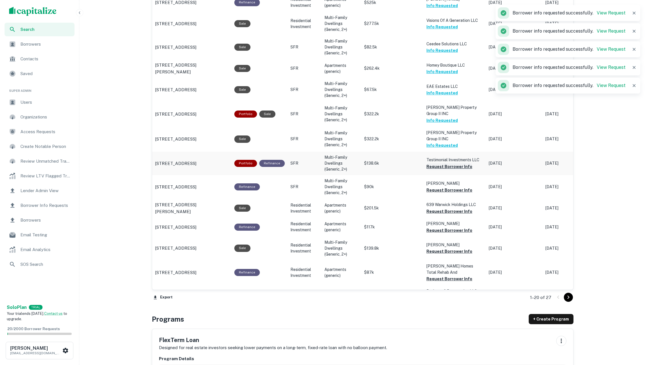
click at [434, 163] on button "Request Borrower Info" at bounding box center [449, 166] width 46 height 7
click at [438, 187] on button "Request Borrower Info" at bounding box center [449, 190] width 46 height 7
click at [448, 208] on button "Request Borrower Info" at bounding box center [449, 211] width 46 height 7
click at [447, 227] on button "Request Borrower Info" at bounding box center [449, 230] width 46 height 7
click at [446, 248] on button "Request Borrower Info" at bounding box center [449, 251] width 46 height 7
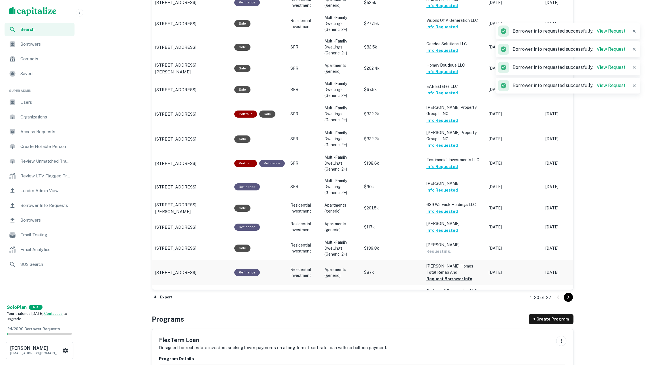
click at [449, 275] on button "Request Borrower Info" at bounding box center [449, 278] width 46 height 7
click at [448, 294] on button "Request Borrower Info" at bounding box center [449, 297] width 46 height 7
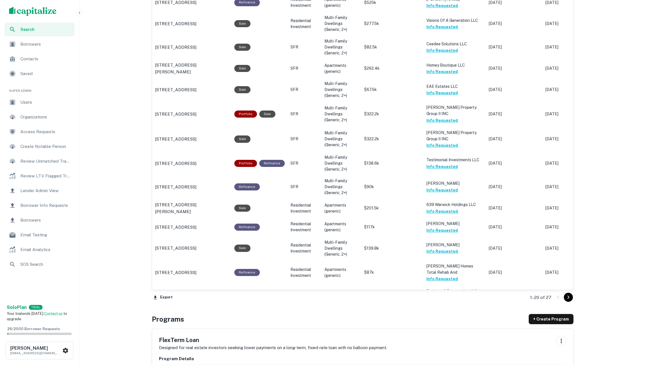
click at [573, 297] on div "1–20 of 27" at bounding box center [548, 297] width 50 height 15
click at [570, 297] on icon "Go to next page" at bounding box center [568, 297] width 7 height 7
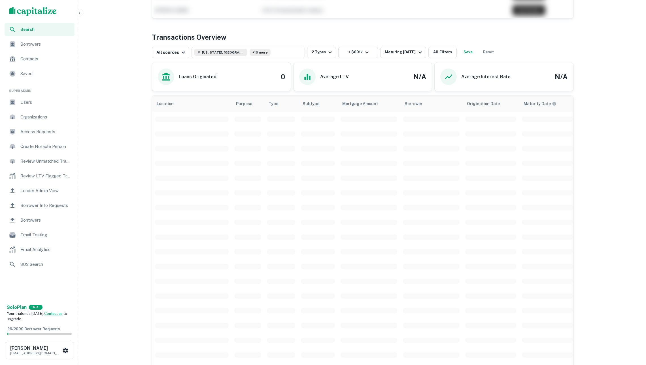
scroll to position [196, 0]
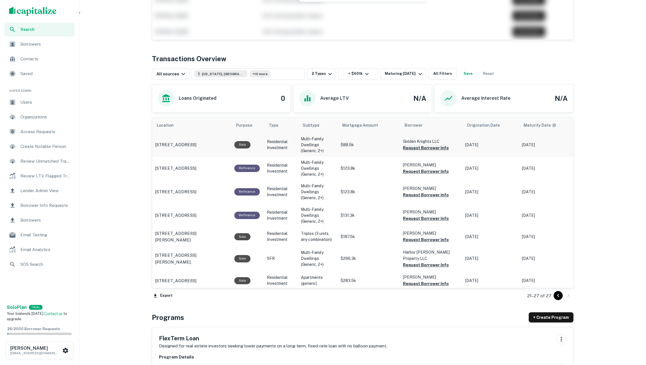
click at [432, 149] on button "Request Borrower Info" at bounding box center [426, 147] width 46 height 7
click at [424, 173] on button "Request Borrower Info" at bounding box center [426, 171] width 46 height 7
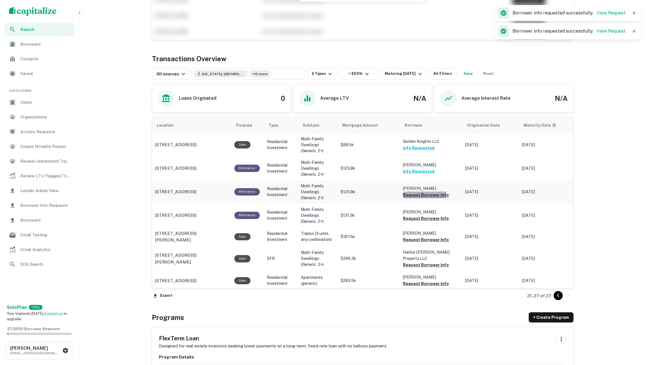
click at [424, 194] on button "Request Borrower Info" at bounding box center [426, 194] width 46 height 7
click at [427, 218] on button "Request Borrower Info" at bounding box center [426, 218] width 46 height 7
click at [437, 240] on button "Request Borrower Info" at bounding box center [426, 239] width 46 height 7
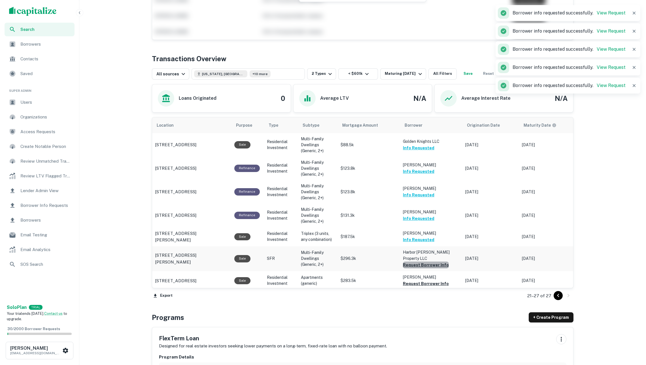
click at [438, 263] on button "Request Borrower Info" at bounding box center [426, 264] width 46 height 7
click at [431, 281] on button "Request Borrower Info" at bounding box center [426, 283] width 46 height 7
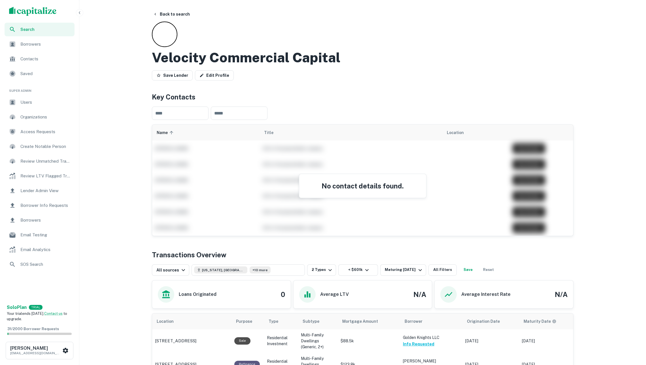
scroll to position [0, 0]
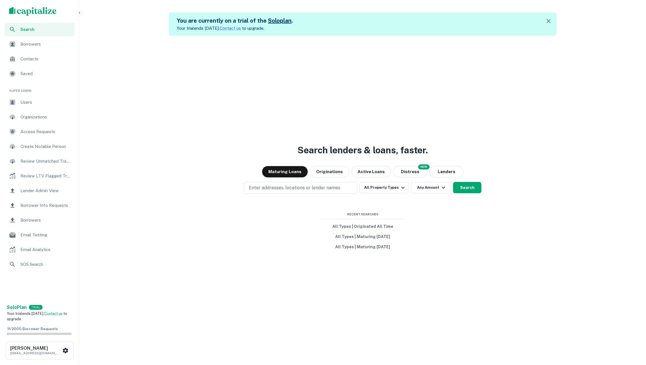
scroll to position [0, 0]
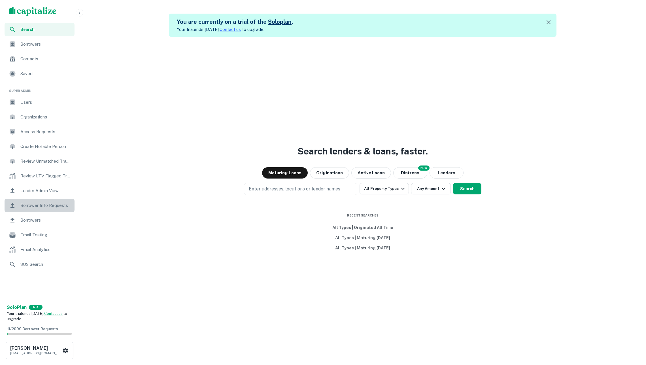
click at [57, 203] on span "Borrower Info Requests" at bounding box center [45, 205] width 51 height 7
